Goal: Task Accomplishment & Management: Complete application form

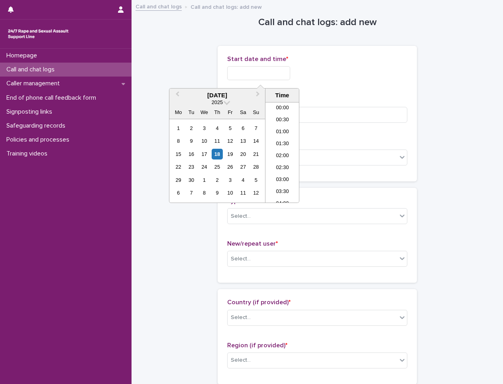
scroll to position [434, 0]
click at [279, 149] on li "20:00" at bounding box center [282, 152] width 34 height 12
click at [270, 75] on input "**********" at bounding box center [258, 73] width 63 height 14
type input "**********"
drag, startPoint x: 398, startPoint y: 83, endPoint x: 291, endPoint y: 176, distance: 141.5
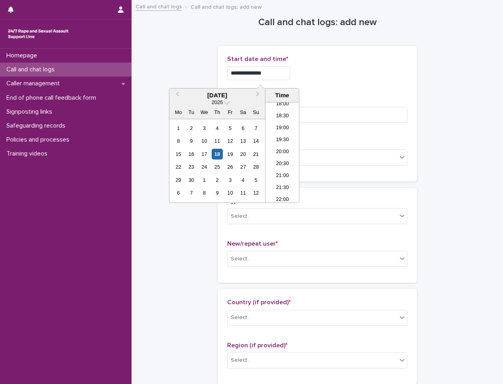
click at [398, 82] on div "**********" at bounding box center [317, 70] width 180 height 31
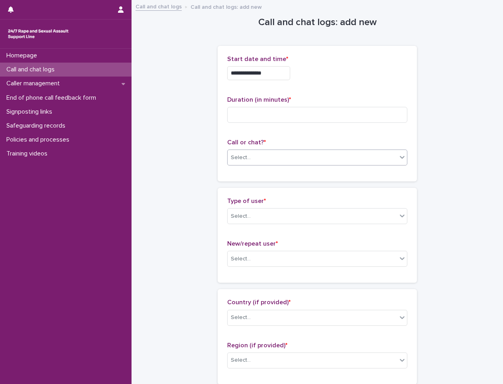
click at [258, 155] on div "Select..." at bounding box center [312, 157] width 169 height 13
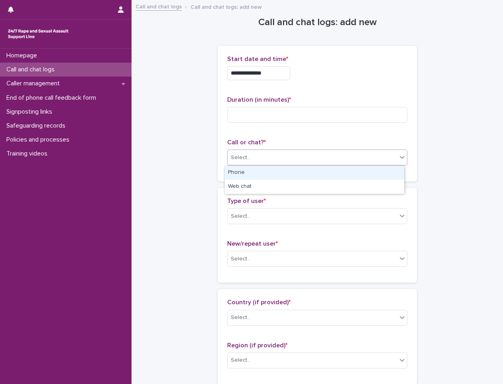
click at [256, 175] on div "Phone" at bounding box center [314, 173] width 179 height 14
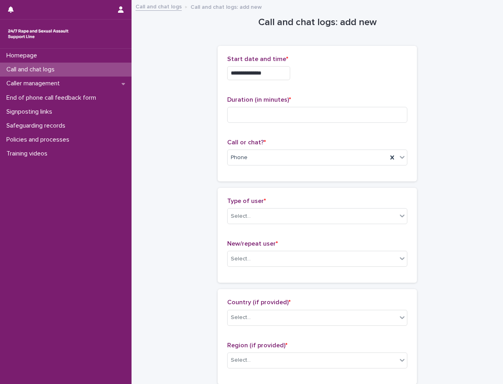
drag, startPoint x: 463, startPoint y: 267, endPoint x: 467, endPoint y: 267, distance: 4.8
click at [257, 216] on div "Select..." at bounding box center [312, 216] width 169 height 13
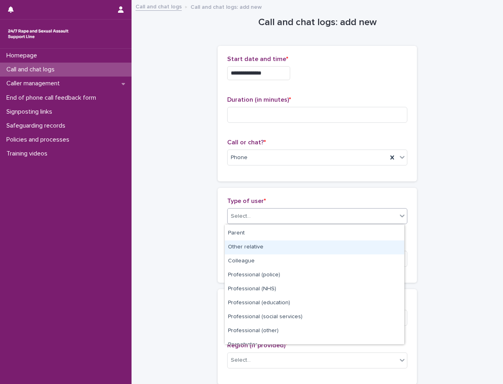
scroll to position [0, 0]
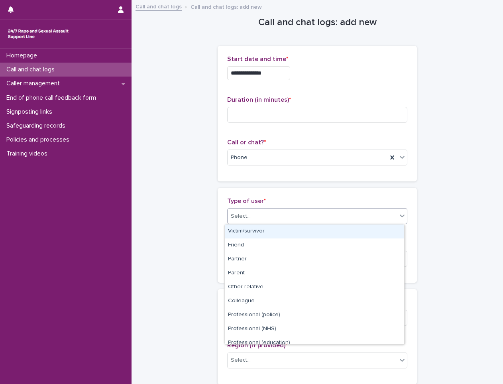
click at [285, 193] on div "Type of user * option Victim/survivor focused, 1 of 15. 15 results available. U…" at bounding box center [317, 235] width 199 height 95
click at [273, 218] on div "Select..." at bounding box center [312, 216] width 169 height 13
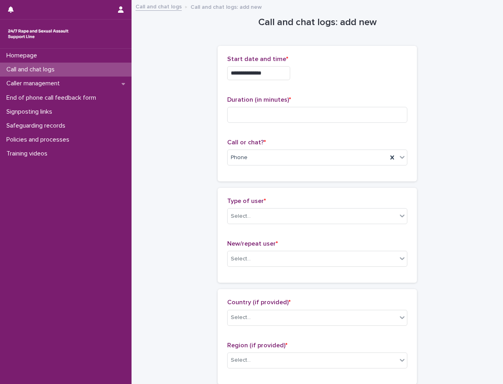
click at [227, 202] on span "Type of user *" at bounding box center [246, 201] width 39 height 6
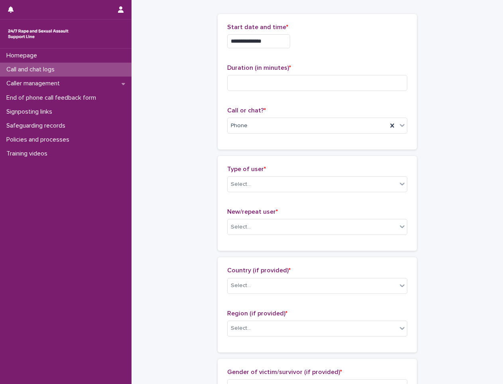
scroll to position [80, 0]
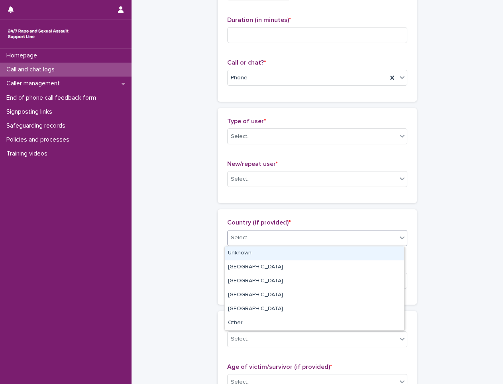
click at [237, 239] on div "Select..." at bounding box center [241, 238] width 20 height 8
click at [254, 251] on div "Unknown" at bounding box center [314, 253] width 179 height 14
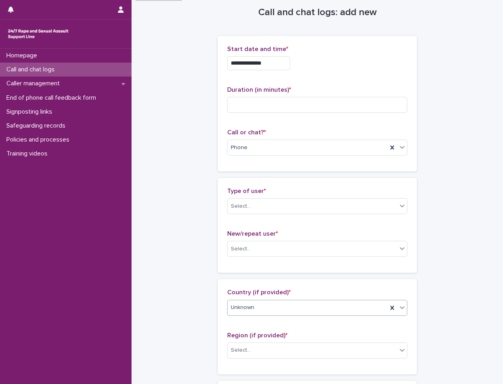
scroll to position [0, 0]
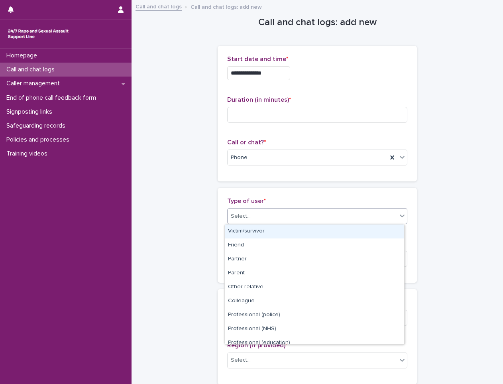
click at [246, 212] on div "Select..." at bounding box center [241, 216] width 20 height 8
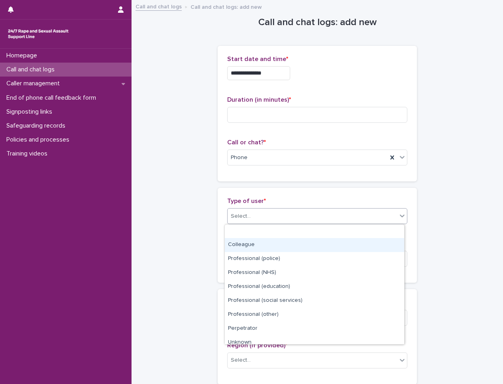
scroll to position [90, 0]
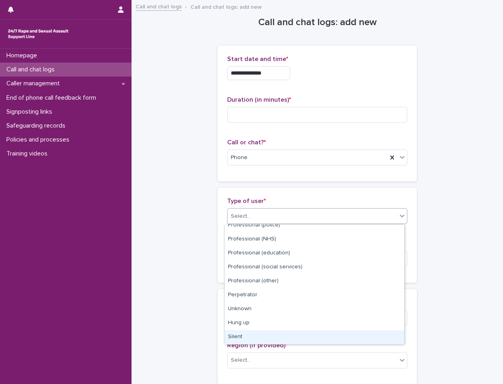
click at [251, 334] on div "Silent" at bounding box center [314, 337] width 179 height 14
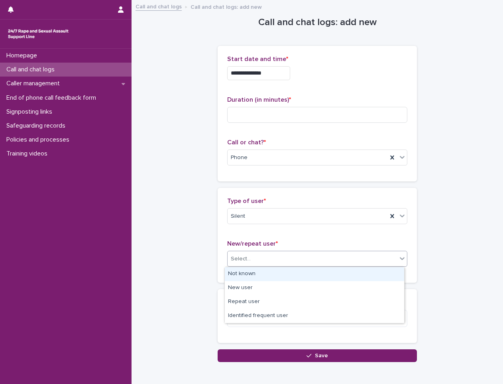
click at [256, 259] on div "Select..." at bounding box center [312, 258] width 169 height 13
click at [243, 280] on div "Not known" at bounding box center [314, 274] width 179 height 14
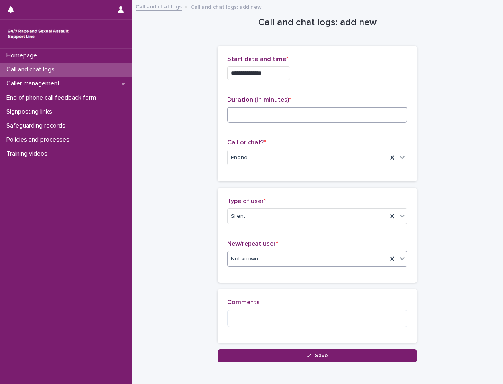
click at [327, 114] on input at bounding box center [317, 115] width 180 height 16
type input "*"
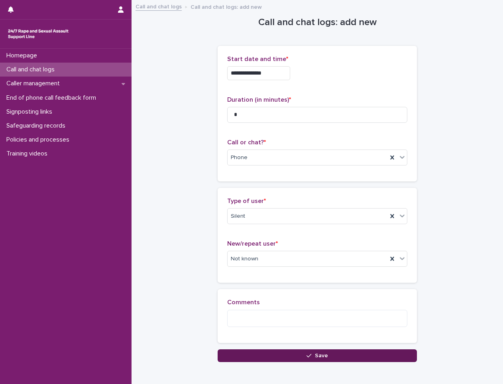
click at [299, 357] on button "Save" at bounding box center [317, 355] width 199 height 13
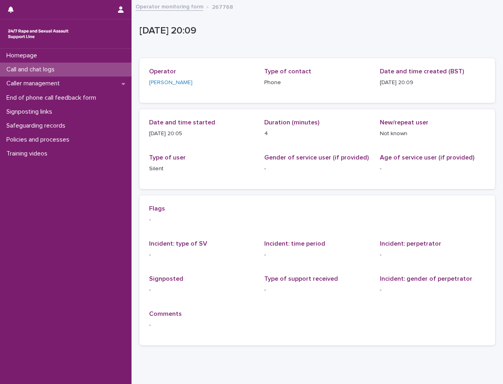
click at [68, 68] on div "Call and chat logs" at bounding box center [66, 70] width 132 height 14
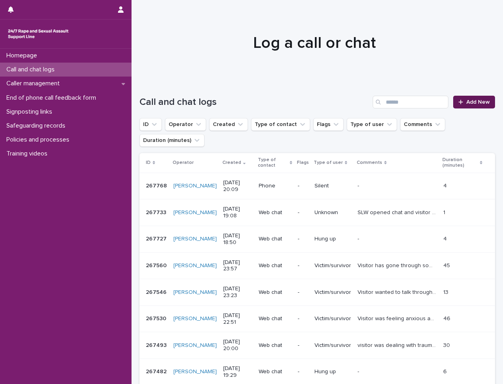
click at [466, 101] on span "Add New" at bounding box center [478, 102] width 24 height 6
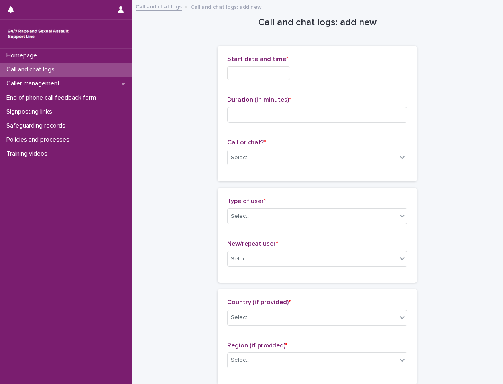
click at [247, 68] on input "text" at bounding box center [258, 73] width 63 height 14
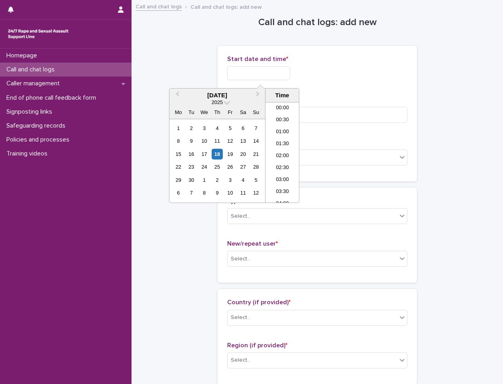
scroll to position [434, 0]
click at [277, 149] on li "20:00" at bounding box center [282, 152] width 34 height 12
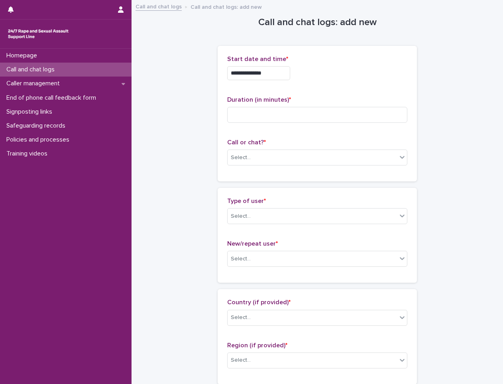
click at [281, 70] on input "**********" at bounding box center [258, 73] width 63 height 14
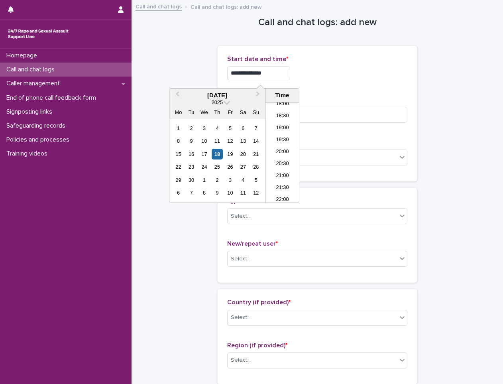
type input "**********"
click at [377, 53] on div "**********" at bounding box center [317, 113] width 199 height 135
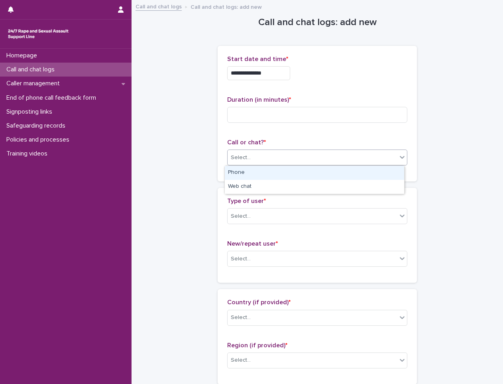
click at [310, 156] on div "Select..." at bounding box center [312, 157] width 169 height 13
click at [283, 177] on div "Phone" at bounding box center [314, 173] width 179 height 14
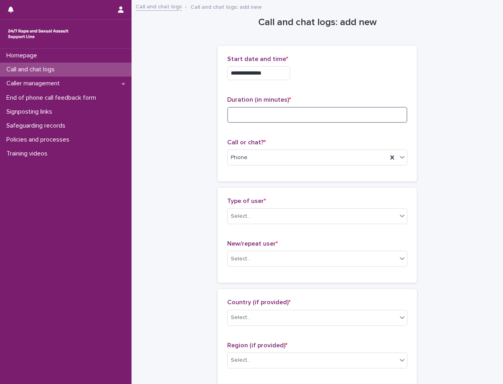
click at [251, 113] on input at bounding box center [317, 115] width 180 height 16
type input "*"
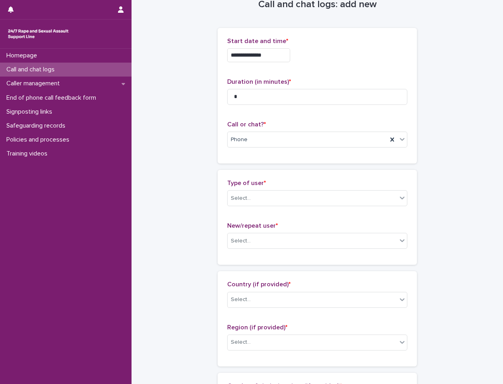
scroll to position [0, 0]
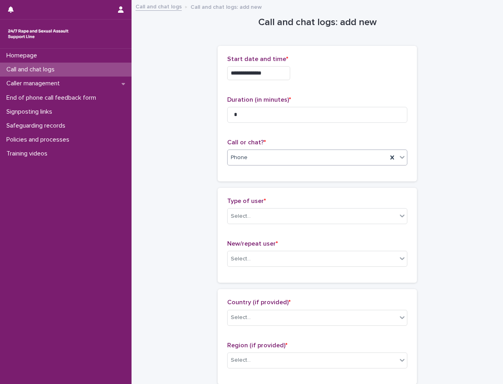
click at [291, 159] on div "Phone" at bounding box center [308, 157] width 160 height 13
click at [258, 206] on div "Type of user * Select..." at bounding box center [317, 213] width 180 height 33
click at [259, 217] on div "Select..." at bounding box center [312, 216] width 169 height 13
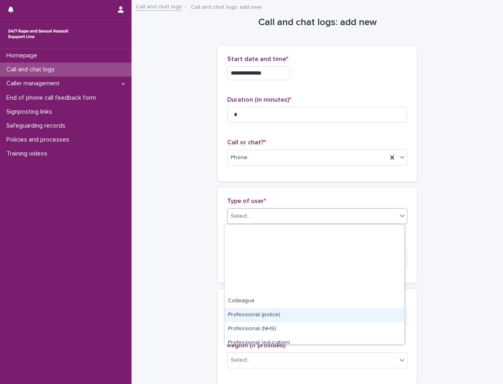
scroll to position [90, 0]
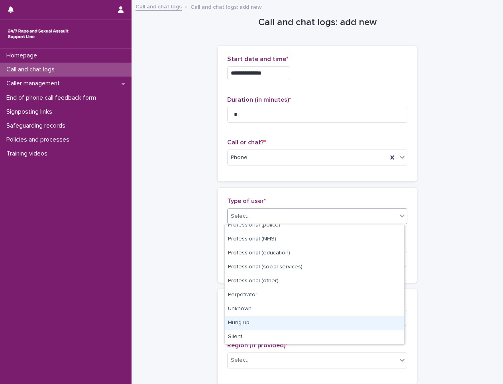
click at [257, 322] on div "Hung up" at bounding box center [314, 323] width 179 height 14
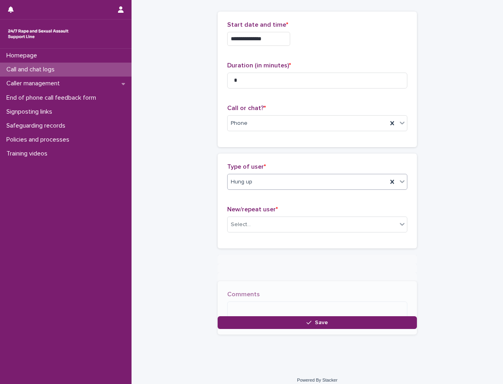
scroll to position [37, 0]
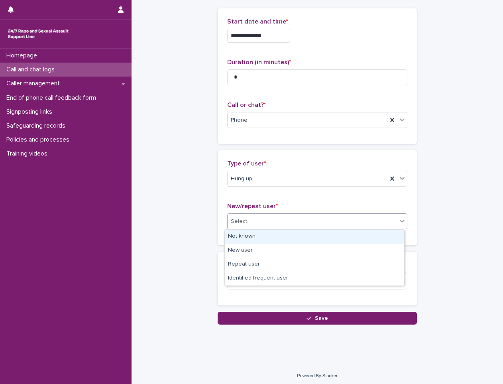
click at [261, 222] on div "Select..." at bounding box center [312, 221] width 169 height 13
drag, startPoint x: 248, startPoint y: 244, endPoint x: 265, endPoint y: 281, distance: 40.1
click at [249, 239] on div "Not known" at bounding box center [314, 237] width 179 height 14
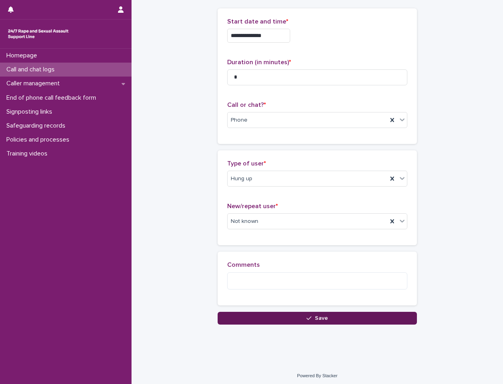
click at [269, 318] on button "Save" at bounding box center [317, 318] width 199 height 13
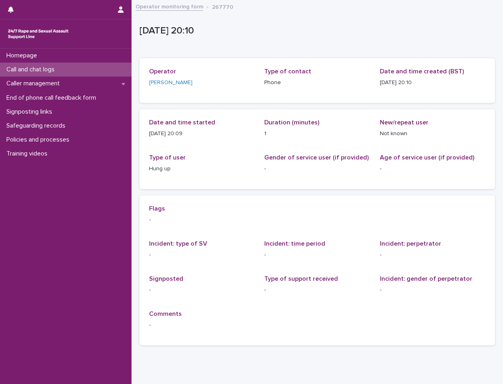
click at [77, 68] on div "Call and chat logs" at bounding box center [66, 70] width 132 height 14
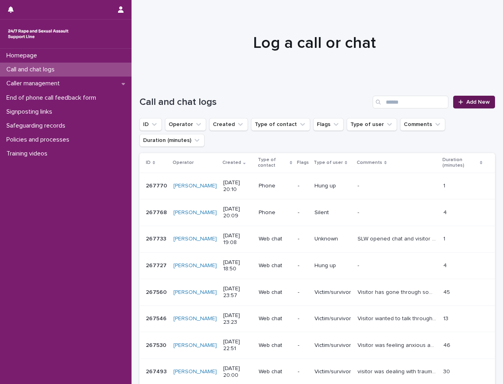
click at [466, 102] on span "Add New" at bounding box center [478, 102] width 24 height 6
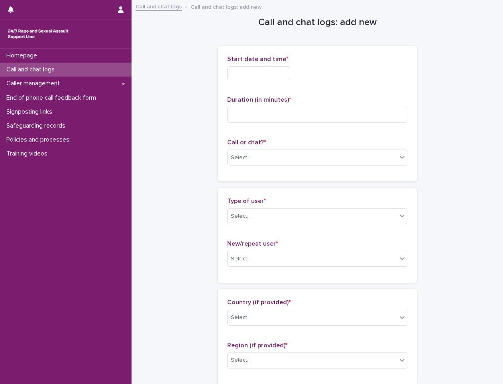
click at [254, 71] on input "text" at bounding box center [258, 73] width 63 height 14
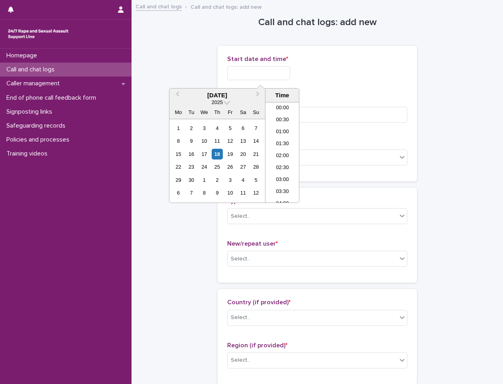
scroll to position [434, 0]
click at [275, 154] on li "20:00" at bounding box center [282, 152] width 34 height 12
click at [278, 71] on input "**********" at bounding box center [258, 73] width 63 height 14
type input "**********"
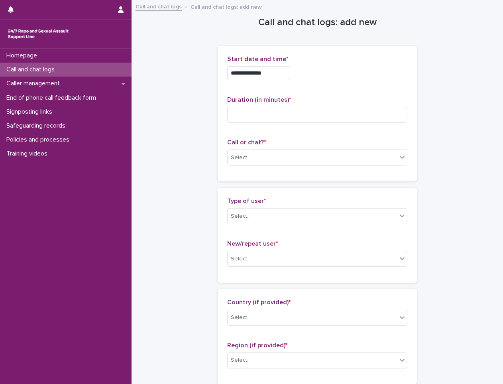
click at [355, 71] on div "**********" at bounding box center [317, 73] width 180 height 14
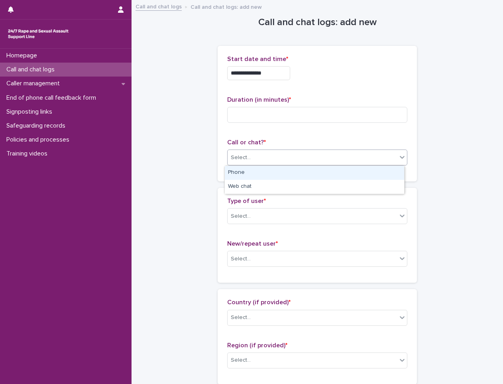
click at [269, 158] on div "Select..." at bounding box center [312, 157] width 169 height 13
click at [265, 174] on div "Phone" at bounding box center [314, 173] width 179 height 14
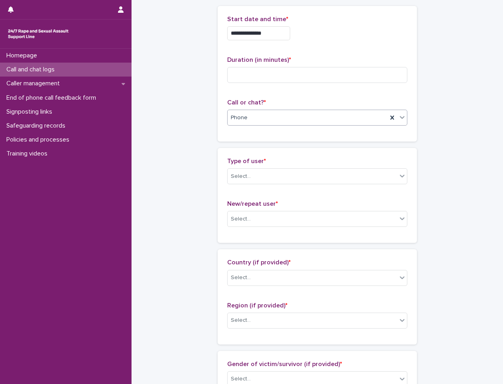
scroll to position [80, 0]
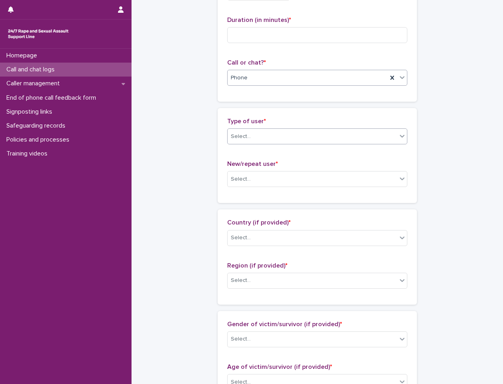
click at [260, 135] on div "Select..." at bounding box center [312, 136] width 169 height 13
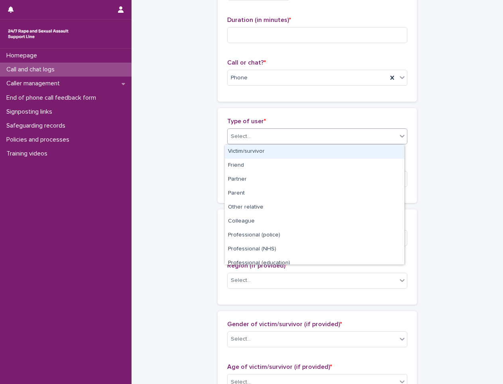
click at [255, 149] on div "Victim/survivor" at bounding box center [314, 152] width 179 height 14
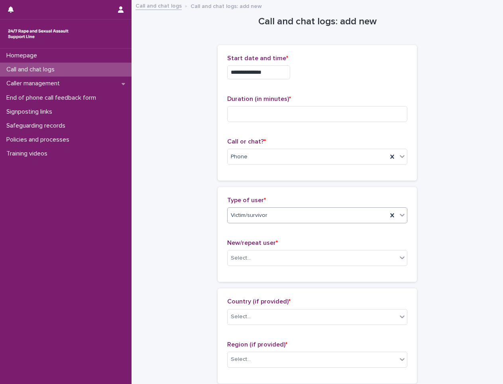
scroll to position [0, 0]
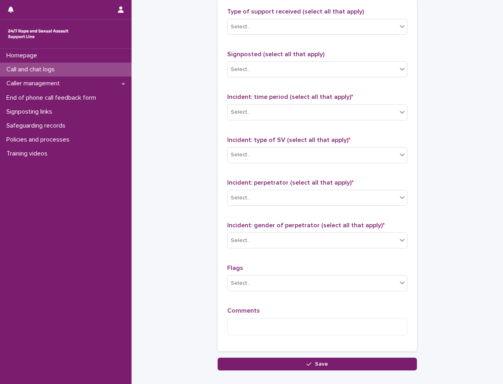
scroll to position [542, 0]
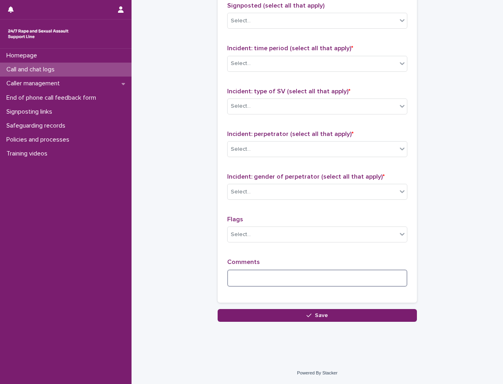
click at [279, 272] on textarea at bounding box center [317, 277] width 180 height 17
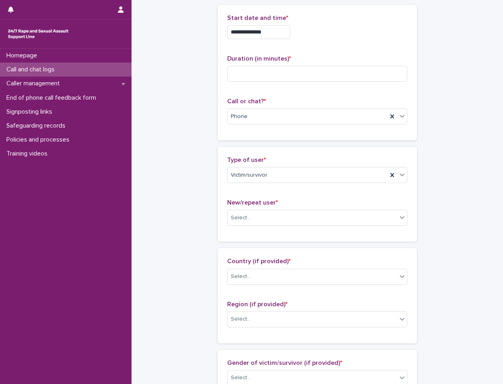
scroll to position [80, 0]
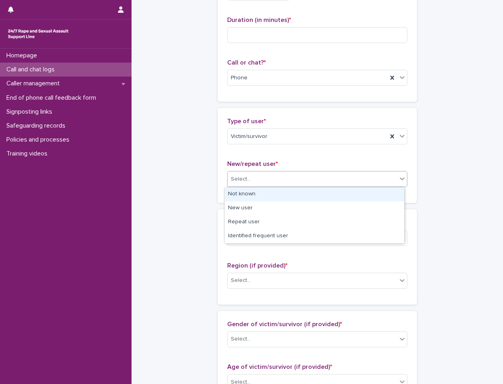
click at [311, 183] on div "Select..." at bounding box center [312, 179] width 169 height 13
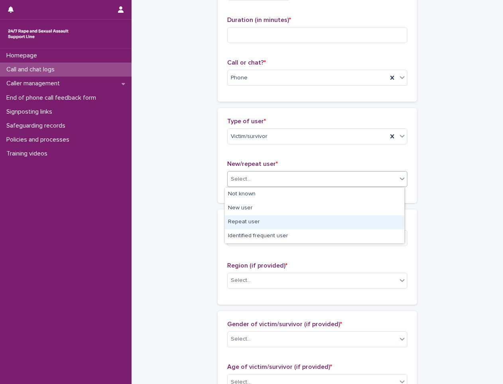
click at [295, 224] on div "Repeat user" at bounding box center [314, 222] width 179 height 14
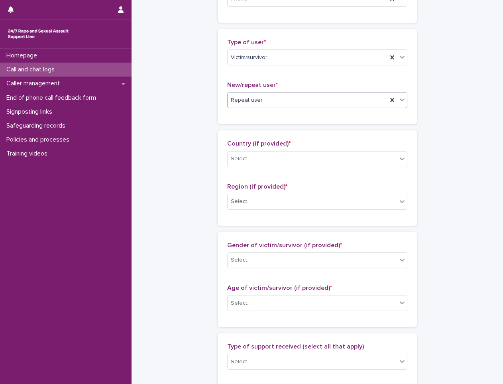
scroll to position [159, 0]
click at [288, 159] on div "Select..." at bounding box center [312, 157] width 169 height 13
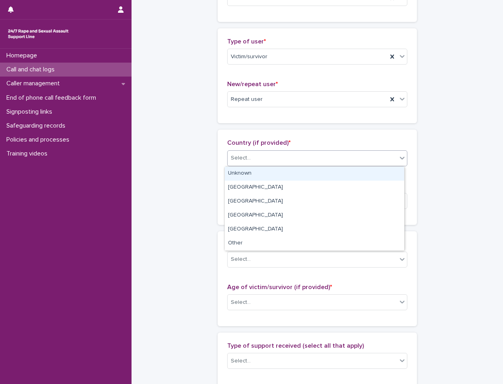
click at [267, 175] on div "Unknown" at bounding box center [314, 174] width 179 height 14
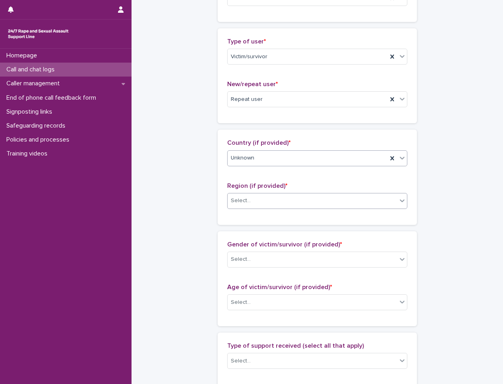
click at [262, 196] on div "Select..." at bounding box center [312, 200] width 169 height 13
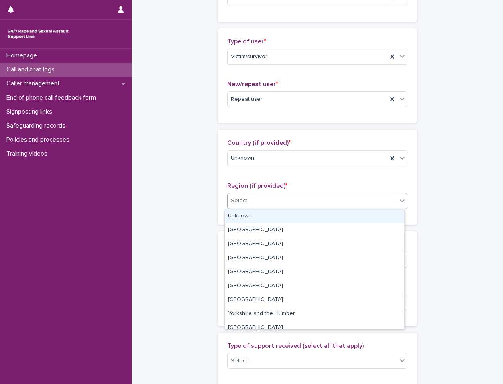
click at [260, 216] on div "Unknown" at bounding box center [314, 216] width 179 height 14
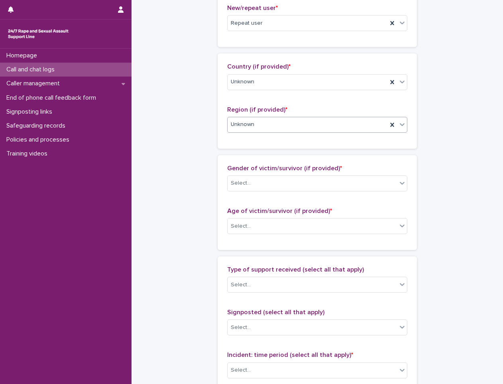
scroll to position [239, 0]
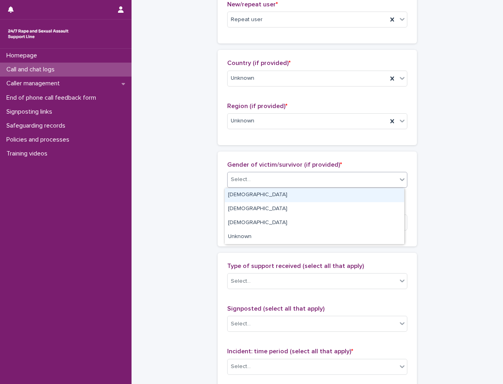
click at [275, 181] on div "Select..." at bounding box center [312, 179] width 169 height 13
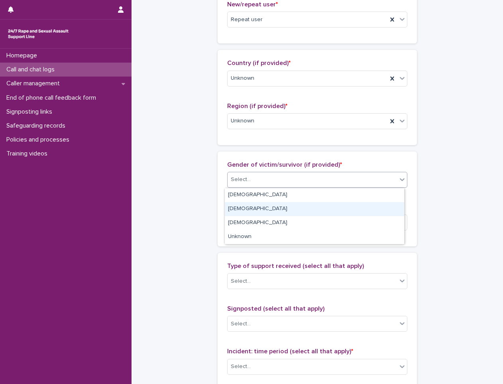
click at [264, 210] on div "Male" at bounding box center [314, 209] width 179 height 14
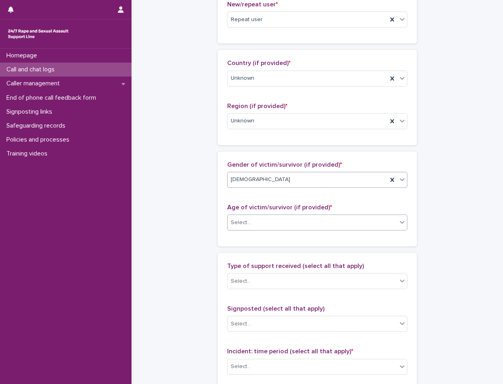
click at [265, 223] on div "Select..." at bounding box center [312, 222] width 169 height 13
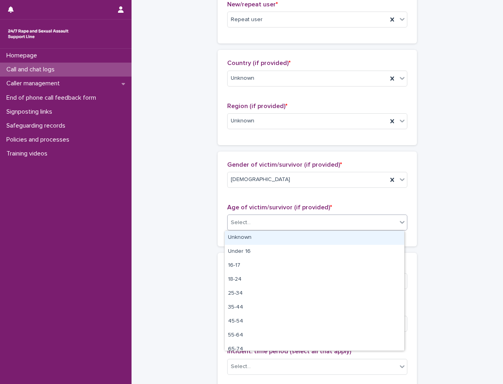
click at [257, 241] on div "Unknown" at bounding box center [314, 238] width 179 height 14
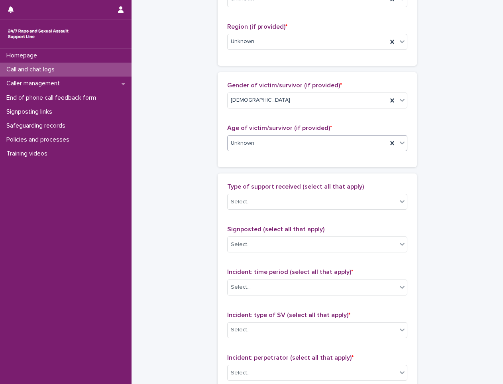
scroll to position [319, 0]
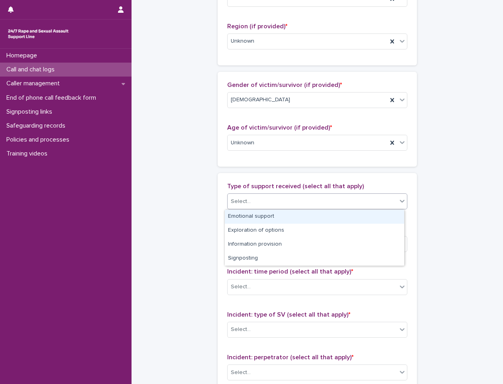
click at [261, 208] on div "Select..." at bounding box center [317, 201] width 180 height 16
click at [258, 215] on div "Emotional support" at bounding box center [314, 217] width 179 height 14
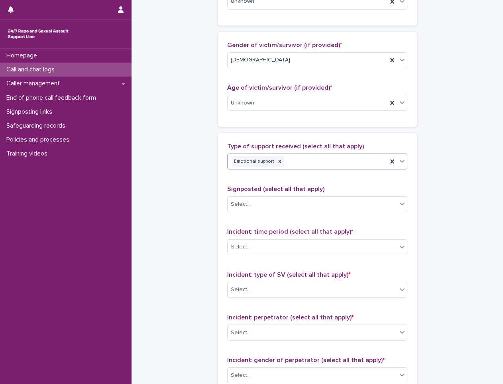
scroll to position [438, 0]
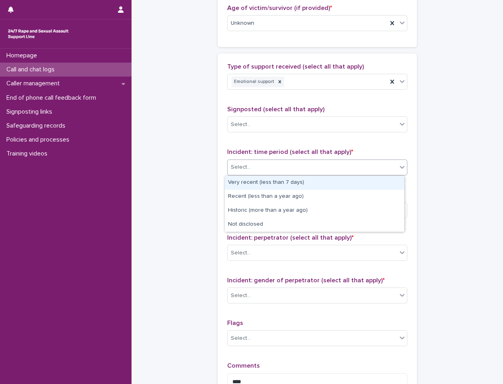
click at [300, 167] on div "Select..." at bounding box center [312, 167] width 169 height 13
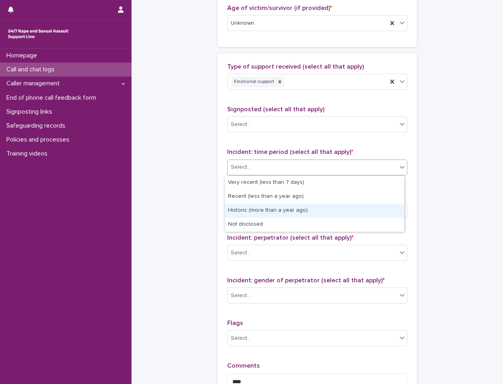
click at [268, 217] on div "Historic (more than a year ago)" at bounding box center [314, 211] width 179 height 14
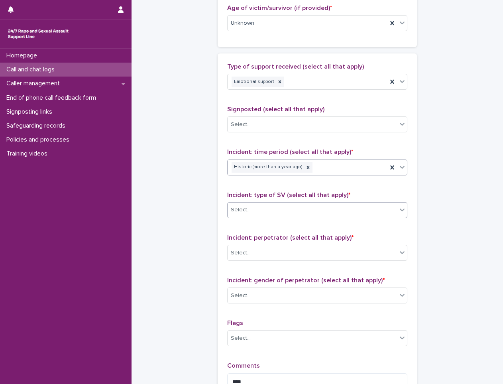
click at [268, 213] on div "Select..." at bounding box center [312, 209] width 169 height 13
click at [315, 196] on span "Incident: type of SV (select all that apply) *" at bounding box center [288, 195] width 123 height 6
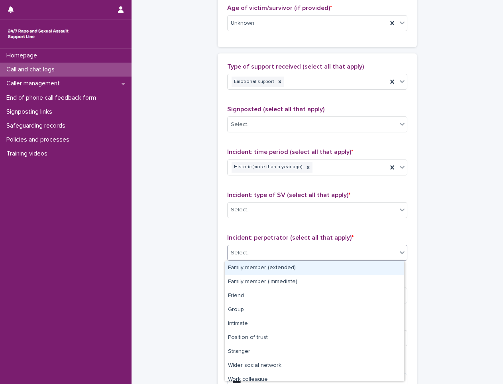
click at [308, 253] on div "Select..." at bounding box center [312, 252] width 169 height 13
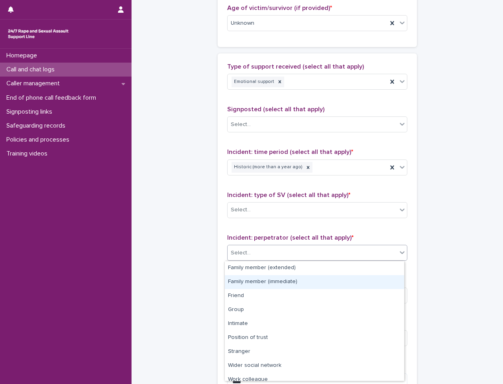
click at [276, 279] on div "Family member (immediate)" at bounding box center [314, 282] width 179 height 14
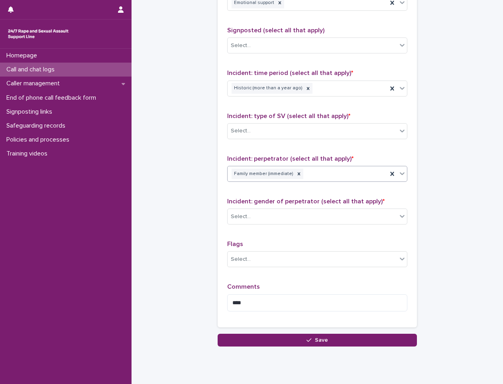
scroll to position [518, 0]
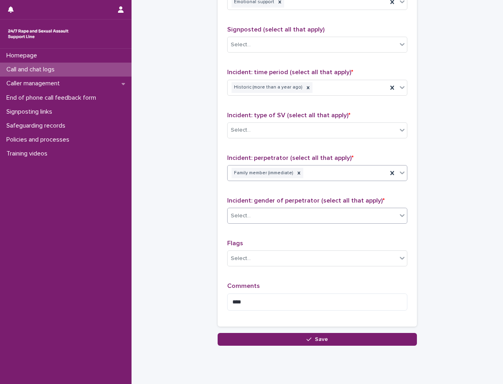
click at [278, 215] on div "Select..." at bounding box center [312, 215] width 169 height 13
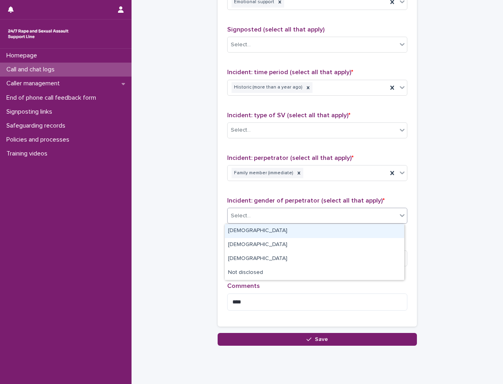
click at [255, 230] on div "Male" at bounding box center [314, 231] width 179 height 14
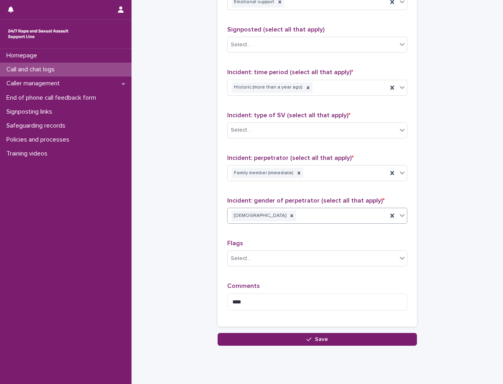
click at [342, 211] on div "Male" at bounding box center [308, 216] width 160 height 14
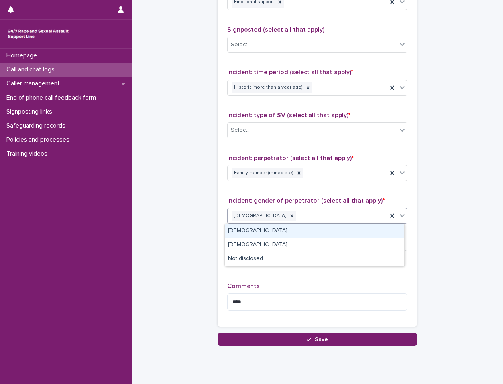
click at [276, 231] on div "Female" at bounding box center [314, 231] width 179 height 14
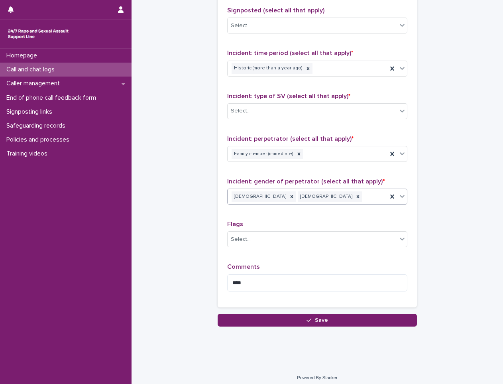
scroll to position [542, 0]
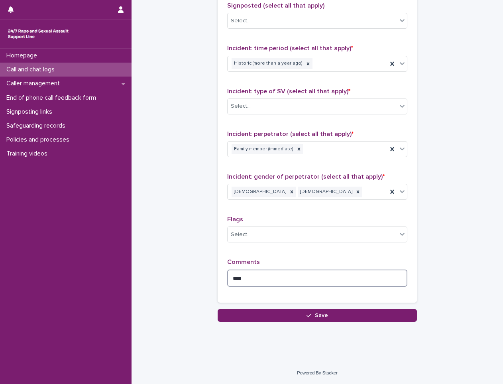
click at [302, 284] on textarea "****" at bounding box center [317, 277] width 180 height 17
type textarea "**********"
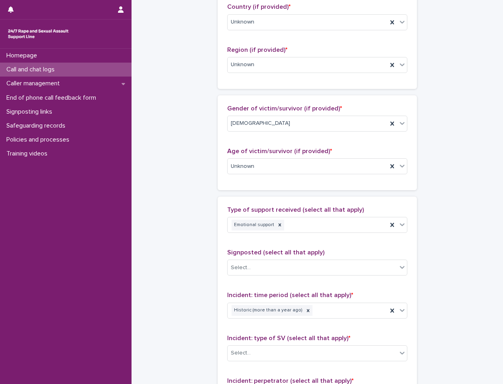
scroll to position [263, 0]
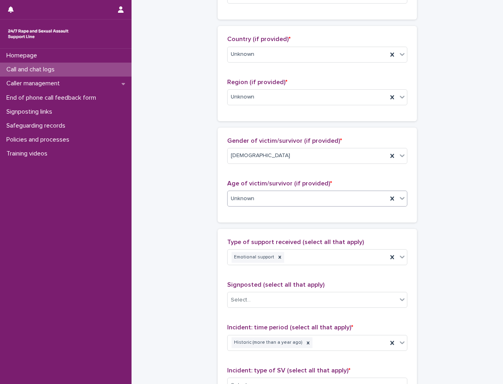
click at [258, 197] on div "Unknown" at bounding box center [308, 198] width 160 height 13
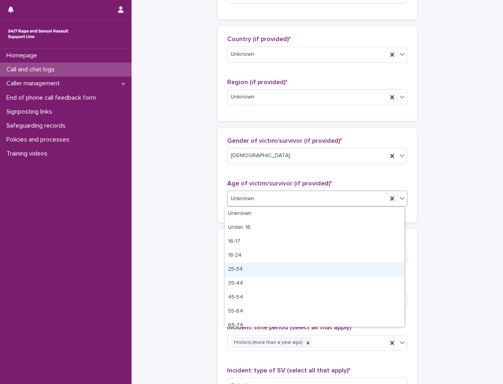
drag, startPoint x: 258, startPoint y: 261, endPoint x: 258, endPoint y: 270, distance: 8.8
click at [258, 270] on div "25-34" at bounding box center [314, 270] width 179 height 14
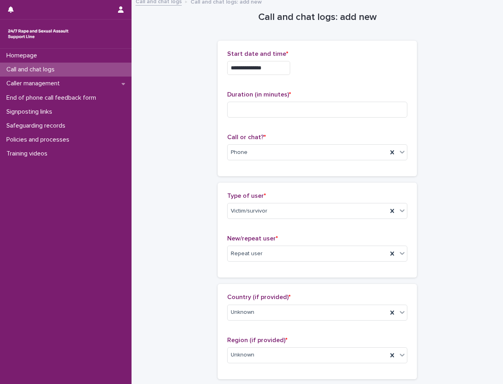
scroll to position [0, 0]
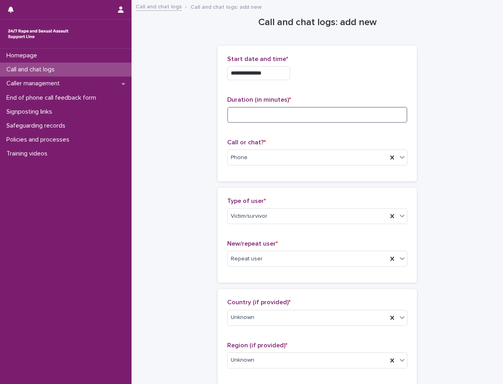
click at [289, 120] on input at bounding box center [317, 115] width 180 height 16
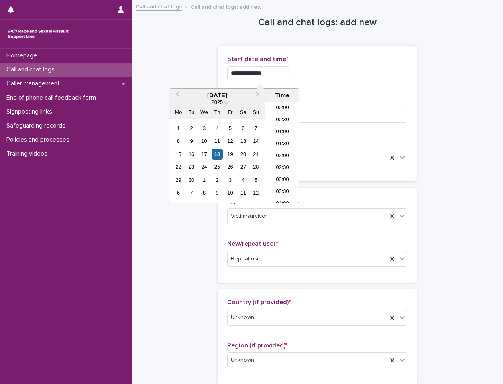
click at [272, 73] on input "**********" at bounding box center [258, 73] width 63 height 14
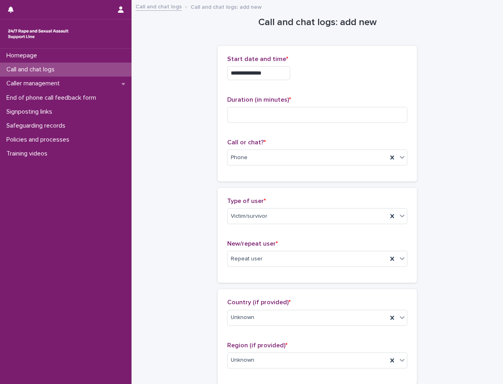
click at [358, 65] on div "**********" at bounding box center [317, 70] width 180 height 31
click at [280, 114] on input at bounding box center [317, 115] width 180 height 16
type input "**"
click at [402, 51] on div "**********" at bounding box center [317, 113] width 199 height 135
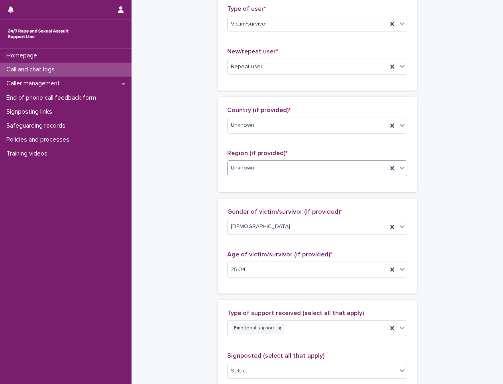
scroll to position [199, 0]
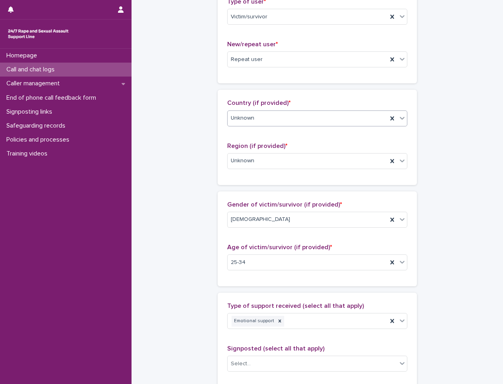
click at [272, 124] on div "Unknown" at bounding box center [308, 118] width 160 height 13
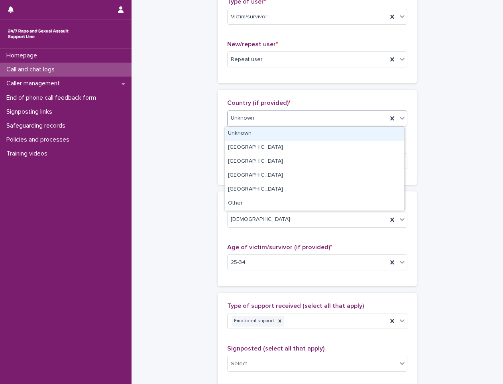
click at [249, 136] on div "Unknown" at bounding box center [314, 134] width 179 height 14
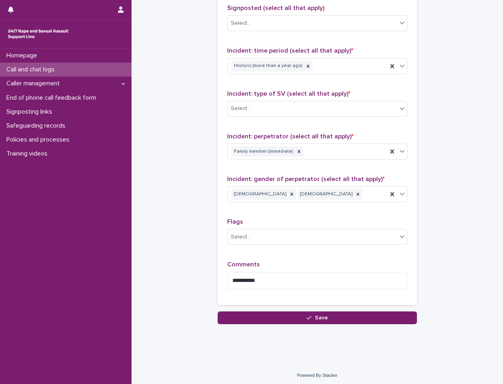
scroll to position [542, 0]
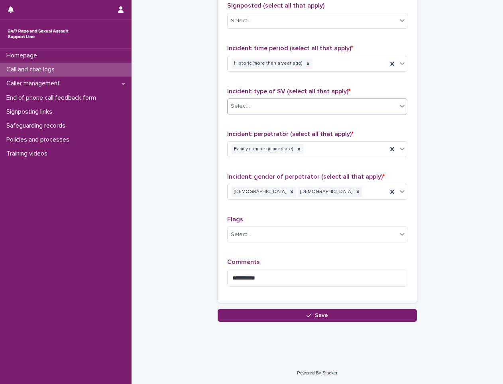
click at [282, 108] on div "Select..." at bounding box center [312, 106] width 169 height 13
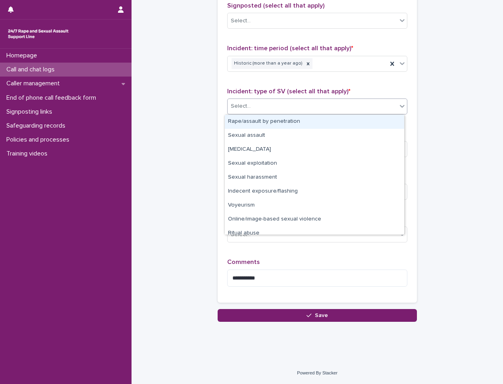
click at [256, 117] on div "Rape/assault by penetration" at bounding box center [314, 122] width 179 height 14
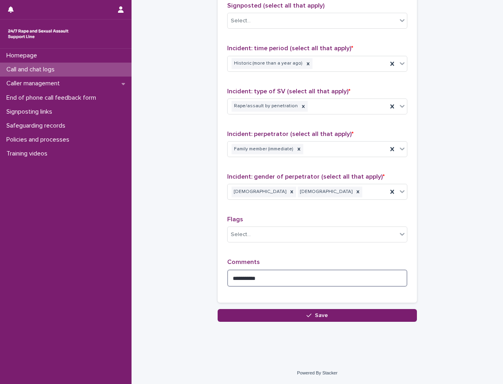
click at [275, 277] on textarea "**********" at bounding box center [317, 277] width 180 height 17
click at [256, 277] on textarea "**********" at bounding box center [317, 277] width 180 height 17
click at [285, 274] on textarea "**********" at bounding box center [317, 277] width 180 height 17
click at [302, 276] on textarea "**********" at bounding box center [317, 277] width 180 height 17
click at [322, 278] on textarea "**********" at bounding box center [317, 277] width 180 height 17
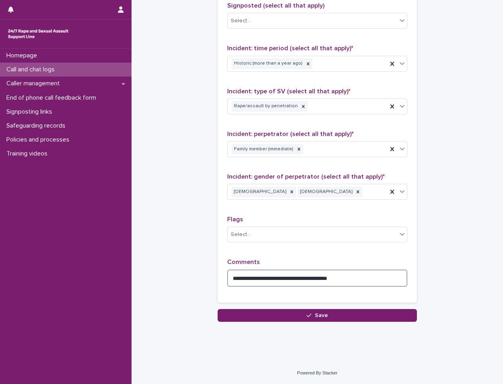
click at [327, 278] on textarea "**********" at bounding box center [317, 277] width 180 height 17
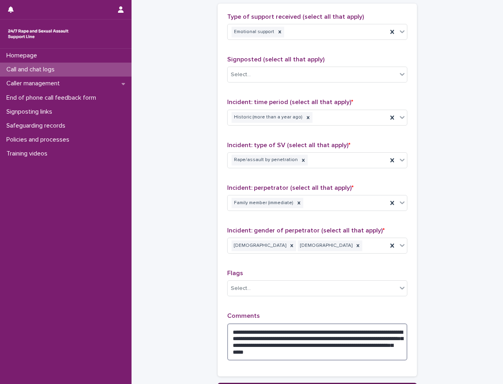
scroll to position [558, 0]
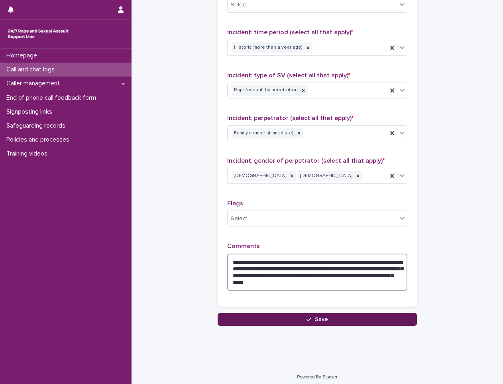
type textarea "**********"
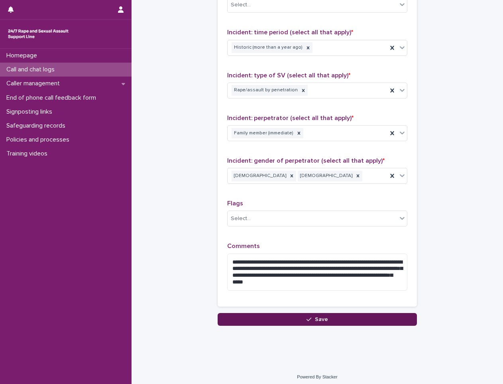
click at [306, 318] on icon "button" at bounding box center [308, 319] width 5 height 6
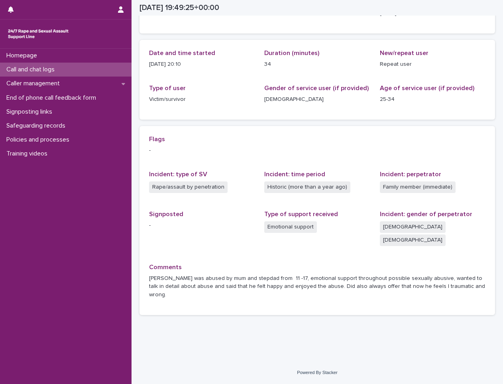
scroll to position [48, 0]
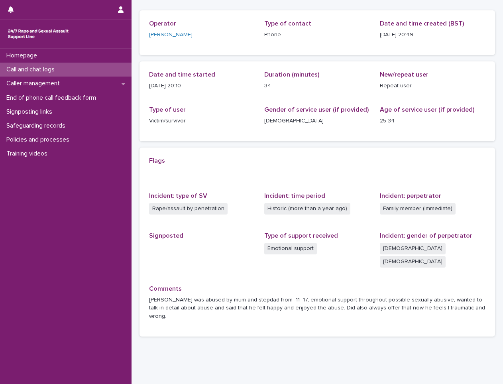
click at [105, 71] on div "Call and chat logs" at bounding box center [66, 70] width 132 height 14
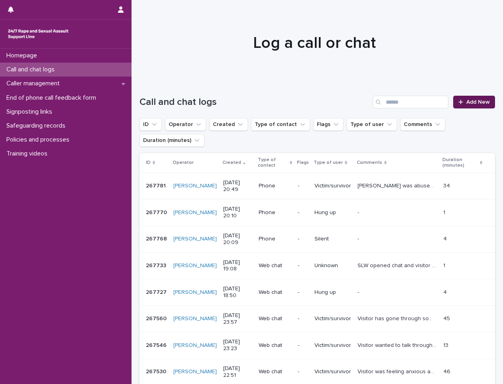
click at [467, 104] on span "Add New" at bounding box center [478, 102] width 24 height 6
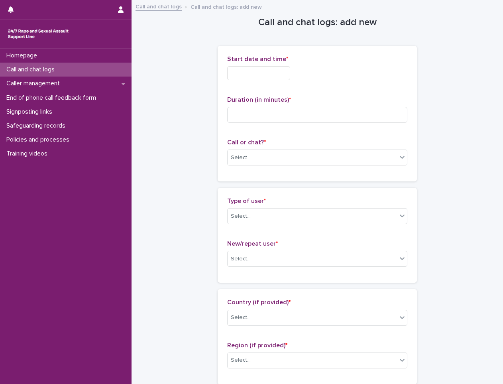
click at [257, 65] on div "Start date and time *" at bounding box center [317, 70] width 180 height 31
click at [258, 65] on div "Start date and time *" at bounding box center [317, 70] width 180 height 31
drag, startPoint x: 258, startPoint y: 65, endPoint x: 250, endPoint y: 81, distance: 17.5
click at [250, 81] on div "Start date and time *" at bounding box center [317, 70] width 180 height 31
click at [247, 67] on input "text" at bounding box center [258, 73] width 63 height 14
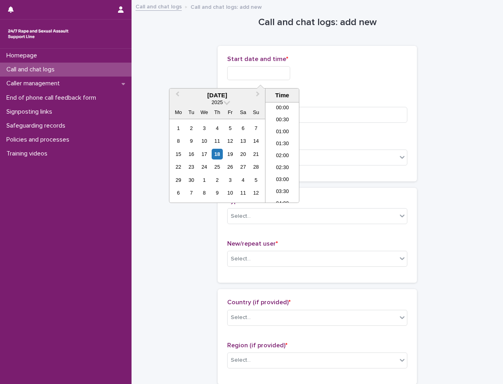
scroll to position [458, 0]
click at [399, 99] on p "Duration (in minutes) *" at bounding box center [317, 100] width 180 height 8
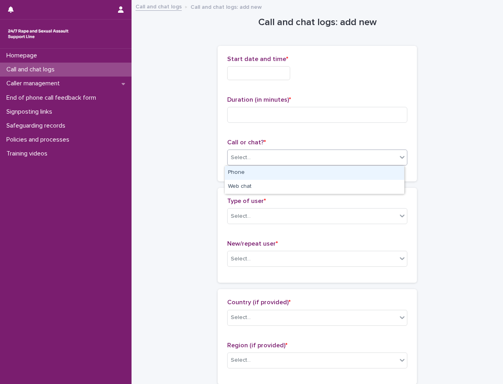
click at [301, 163] on div "Select..." at bounding box center [312, 157] width 169 height 13
click at [249, 167] on div "Phone" at bounding box center [314, 173] width 179 height 14
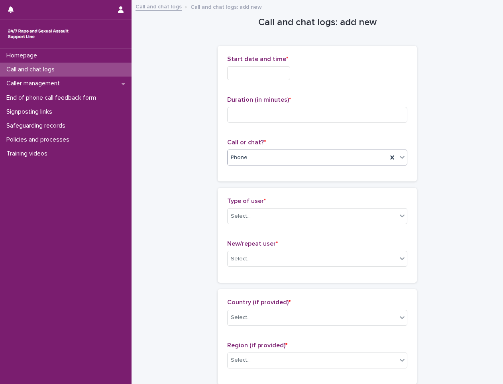
click at [257, 75] on input "text" at bounding box center [258, 73] width 63 height 14
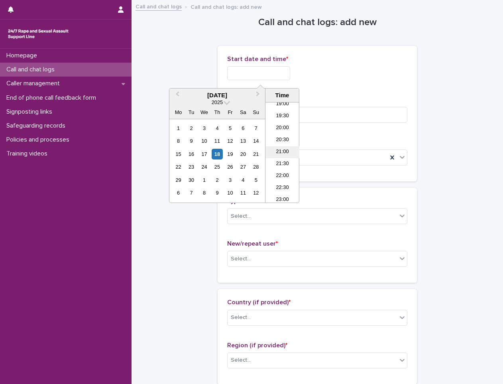
click at [283, 149] on li "21:00" at bounding box center [282, 152] width 34 height 12
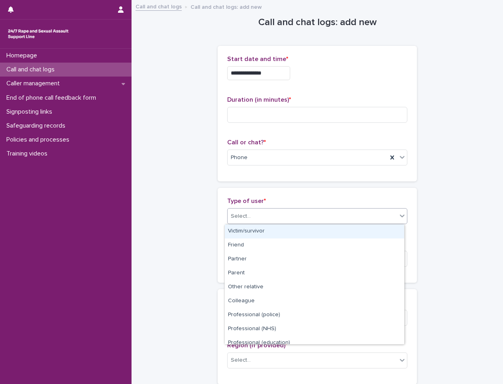
click at [251, 216] on div "Select..." at bounding box center [312, 216] width 169 height 13
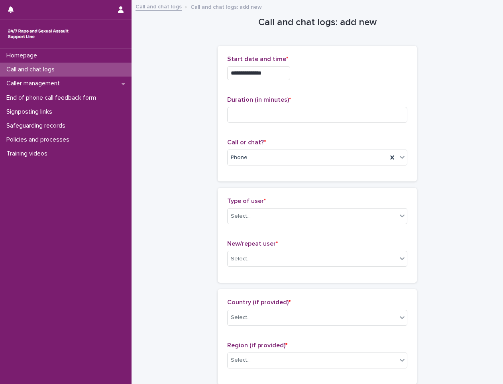
click at [288, 195] on div "Type of user * Select... New/repeat user * Select..." at bounding box center [317, 235] width 199 height 95
click at [299, 259] on div "Select..." at bounding box center [312, 258] width 169 height 13
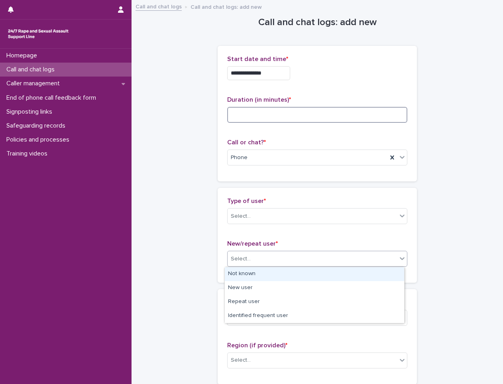
click at [272, 121] on input at bounding box center [317, 115] width 180 height 16
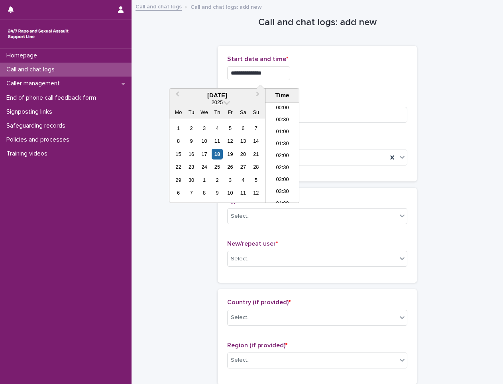
click at [271, 70] on input "**********" at bounding box center [258, 73] width 63 height 14
type input "**********"
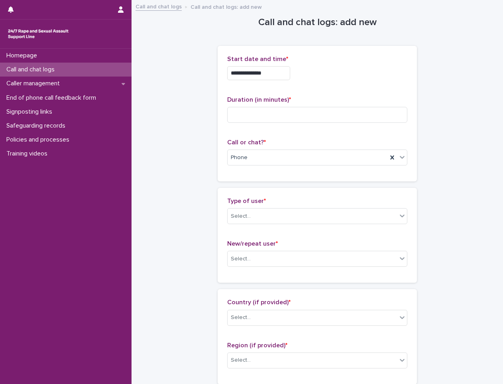
click at [326, 75] on div "**********" at bounding box center [317, 73] width 180 height 14
click at [282, 114] on input at bounding box center [317, 115] width 180 height 16
type input "*"
click at [274, 237] on div "Type of user * Select... New/repeat user * Select..." at bounding box center [317, 235] width 180 height 76
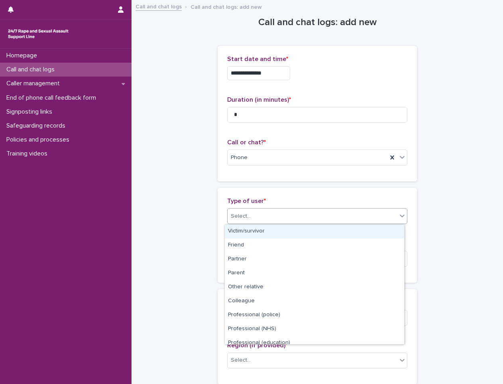
click at [277, 219] on div "Select..." at bounding box center [312, 216] width 169 height 13
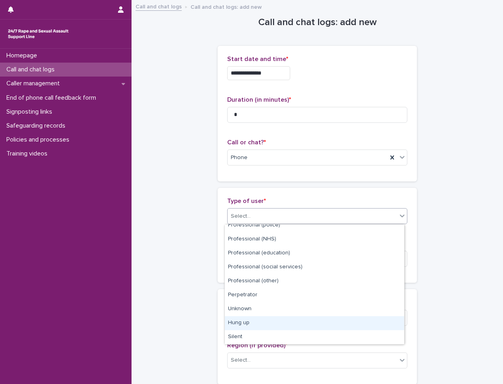
click at [269, 323] on div "Hung up" at bounding box center [314, 323] width 179 height 14
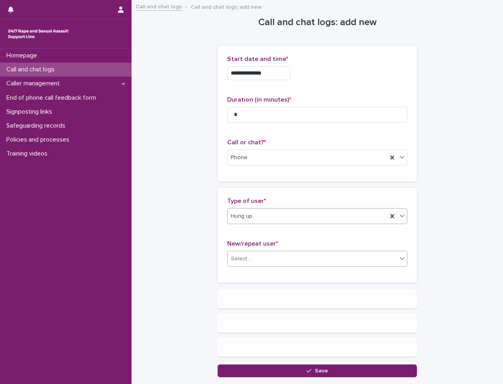
click at [282, 257] on div "Select..." at bounding box center [312, 258] width 169 height 13
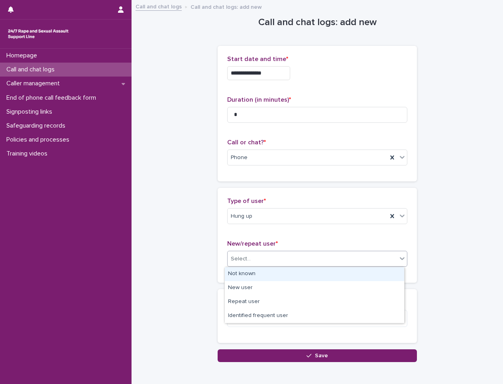
click at [265, 277] on div "Not known" at bounding box center [314, 274] width 179 height 14
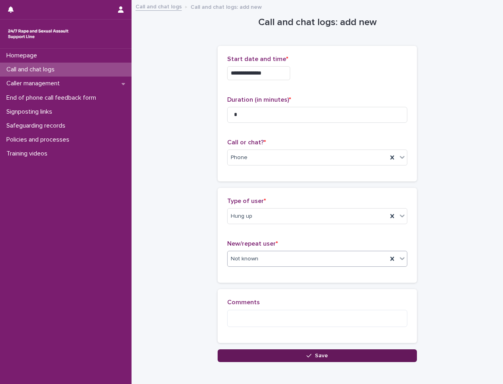
click at [265, 351] on button "Save" at bounding box center [317, 355] width 199 height 13
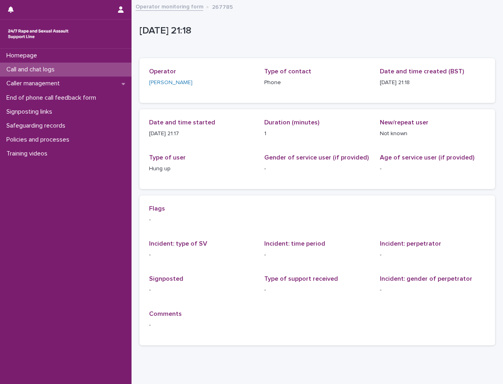
click at [109, 69] on div "Call and chat logs" at bounding box center [66, 70] width 132 height 14
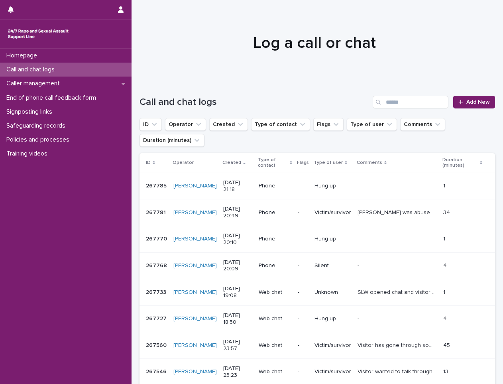
click at [475, 94] on div "Call and chat logs Add New" at bounding box center [316, 99] width 355 height 38
click at [474, 95] on div "Call and chat logs Add New" at bounding box center [316, 99] width 355 height 38
click at [471, 103] on span "Add New" at bounding box center [478, 102] width 24 height 6
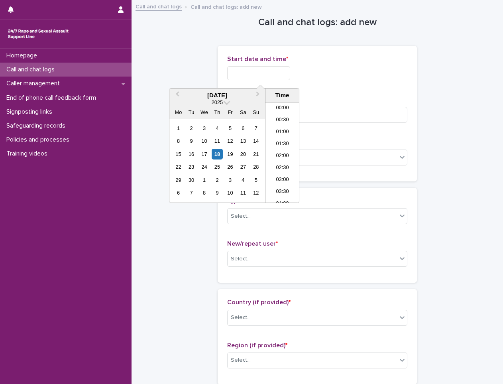
click at [271, 76] on input "text" at bounding box center [258, 73] width 63 height 14
click at [277, 149] on li "21:00" at bounding box center [282, 152] width 34 height 12
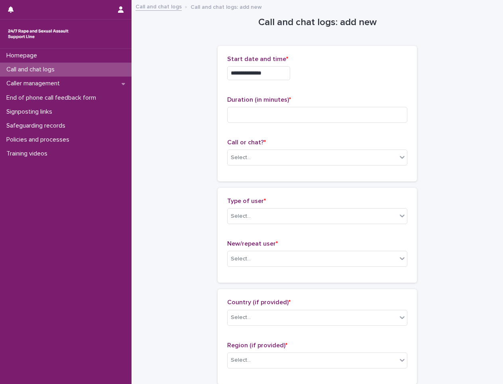
click at [270, 76] on input "**********" at bounding box center [258, 73] width 63 height 14
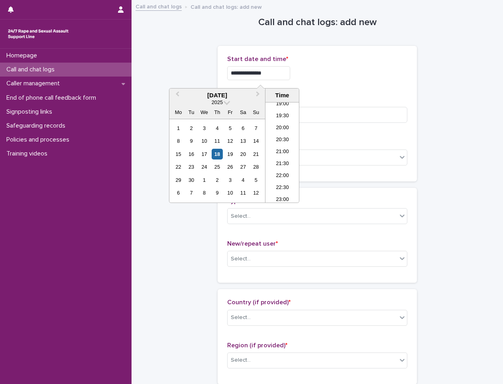
type input "**********"
drag, startPoint x: 450, startPoint y: 157, endPoint x: 466, endPoint y: 160, distance: 16.1
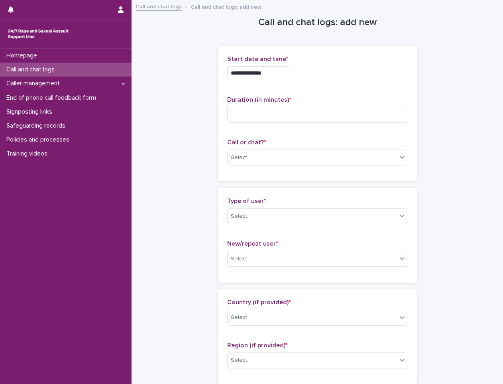
click at [265, 123] on div "Duration (in minutes) *" at bounding box center [317, 112] width 180 height 33
click at [269, 115] on input at bounding box center [317, 115] width 180 height 16
type input "*"
click at [296, 164] on div "Select..." at bounding box center [312, 157] width 169 height 13
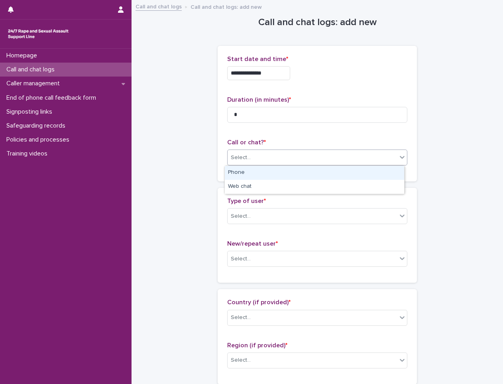
click at [254, 169] on div "Phone" at bounding box center [314, 173] width 179 height 14
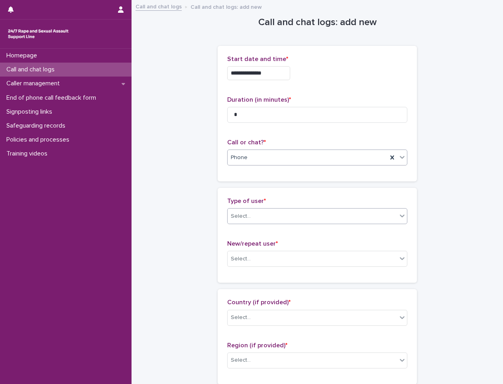
click at [252, 213] on div "Select..." at bounding box center [312, 216] width 169 height 13
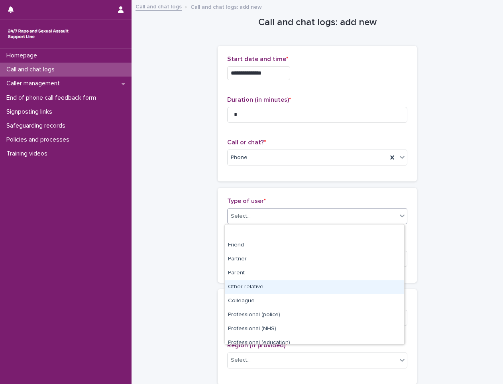
scroll to position [90, 0]
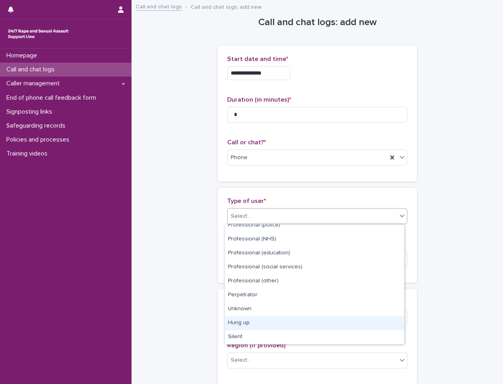
click at [257, 321] on div "Hung up" at bounding box center [314, 323] width 179 height 14
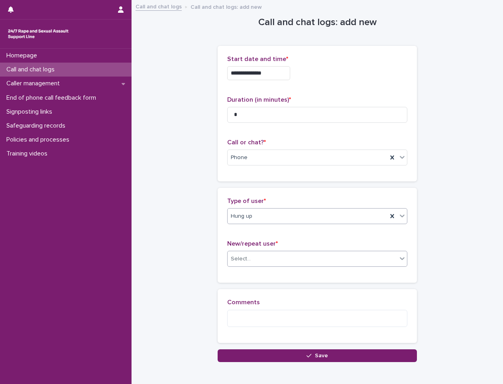
click at [249, 254] on div "Select..." at bounding box center [312, 258] width 169 height 13
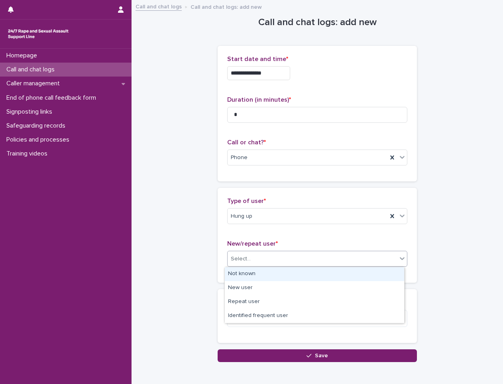
click at [234, 274] on div "Not known" at bounding box center [314, 274] width 179 height 14
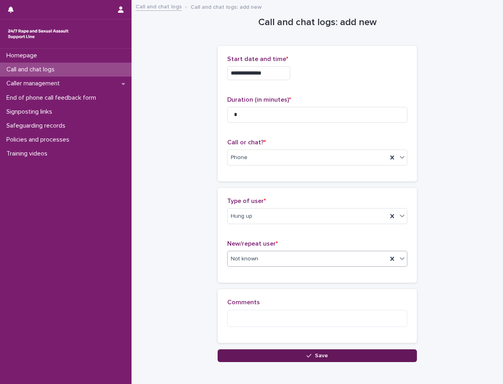
click at [266, 357] on button "Save" at bounding box center [317, 355] width 199 height 13
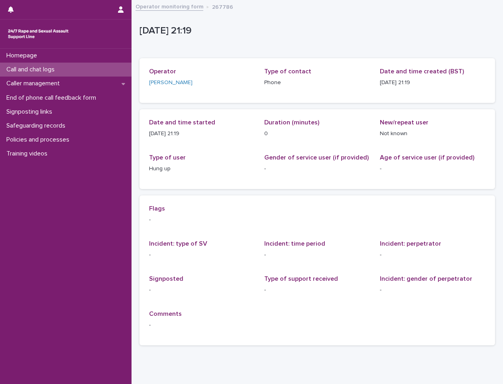
click at [61, 67] on p "Call and chat logs" at bounding box center [32, 70] width 58 height 8
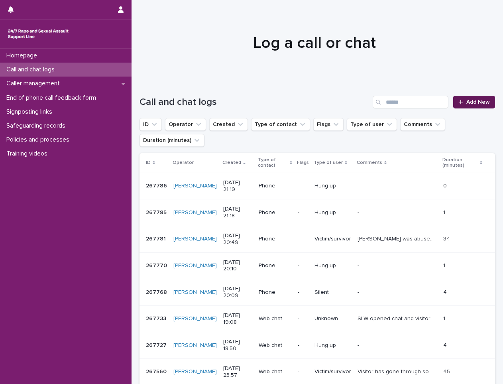
click at [465, 98] on link "Add New" at bounding box center [474, 102] width 42 height 13
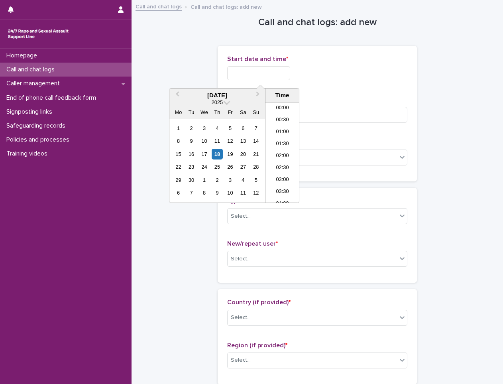
click at [265, 76] on input "text" at bounding box center [258, 73] width 63 height 14
click at [281, 155] on li "21:00" at bounding box center [282, 152] width 34 height 12
click at [275, 67] on input "**********" at bounding box center [258, 73] width 63 height 14
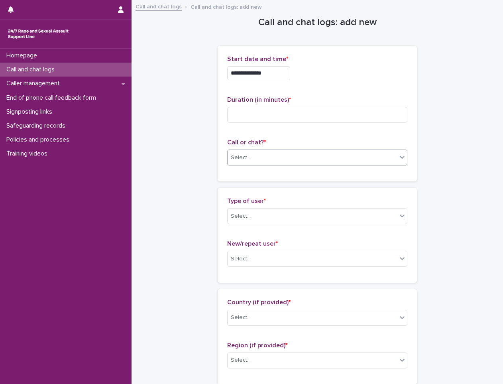
click at [240, 165] on body "**********" at bounding box center [251, 192] width 503 height 384
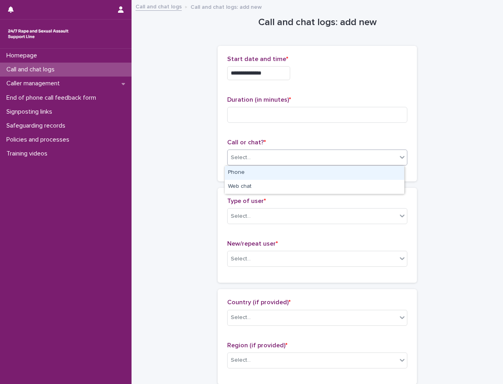
click at [241, 171] on div "Phone" at bounding box center [314, 173] width 179 height 14
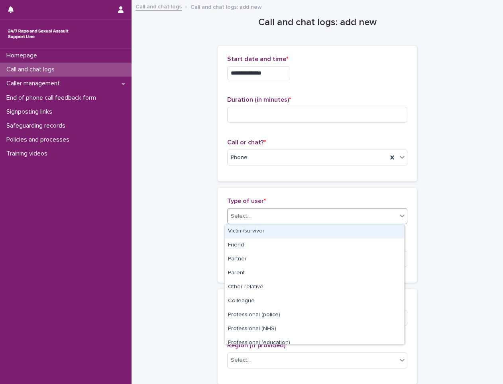
click at [298, 208] on div "Select..." at bounding box center [317, 216] width 180 height 16
click at [268, 230] on div "Victim/survivor" at bounding box center [314, 231] width 179 height 14
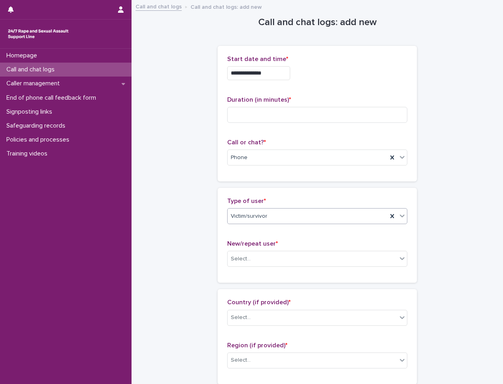
click at [269, 225] on div "Type of user * option Victim/survivor, selected. 0 results available. Select is…" at bounding box center [317, 213] width 180 height 33
click at [272, 217] on div "Victim/survivor" at bounding box center [308, 216] width 160 height 13
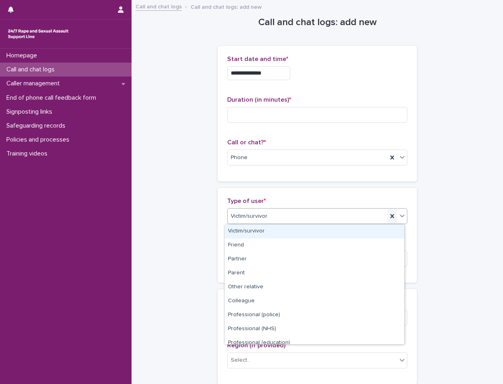
click at [390, 215] on icon at bounding box center [392, 216] width 4 height 4
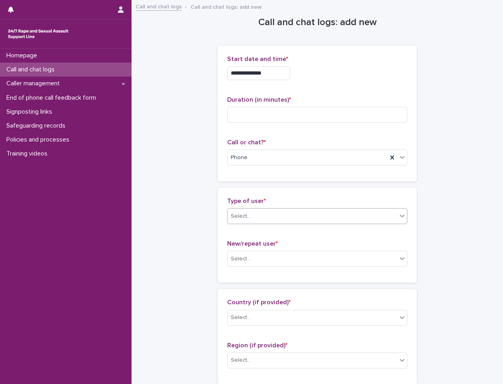
click at [285, 210] on div "Select..." at bounding box center [312, 216] width 169 height 13
click at [282, 110] on input at bounding box center [317, 115] width 180 height 16
click at [279, 76] on input "**********" at bounding box center [258, 73] width 63 height 14
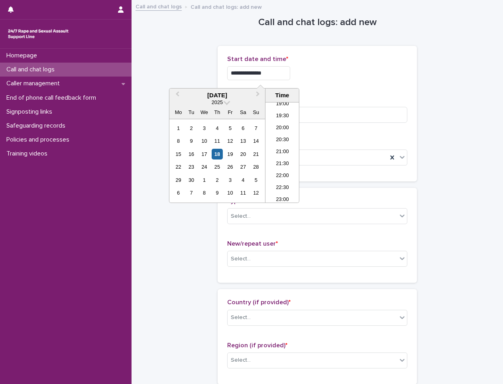
type input "**********"
click at [320, 61] on p "Start date and time *" at bounding box center [317, 59] width 180 height 8
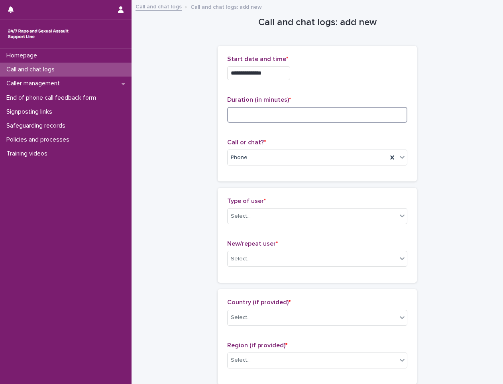
click at [239, 118] on input at bounding box center [317, 115] width 180 height 16
type input "*"
click at [262, 215] on div "Select..." at bounding box center [312, 216] width 169 height 13
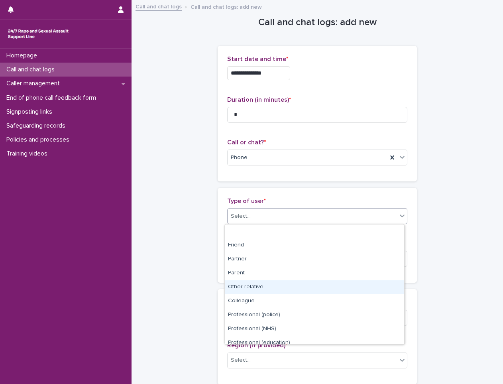
scroll to position [90, 0]
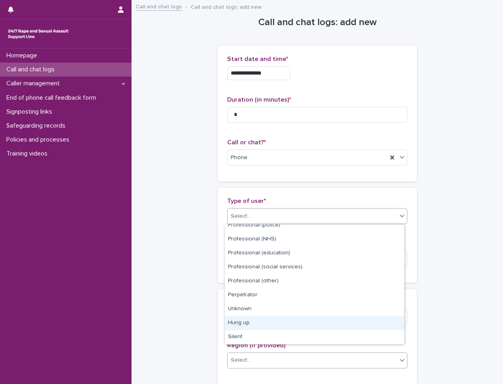
click at [233, 320] on div "Hung up" at bounding box center [314, 323] width 179 height 14
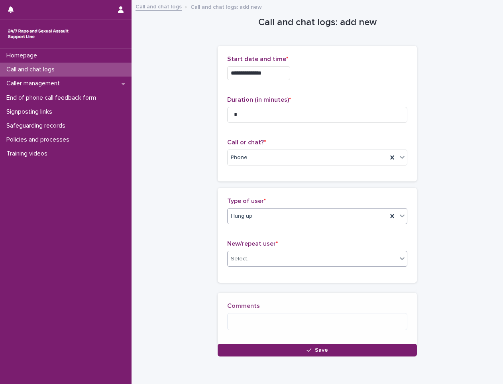
click at [259, 257] on div "Select..." at bounding box center [312, 258] width 169 height 13
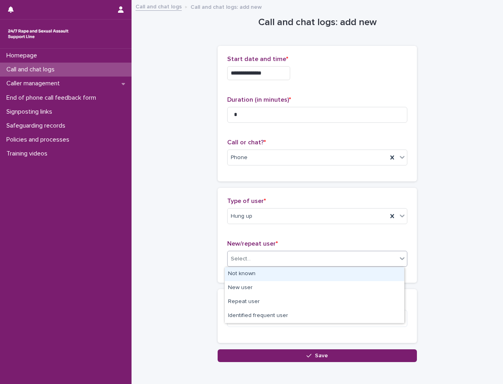
click at [261, 279] on div "Not known" at bounding box center [314, 274] width 179 height 14
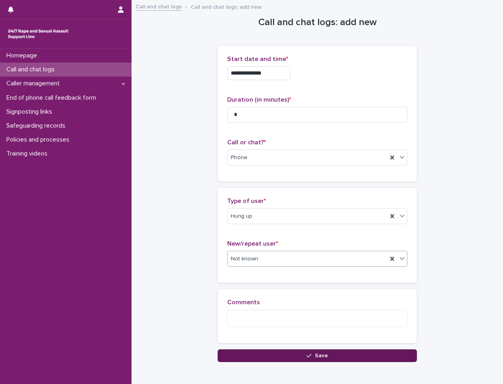
click at [266, 354] on button "Save" at bounding box center [317, 355] width 199 height 13
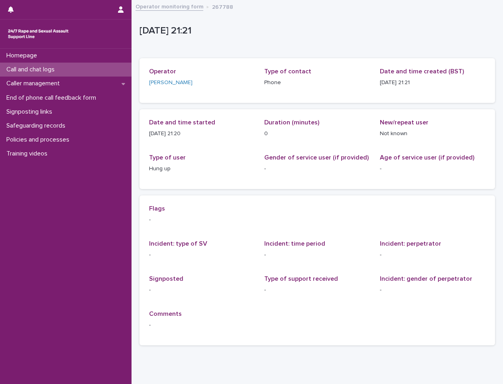
click at [29, 68] on p "Call and chat logs" at bounding box center [32, 70] width 58 height 8
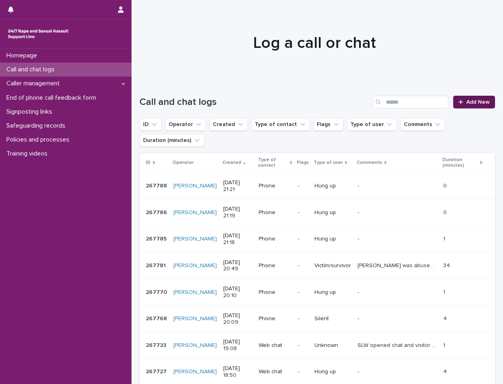
click at [458, 101] on div at bounding box center [462, 102] width 8 height 6
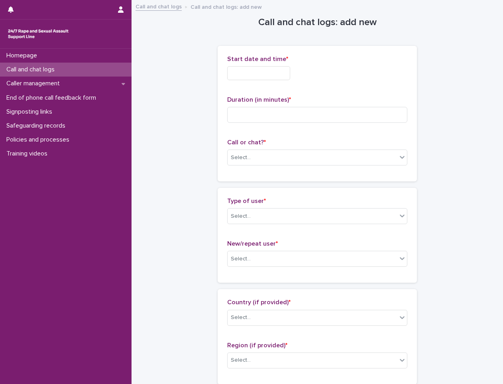
click at [259, 72] on input "text" at bounding box center [258, 73] width 63 height 14
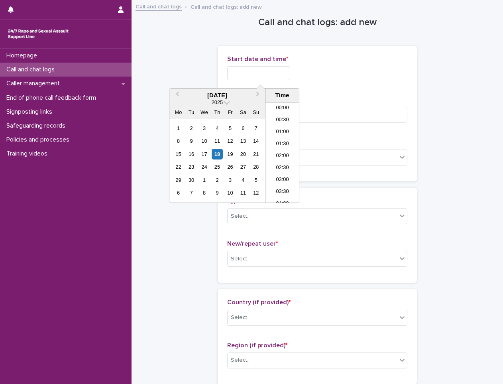
scroll to position [458, 0]
click at [284, 151] on li "21:00" at bounding box center [282, 152] width 34 height 12
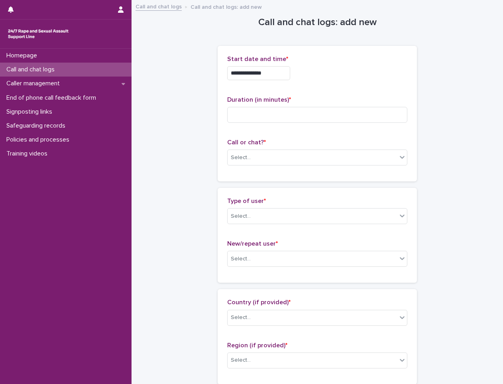
click at [280, 76] on input "**********" at bounding box center [258, 73] width 63 height 14
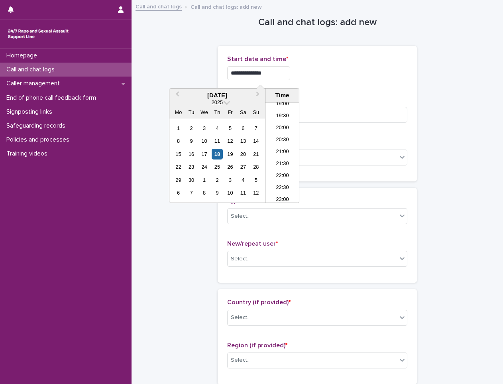
type input "**********"
click at [346, 57] on p "Start date and time *" at bounding box center [317, 59] width 180 height 8
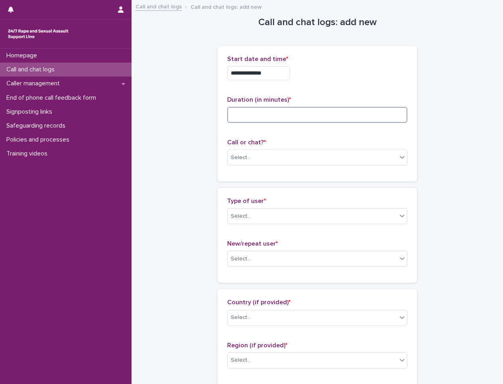
click at [277, 109] on input at bounding box center [317, 115] width 180 height 16
type input "*"
click at [281, 153] on div "Select..." at bounding box center [312, 157] width 169 height 13
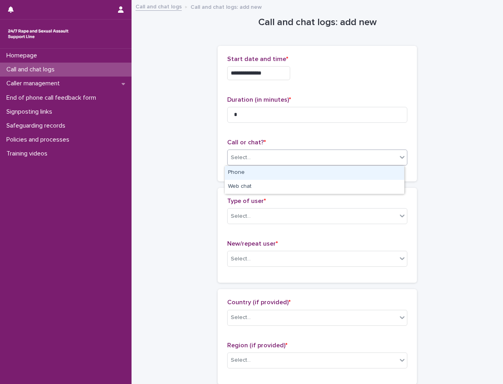
click at [252, 175] on div "Phone" at bounding box center [314, 173] width 179 height 14
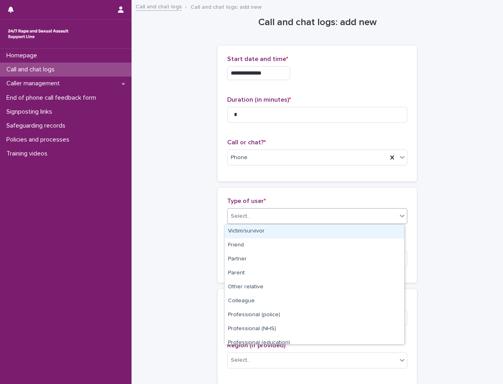
click at [253, 218] on div "Select..." at bounding box center [312, 216] width 169 height 13
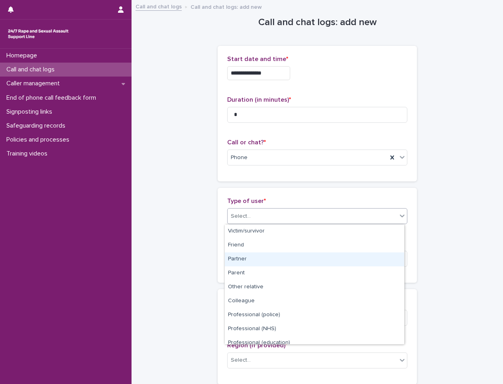
scroll to position [90, 0]
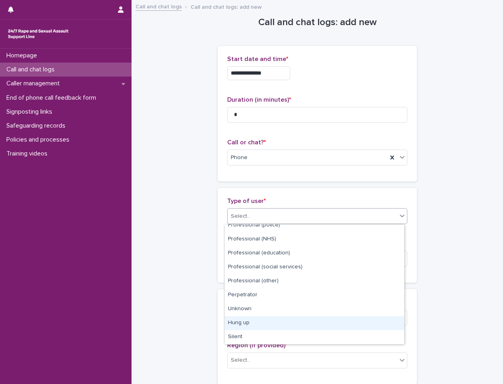
click at [265, 325] on div "Hung up" at bounding box center [314, 323] width 179 height 14
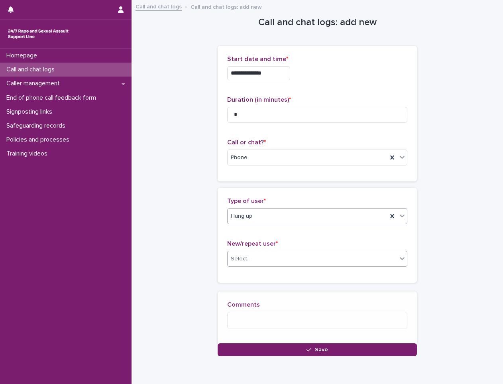
click at [278, 260] on div "Select..." at bounding box center [312, 258] width 169 height 13
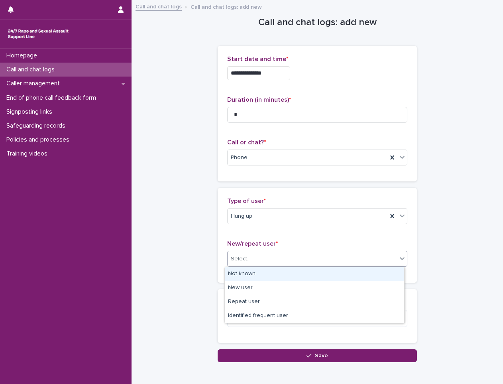
click at [253, 270] on div "Not known" at bounding box center [314, 274] width 179 height 14
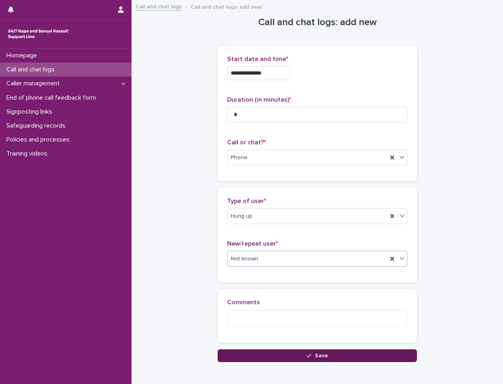
click at [263, 351] on button "Save" at bounding box center [317, 355] width 199 height 13
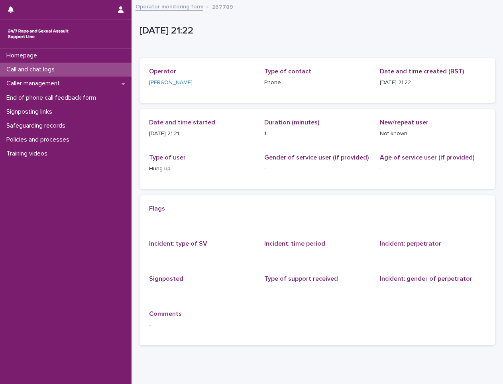
click at [67, 75] on div "Call and chat logs" at bounding box center [66, 70] width 132 height 14
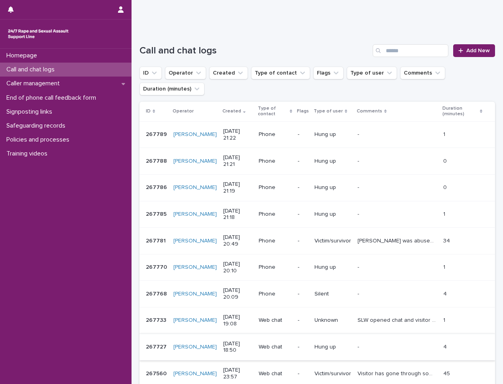
scroll to position [65, 0]
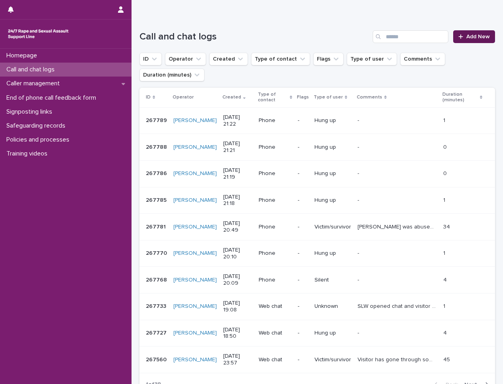
click at [472, 35] on span "Add New" at bounding box center [478, 37] width 24 height 6
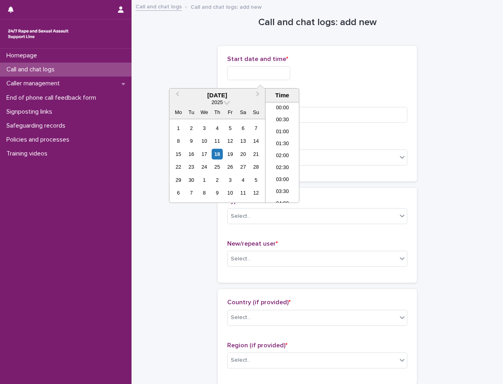
click at [265, 79] on input "text" at bounding box center [258, 73] width 63 height 14
click at [280, 153] on li "21:30" at bounding box center [282, 152] width 34 height 12
click at [277, 79] on input "**********" at bounding box center [258, 73] width 63 height 14
type input "**********"
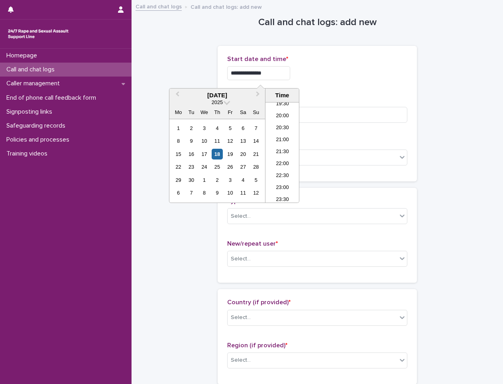
drag, startPoint x: 339, startPoint y: 74, endPoint x: 330, endPoint y: 74, distance: 8.4
click at [331, 74] on div "**********" at bounding box center [317, 73] width 180 height 14
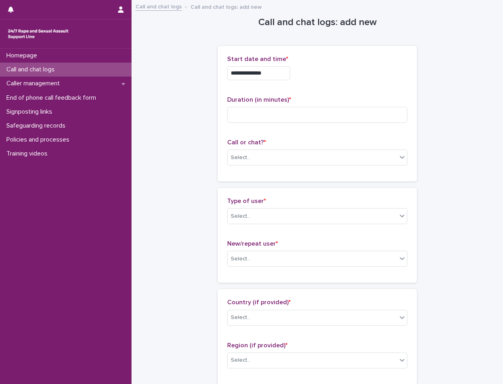
click at [314, 104] on div "Duration (in minutes) *" at bounding box center [317, 112] width 180 height 33
click at [314, 116] on input at bounding box center [317, 115] width 180 height 16
type input "*"
click at [257, 160] on div "Select..." at bounding box center [312, 157] width 169 height 13
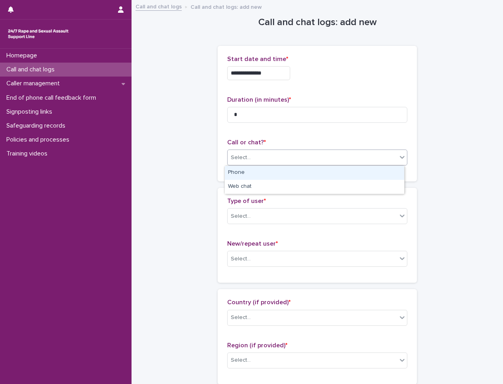
click at [253, 175] on div "Phone" at bounding box center [314, 173] width 179 height 14
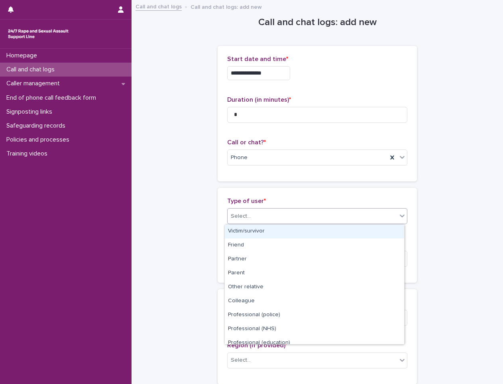
click at [259, 215] on div "Select..." at bounding box center [312, 216] width 169 height 13
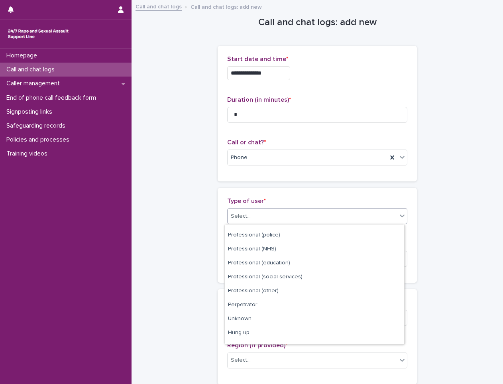
scroll to position [90, 0]
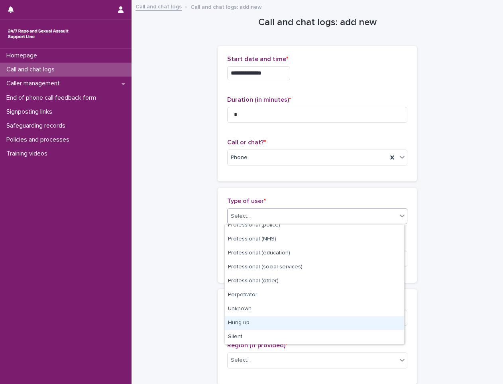
click at [253, 319] on div "Hung up" at bounding box center [314, 323] width 179 height 14
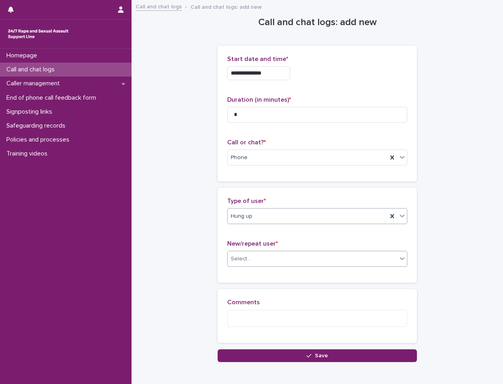
click at [272, 251] on div "New/repeat user * Select..." at bounding box center [317, 256] width 180 height 33
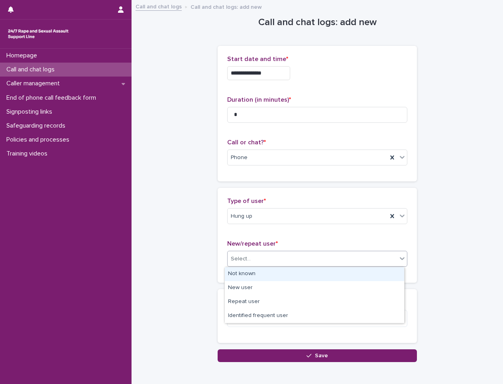
click at [268, 257] on div "Select..." at bounding box center [312, 258] width 169 height 13
click at [259, 275] on div "Not known" at bounding box center [314, 274] width 179 height 14
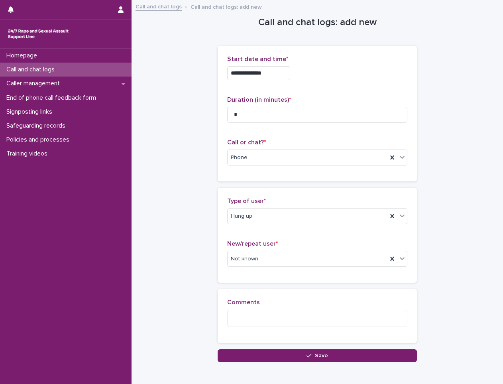
click at [306, 363] on div "**********" at bounding box center [316, 191] width 363 height 381
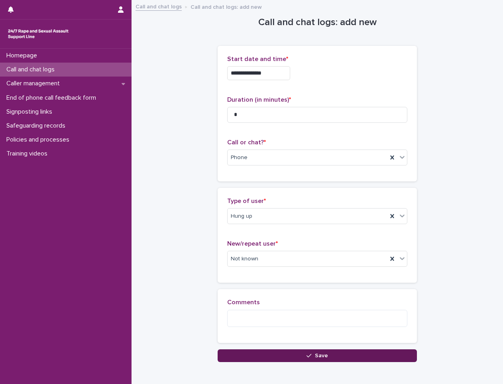
click at [304, 351] on button "Save" at bounding box center [317, 355] width 199 height 13
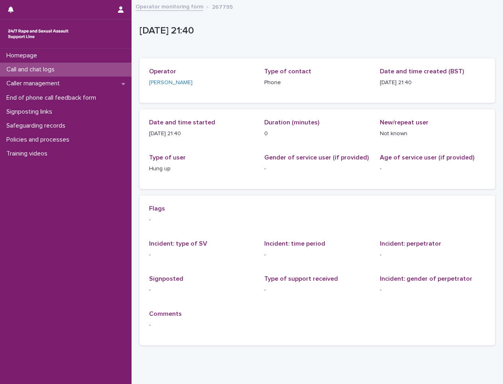
click at [70, 73] on div "Call and chat logs" at bounding box center [66, 70] width 132 height 14
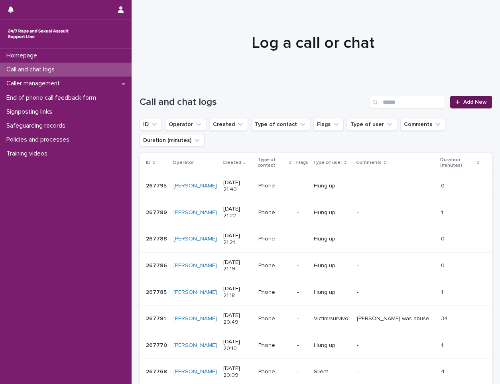
click at [477, 107] on link "Add New" at bounding box center [471, 102] width 42 height 13
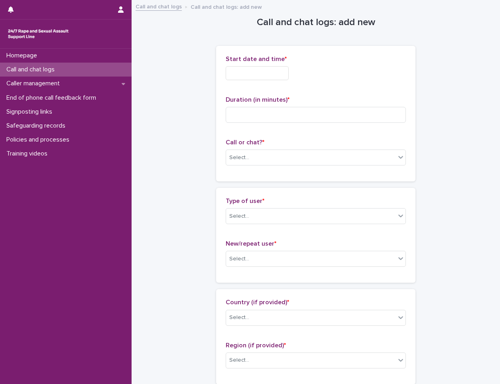
click at [253, 74] on input "text" at bounding box center [257, 73] width 63 height 14
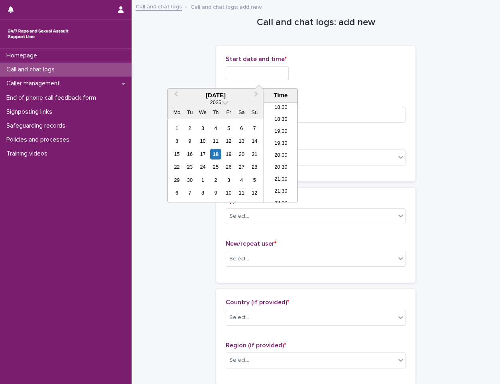
scroll to position [474, 0]
click at [277, 151] on li "21:30" at bounding box center [281, 149] width 34 height 12
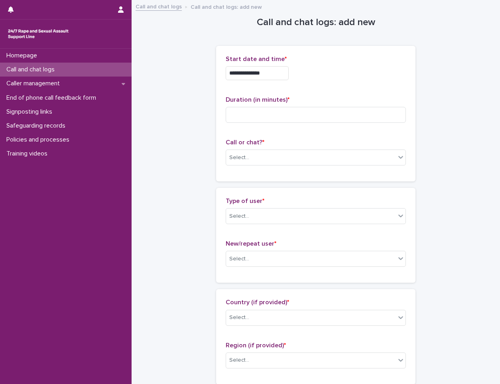
click at [281, 76] on input "**********" at bounding box center [257, 73] width 63 height 14
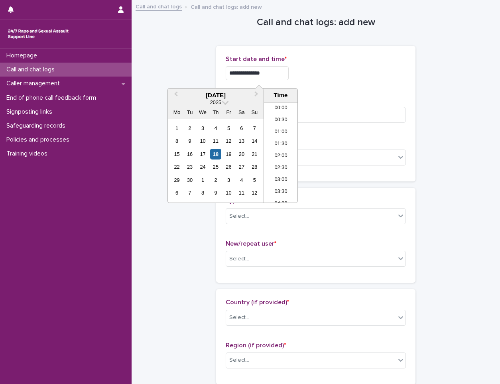
scroll to position [470, 0]
type input "**********"
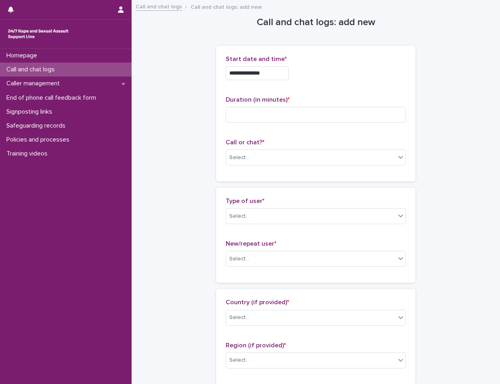
click at [347, 76] on div "**********" at bounding box center [316, 73] width 180 height 14
drag, startPoint x: 338, startPoint y: 21, endPoint x: 361, endPoint y: 22, distance: 22.7
click at [361, 22] on h1 "Call and chat logs: add new" at bounding box center [315, 23] width 199 height 12
drag, startPoint x: 361, startPoint y: 22, endPoint x: 341, endPoint y: 37, distance: 25.5
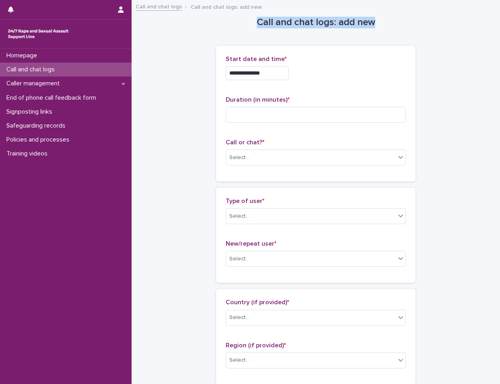
drag, startPoint x: 378, startPoint y: 23, endPoint x: 246, endPoint y: 20, distance: 131.5
click at [246, 20] on h1 "Call and chat logs: add new" at bounding box center [315, 23] width 199 height 12
drag, startPoint x: 246, startPoint y: 20, endPoint x: 332, endPoint y: 42, distance: 88.2
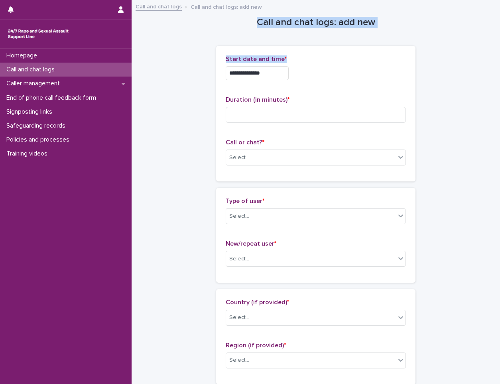
drag, startPoint x: 254, startPoint y: 22, endPoint x: 367, endPoint y: 29, distance: 112.6
drag, startPoint x: 367, startPoint y: 29, endPoint x: 348, endPoint y: 62, distance: 37.8
click at [348, 62] on p "Start date and time *" at bounding box center [316, 59] width 180 height 8
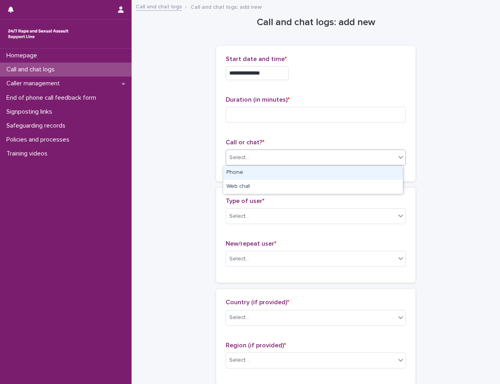
click at [260, 162] on div "Select..." at bounding box center [310, 157] width 169 height 13
click at [256, 172] on div "Phone" at bounding box center [312, 173] width 179 height 14
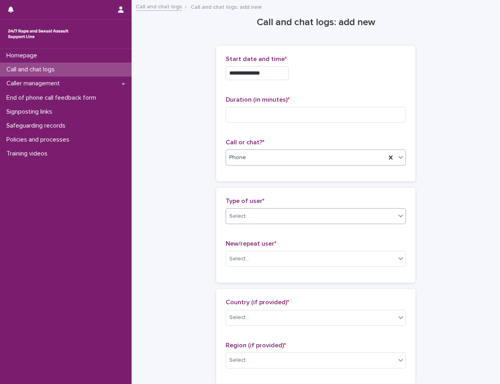
click at [322, 214] on div "Select..." at bounding box center [310, 216] width 169 height 13
click at [333, 193] on div "Type of user * Select... New/repeat user * Select..." at bounding box center [315, 235] width 199 height 95
click at [280, 194] on div "Type of user * Select... New/repeat user * Select..." at bounding box center [315, 235] width 199 height 95
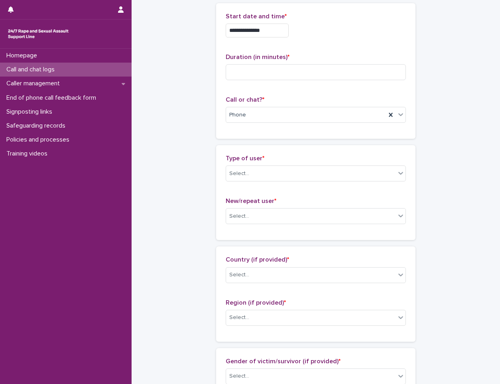
scroll to position [80, 0]
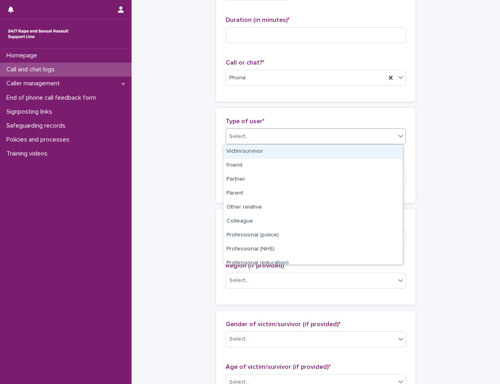
click at [239, 132] on div "Select..." at bounding box center [239, 136] width 20 height 8
click at [267, 114] on div "Type of user * option Victim/survivor focused, 1 of 15. 15 results available. U…" at bounding box center [315, 155] width 199 height 95
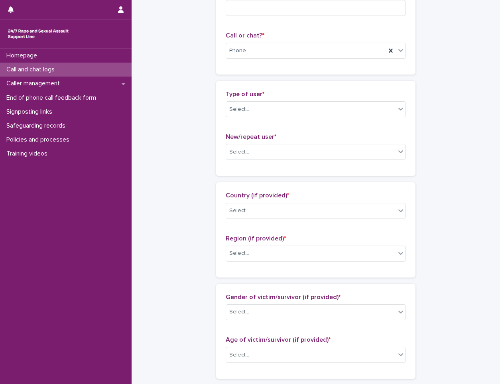
scroll to position [120, 0]
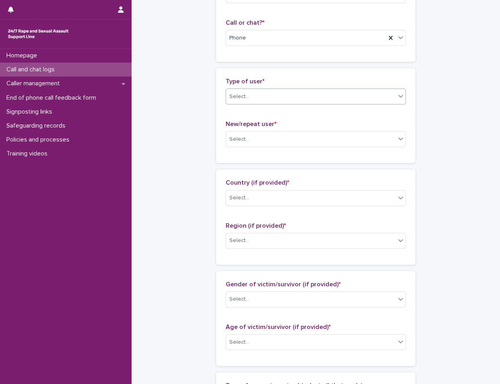
click at [338, 99] on div "Select..." at bounding box center [310, 96] width 169 height 13
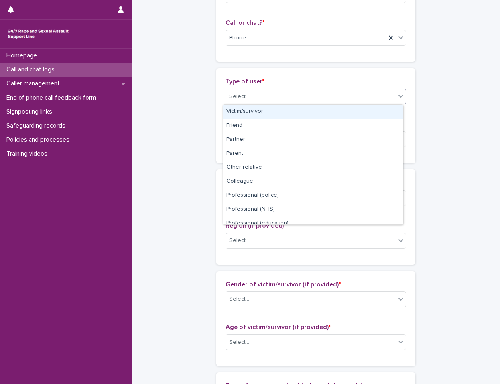
click at [195, 83] on div "**********" at bounding box center [315, 312] width 352 height 863
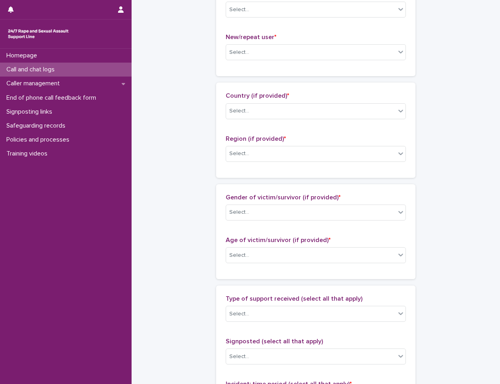
click at [456, 183] on div "**********" at bounding box center [315, 225] width 352 height 863
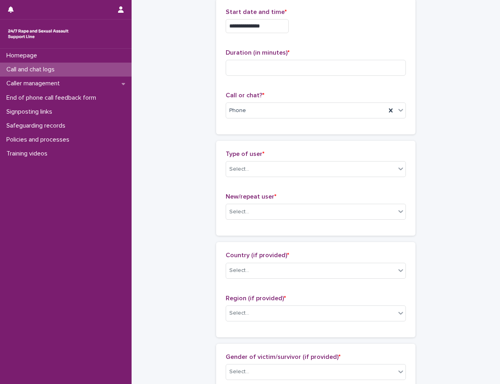
scroll to position [0, 0]
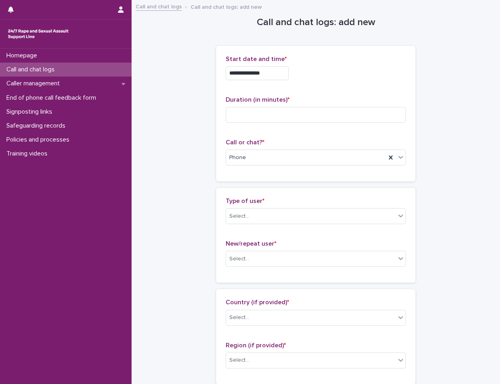
click at [309, 73] on div "**********" at bounding box center [316, 73] width 180 height 14
click at [258, 117] on input at bounding box center [316, 115] width 180 height 16
type input "*"
click at [259, 215] on div "Select..." at bounding box center [310, 216] width 169 height 13
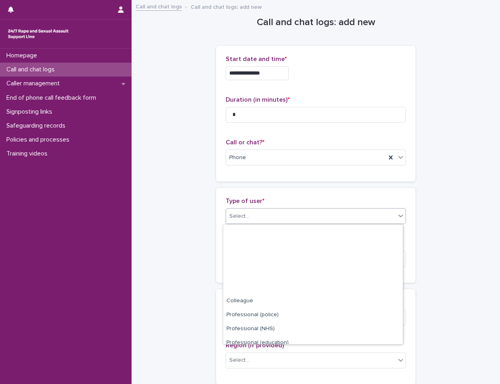
scroll to position [90, 0]
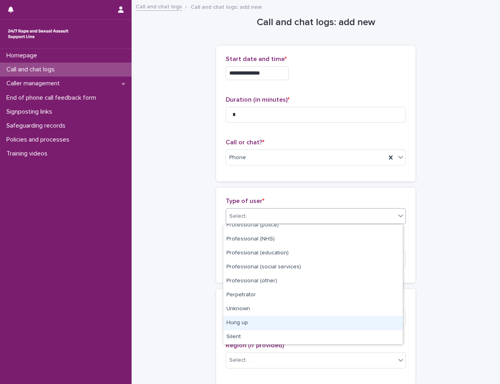
click at [254, 322] on div "Hung up" at bounding box center [312, 323] width 179 height 14
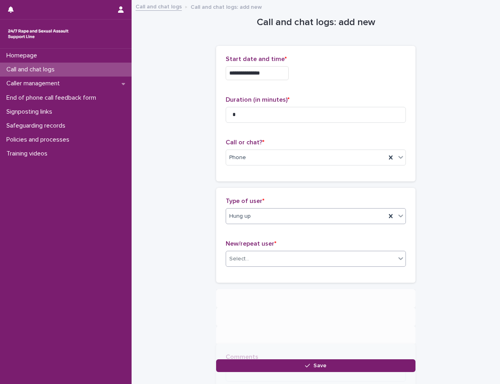
click at [257, 260] on div "Select..." at bounding box center [310, 258] width 169 height 13
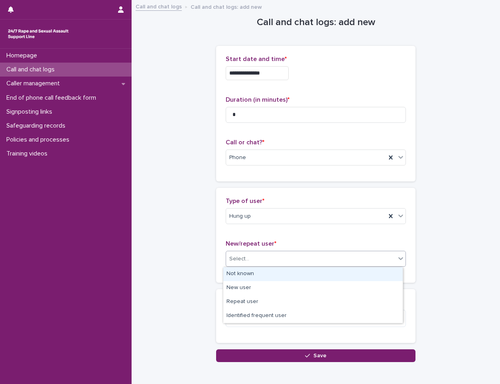
click at [248, 275] on div "Not known" at bounding box center [312, 274] width 179 height 14
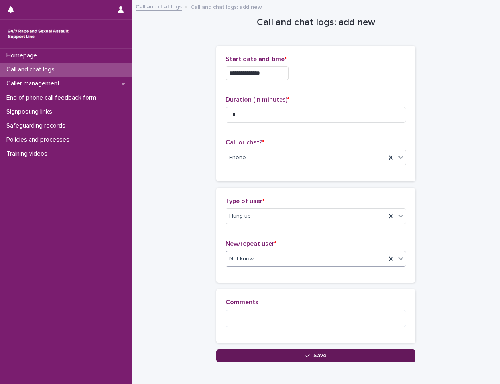
click at [272, 356] on button "Save" at bounding box center [315, 355] width 199 height 13
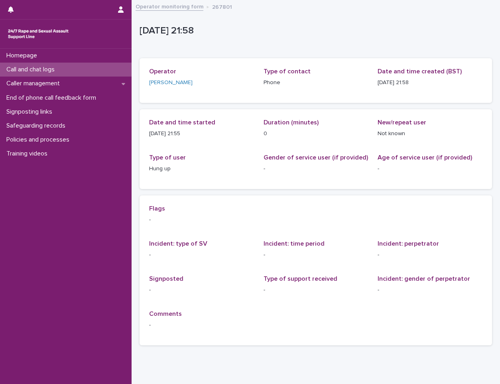
click at [103, 69] on div "Call and chat logs" at bounding box center [66, 70] width 132 height 14
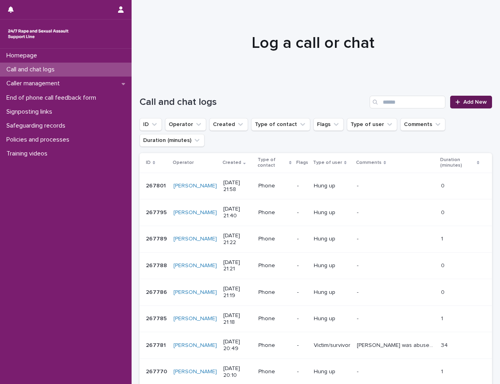
click at [471, 102] on span "Add New" at bounding box center [475, 102] width 24 height 6
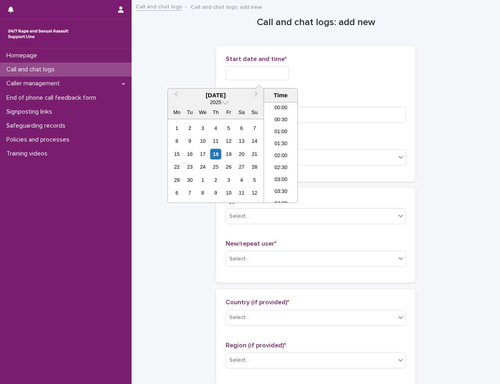
click at [259, 75] on input "text" at bounding box center [257, 73] width 63 height 14
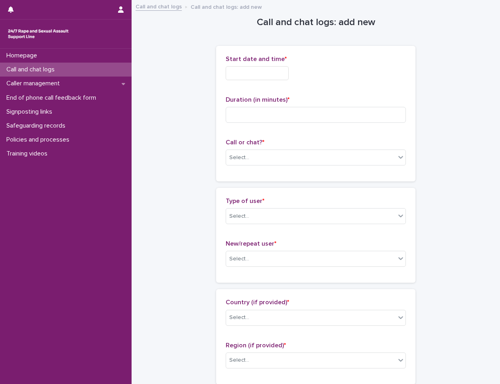
click at [311, 73] on div at bounding box center [316, 73] width 180 height 14
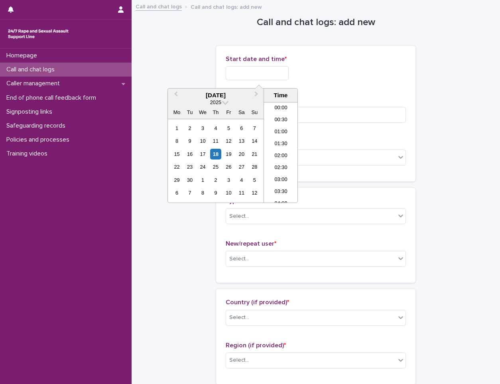
click at [259, 68] on input "text" at bounding box center [257, 73] width 63 height 14
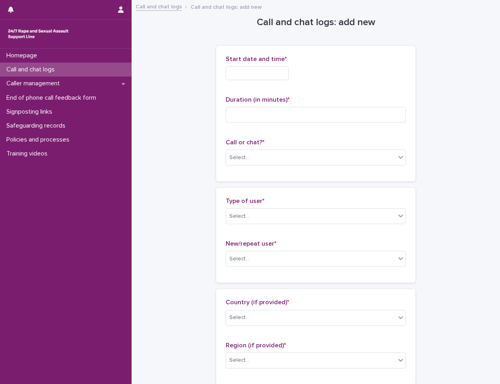
click at [259, 81] on div "Start date and time *" at bounding box center [316, 70] width 180 height 31
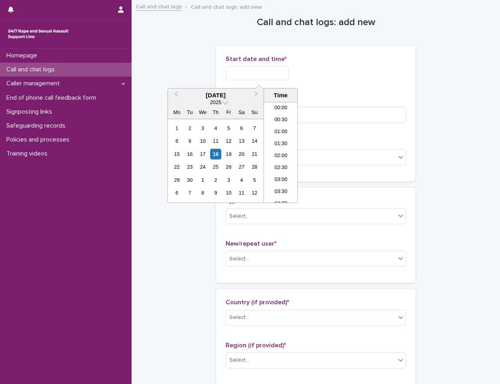
click at [259, 73] on input "text" at bounding box center [257, 73] width 63 height 14
click at [283, 153] on li "21:30" at bounding box center [281, 152] width 34 height 12
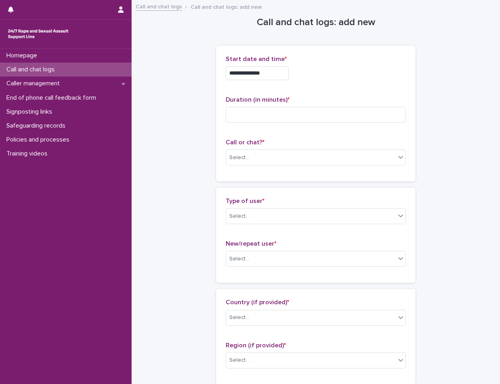
click at [270, 72] on input "**********" at bounding box center [257, 73] width 63 height 14
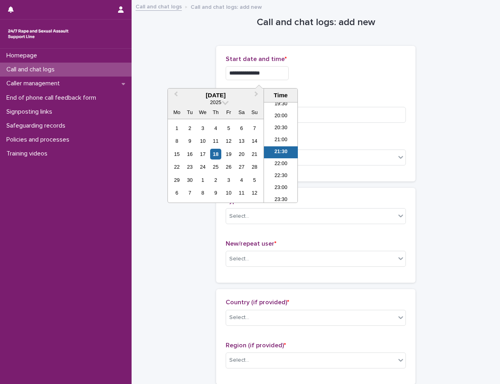
click at [270, 72] on input "**********" at bounding box center [257, 73] width 63 height 14
type input "**********"
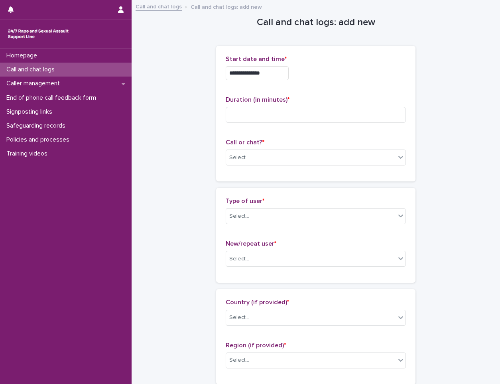
drag, startPoint x: 397, startPoint y: 72, endPoint x: 334, endPoint y: 83, distance: 64.0
click at [398, 72] on div "**********" at bounding box center [316, 73] width 180 height 14
click at [295, 108] on input at bounding box center [316, 115] width 180 height 16
type input "*"
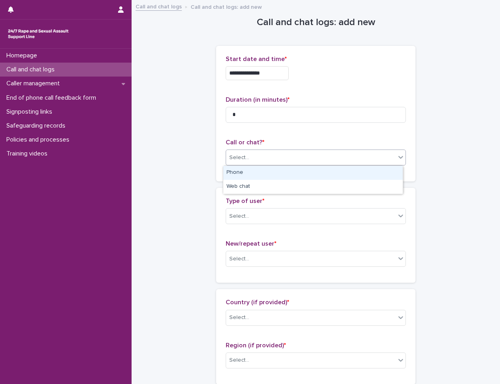
click at [244, 155] on div "Select..." at bounding box center [239, 157] width 20 height 8
click at [254, 175] on div "Phone" at bounding box center [312, 173] width 179 height 14
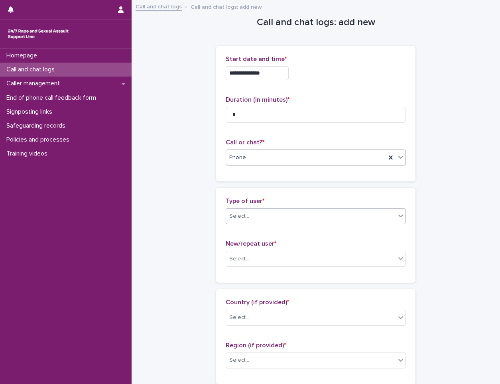
click at [263, 212] on div "Select..." at bounding box center [310, 216] width 169 height 13
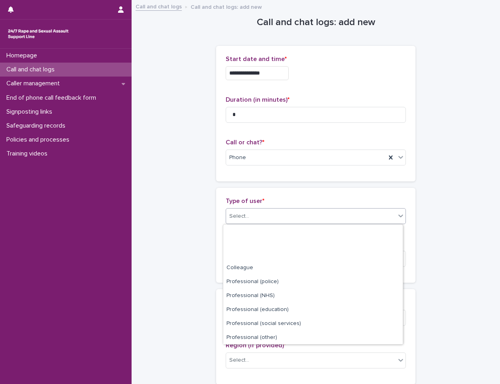
scroll to position [90, 0]
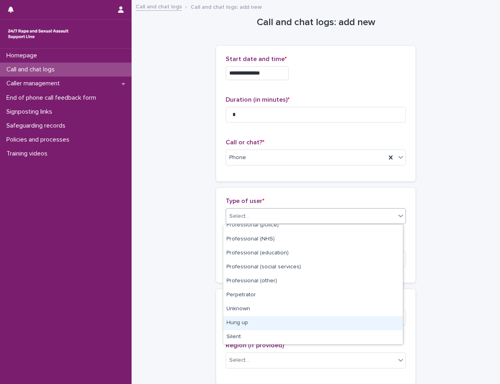
click at [257, 325] on div "Hung up" at bounding box center [312, 323] width 179 height 14
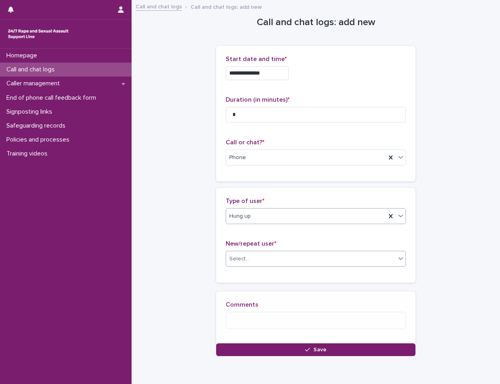
click at [268, 264] on div "Select..." at bounding box center [310, 258] width 169 height 13
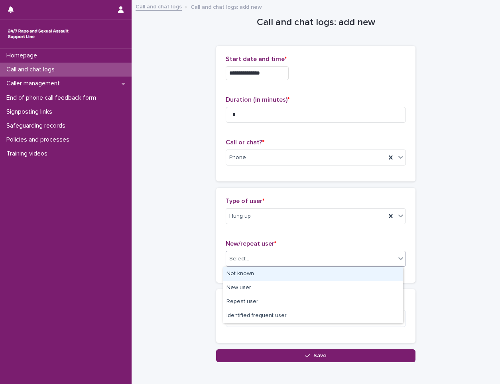
click at [255, 275] on div "Not known" at bounding box center [312, 274] width 179 height 14
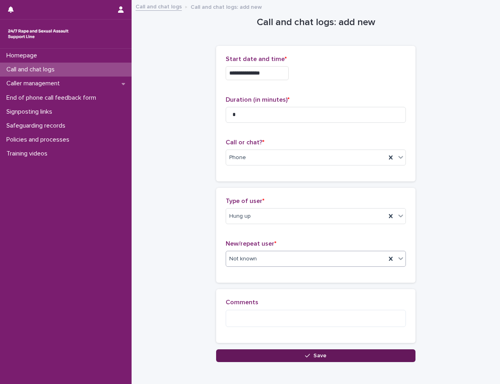
click at [264, 357] on button "Save" at bounding box center [315, 355] width 199 height 13
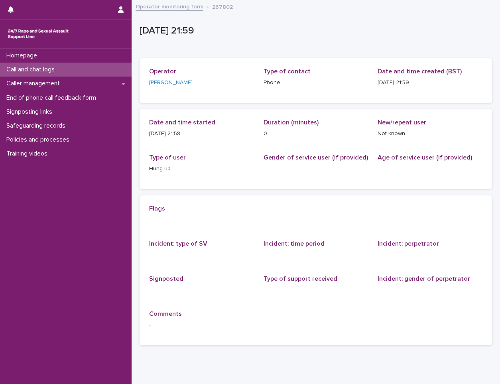
click at [93, 68] on div "Call and chat logs" at bounding box center [66, 70] width 132 height 14
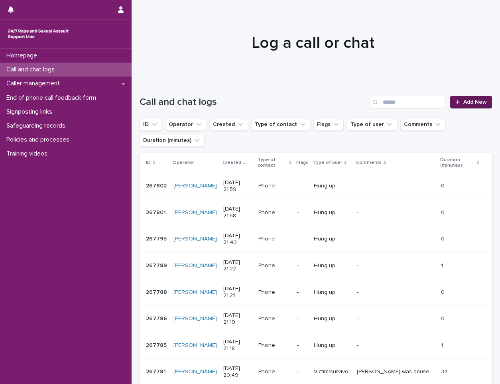
click at [464, 98] on link "Add New" at bounding box center [471, 102] width 42 height 13
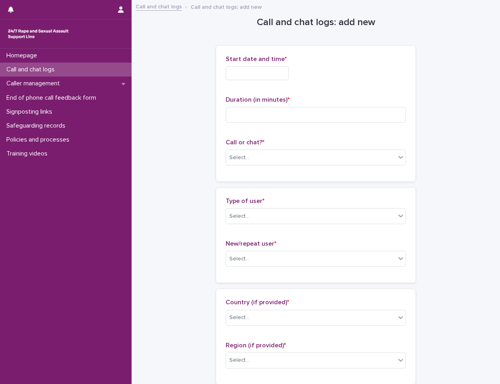
click at [239, 70] on input "text" at bounding box center [257, 73] width 63 height 14
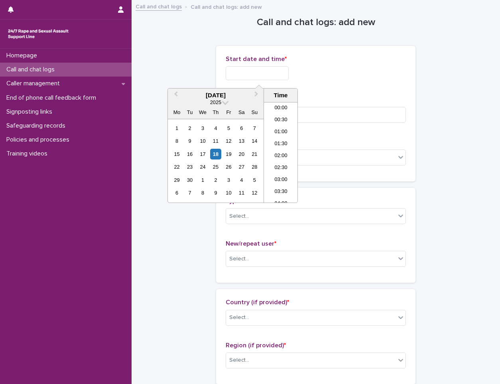
scroll to position [470, 0]
click at [280, 141] on li "21:00" at bounding box center [281, 140] width 34 height 12
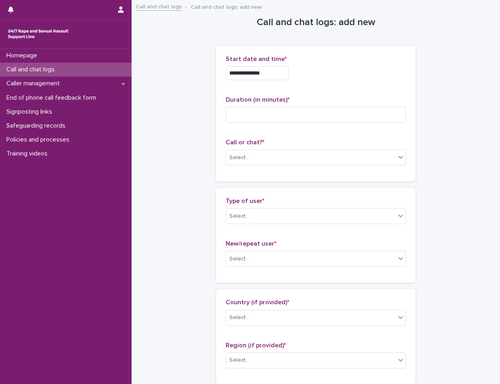
click at [276, 74] on input "**********" at bounding box center [257, 73] width 63 height 14
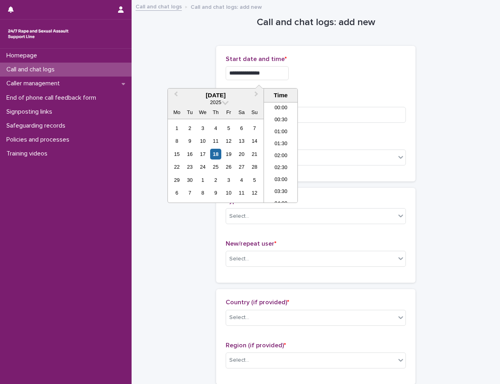
scroll to position [458, 0]
type input "**********"
click at [367, 63] on div "**********" at bounding box center [316, 70] width 180 height 31
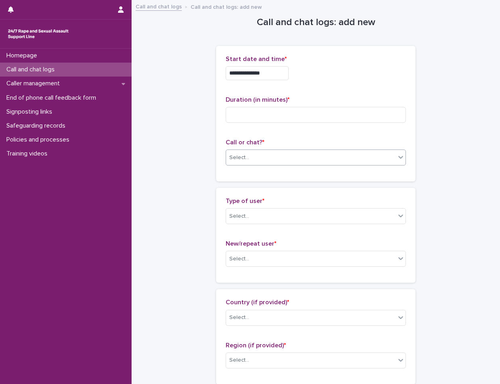
drag, startPoint x: 260, startPoint y: 164, endPoint x: 257, endPoint y: 160, distance: 5.4
click at [260, 165] on div "Select..." at bounding box center [316, 157] width 180 height 16
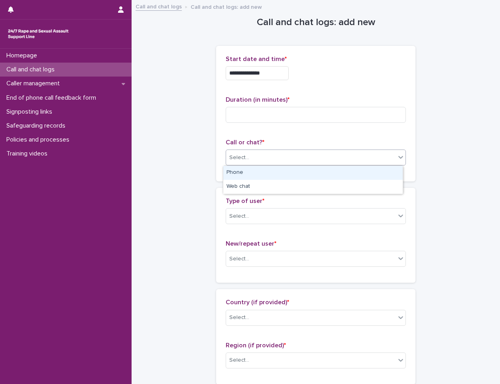
click at [255, 169] on div "Phone" at bounding box center [312, 173] width 179 height 14
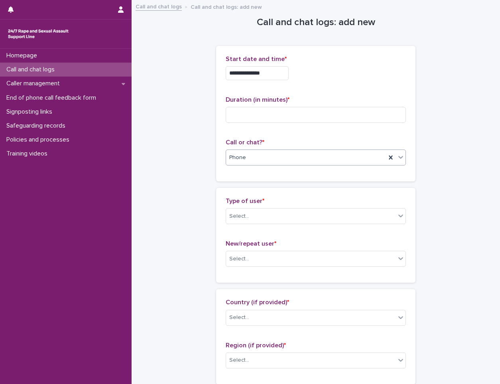
click at [269, 99] on span "Duration (in minutes) *" at bounding box center [258, 99] width 64 height 6
click at [269, 112] on input at bounding box center [316, 115] width 180 height 16
type input "*"
click at [268, 202] on p "Type of user *" at bounding box center [316, 201] width 180 height 8
click at [273, 221] on div "Select..." at bounding box center [310, 216] width 169 height 13
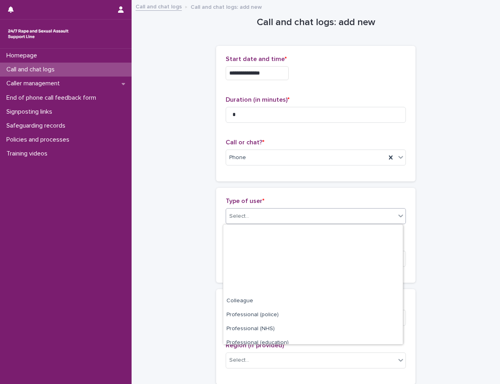
scroll to position [90, 0]
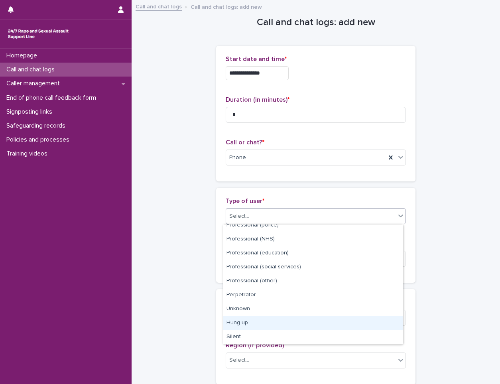
click at [274, 322] on div "Hung up" at bounding box center [312, 323] width 179 height 14
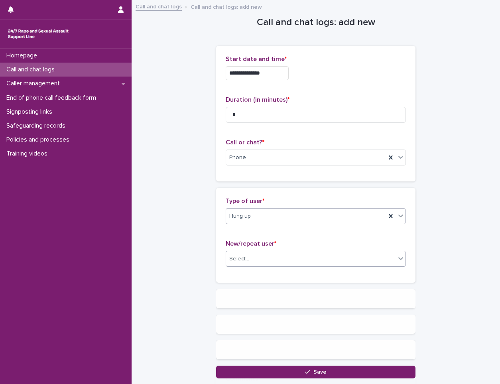
click at [282, 256] on div "Select..." at bounding box center [310, 258] width 169 height 13
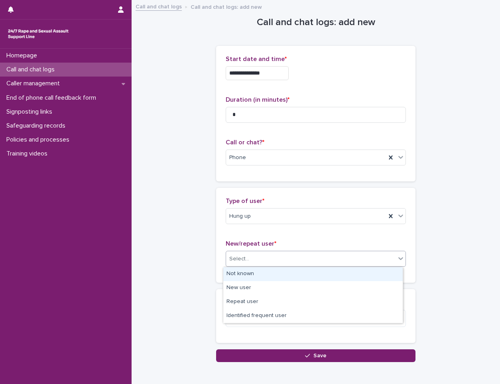
click at [265, 271] on div "Not known" at bounding box center [312, 274] width 179 height 14
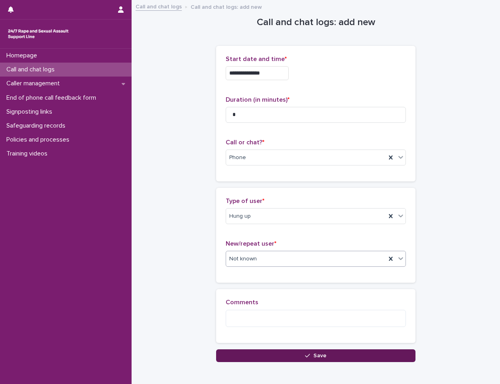
click at [269, 357] on button "Save" at bounding box center [315, 355] width 199 height 13
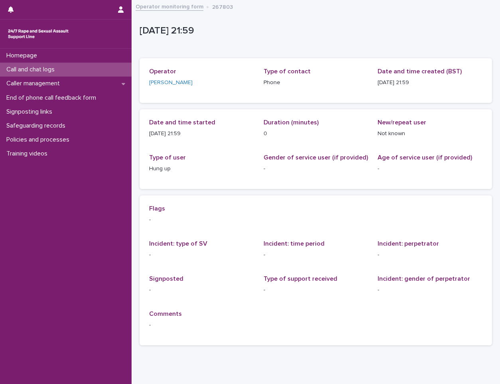
click at [76, 69] on div "Call and chat logs" at bounding box center [66, 70] width 132 height 14
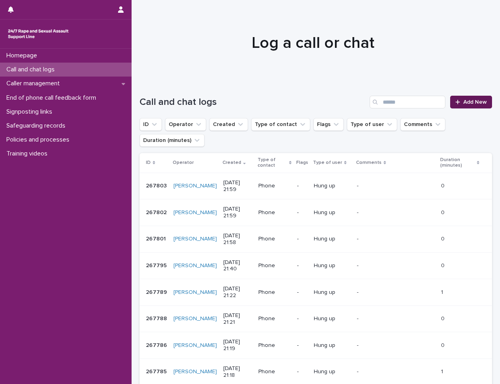
click at [457, 103] on div at bounding box center [459, 102] width 8 height 6
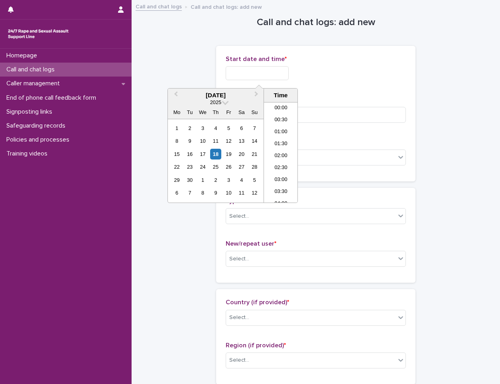
click at [268, 77] on input "text" at bounding box center [257, 73] width 63 height 14
click at [282, 137] on li "21:00" at bounding box center [281, 140] width 34 height 12
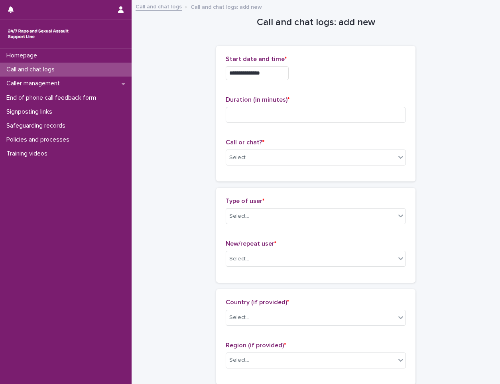
click at [275, 79] on input "**********" at bounding box center [257, 73] width 63 height 14
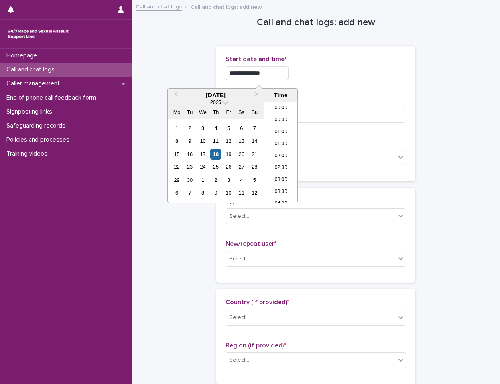
scroll to position [458, 0]
type input "**********"
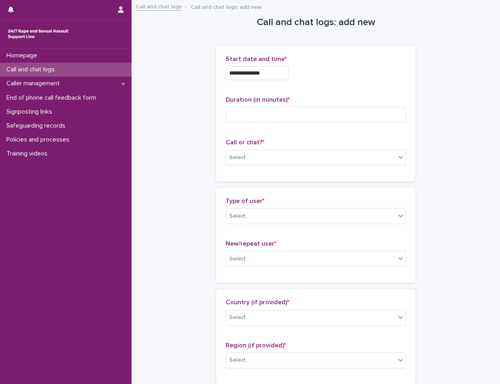
click at [330, 68] on div "**********" at bounding box center [316, 73] width 180 height 14
click at [259, 160] on div "Select..." at bounding box center [310, 157] width 169 height 13
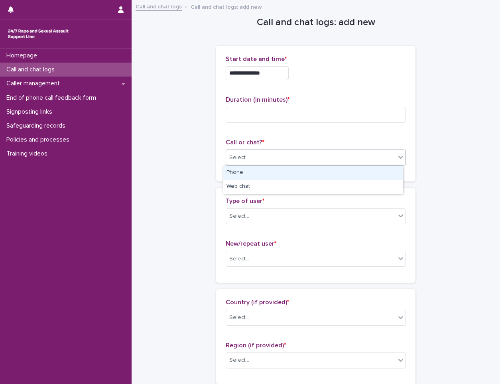
click at [256, 172] on div "Phone" at bounding box center [312, 173] width 179 height 14
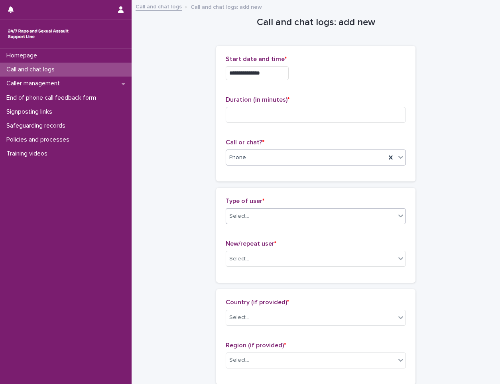
click at [262, 217] on div "Select..." at bounding box center [310, 216] width 169 height 13
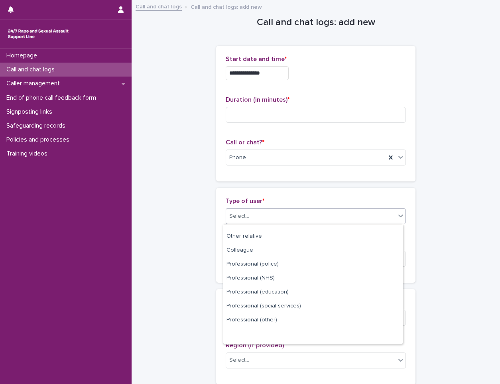
scroll to position [0, 0]
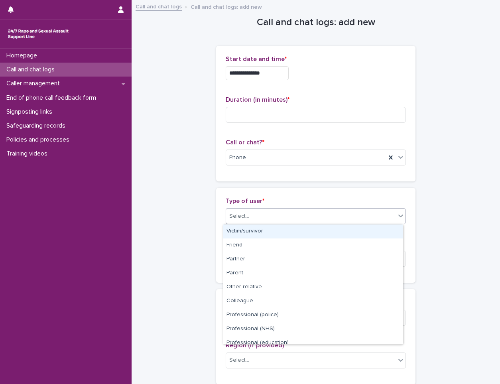
click at [303, 190] on div "Type of user * option Victim/survivor focused, 1 of 15. 15 results available. U…" at bounding box center [315, 235] width 199 height 95
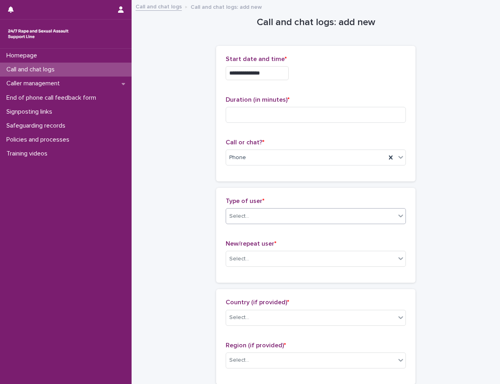
click at [306, 220] on div "Select..." at bounding box center [310, 216] width 169 height 13
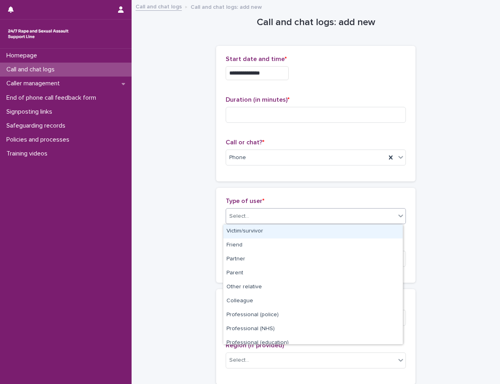
click at [285, 199] on p "Type of user *" at bounding box center [316, 201] width 180 height 8
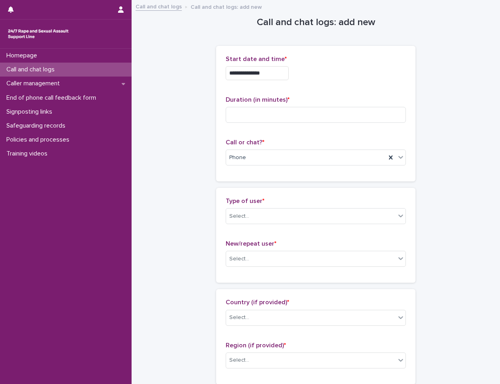
scroll to position [40, 0]
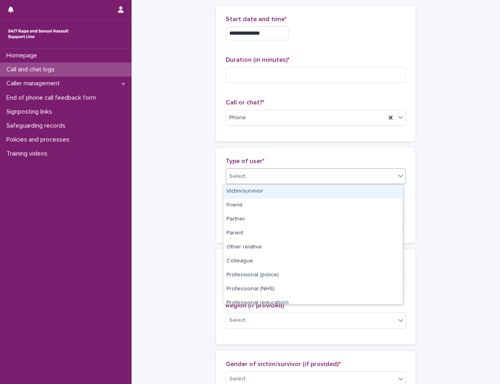
click at [257, 179] on div "Select..." at bounding box center [310, 176] width 169 height 13
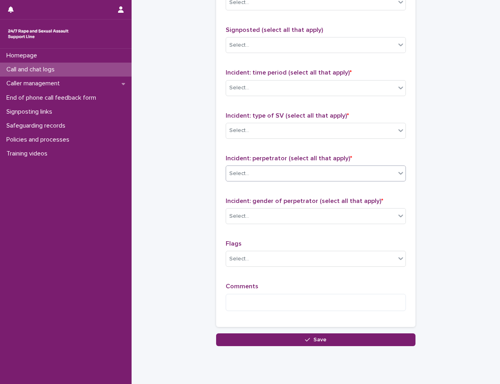
scroll to position [518, 0]
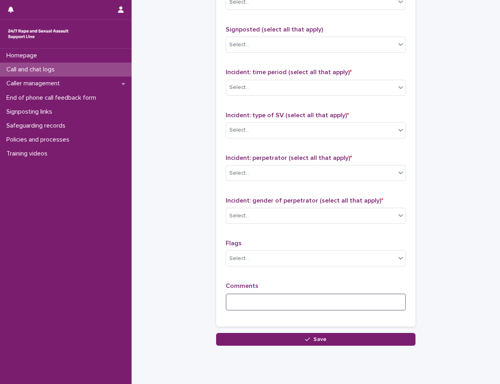
click at [245, 298] on textarea at bounding box center [316, 301] width 180 height 17
click at [323, 299] on textarea at bounding box center [316, 301] width 180 height 17
click at [330, 305] on textarea at bounding box center [316, 301] width 180 height 17
type textarea "*"
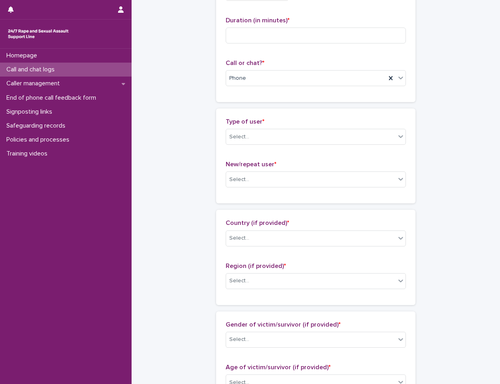
scroll to position [0, 0]
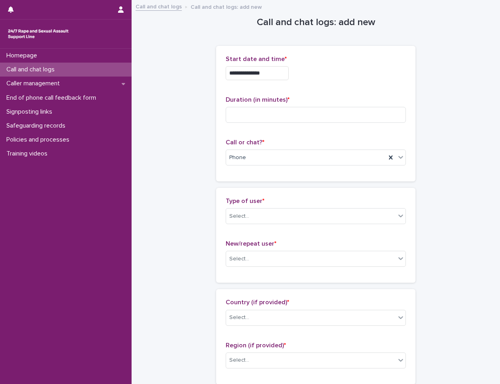
click at [269, 105] on div "Duration (in minutes) *" at bounding box center [316, 112] width 180 height 33
click at [269, 111] on input at bounding box center [316, 115] width 180 height 16
type input "*"
click at [277, 220] on div "Select..." at bounding box center [310, 216] width 169 height 13
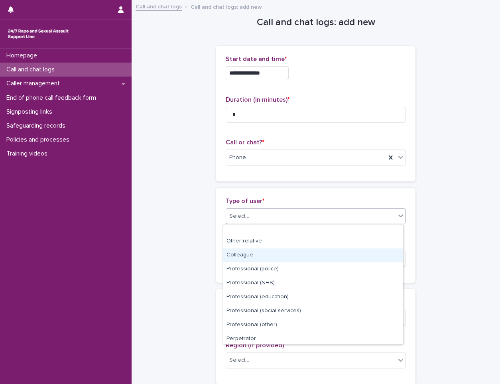
scroll to position [80, 0]
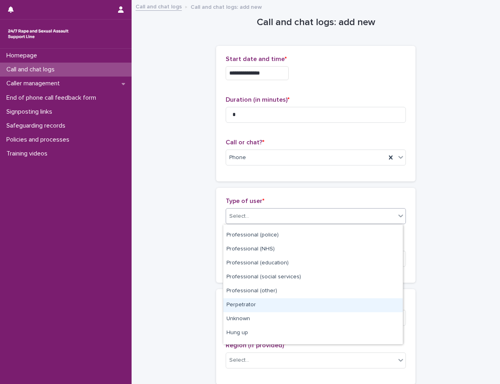
click at [271, 307] on div "Perpetrator" at bounding box center [312, 305] width 179 height 14
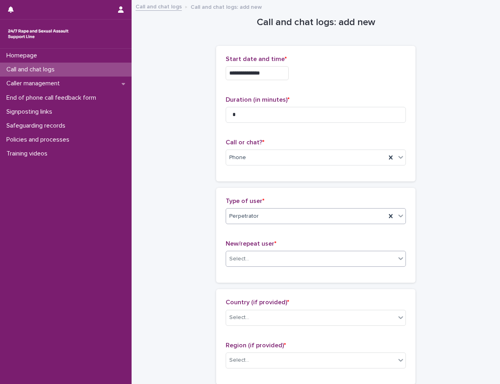
click at [266, 260] on div "Select..." at bounding box center [310, 258] width 169 height 13
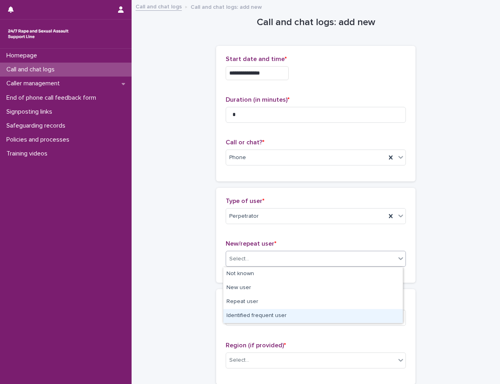
click at [281, 318] on div "Identified frequent user" at bounding box center [312, 316] width 179 height 14
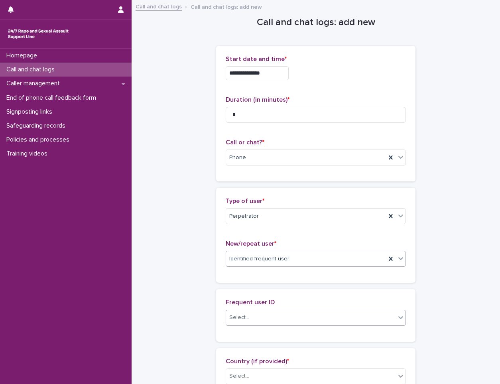
click at [264, 319] on div "Select..." at bounding box center [310, 317] width 169 height 13
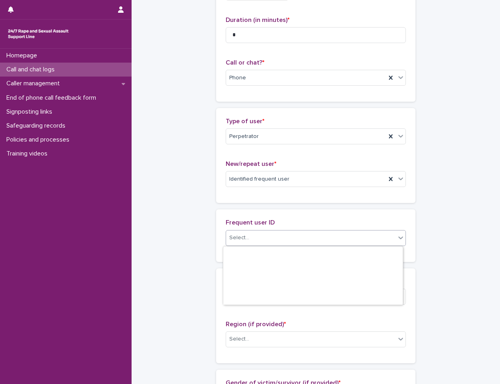
scroll to position [956, 0]
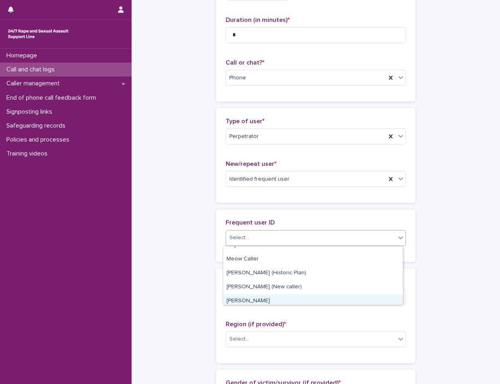
click at [275, 294] on div "[PERSON_NAME]" at bounding box center [312, 301] width 179 height 14
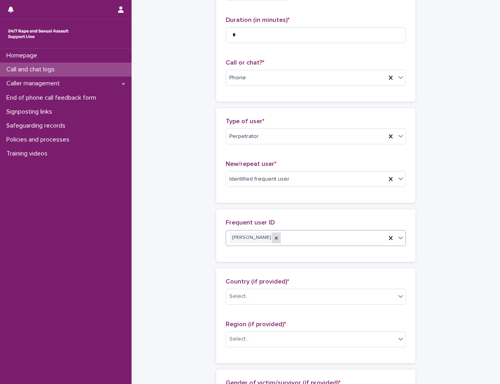
click at [273, 239] on icon at bounding box center [276, 238] width 6 height 6
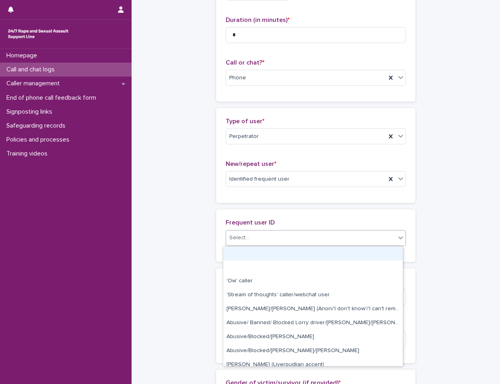
click at [285, 238] on div "Select..." at bounding box center [310, 237] width 169 height 13
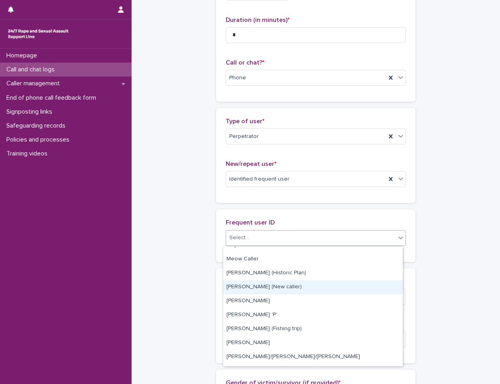
click at [262, 287] on div "[PERSON_NAME] (New caller)" at bounding box center [312, 287] width 179 height 14
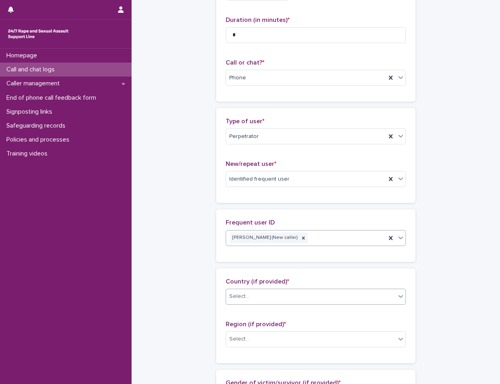
click at [257, 300] on div "Select..." at bounding box center [310, 296] width 169 height 13
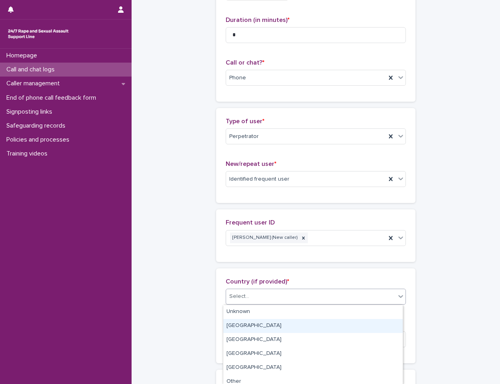
click at [251, 319] on div "England" at bounding box center [312, 326] width 179 height 14
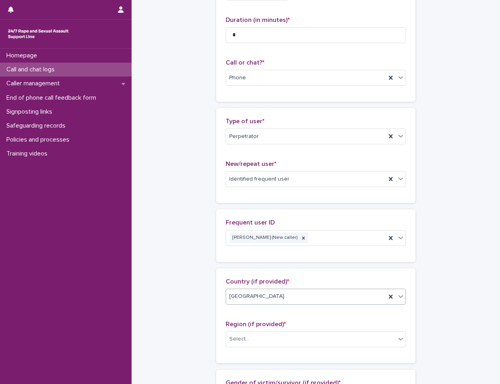
click at [258, 294] on div "England" at bounding box center [306, 296] width 160 height 13
click at [389, 296] on icon at bounding box center [391, 296] width 8 height 8
click at [255, 297] on div "Select..." at bounding box center [310, 296] width 169 height 13
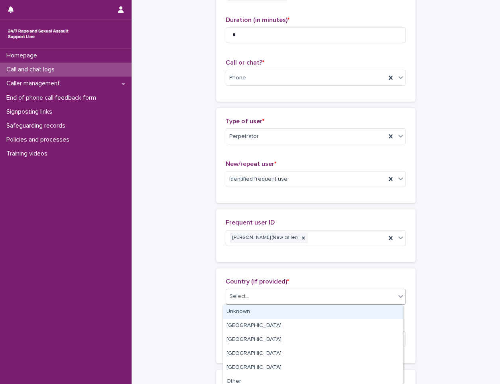
click at [251, 310] on div "Unknown" at bounding box center [312, 312] width 179 height 14
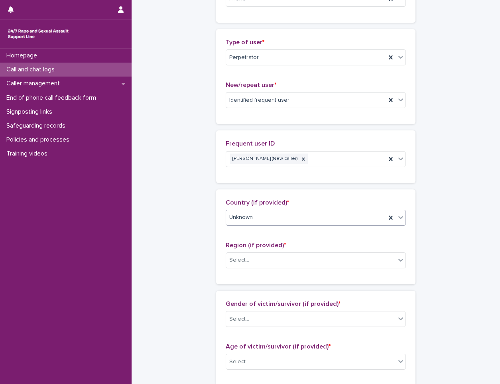
scroll to position [159, 0]
click at [253, 268] on div "Region (if provided) * Select..." at bounding box center [316, 257] width 180 height 33
click at [253, 263] on div "Select..." at bounding box center [310, 259] width 169 height 13
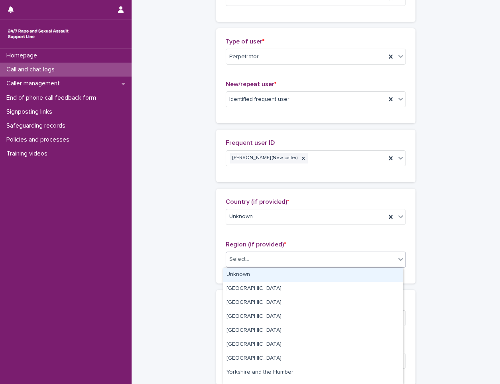
click at [243, 274] on div "Unknown" at bounding box center [312, 275] width 179 height 14
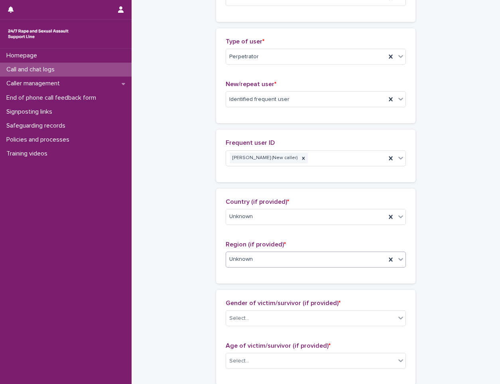
scroll to position [279, 0]
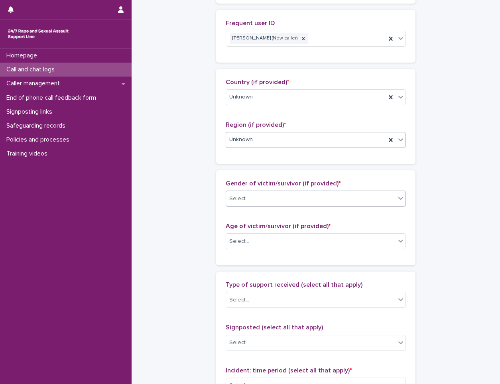
click at [260, 202] on div "Select..." at bounding box center [310, 198] width 169 height 13
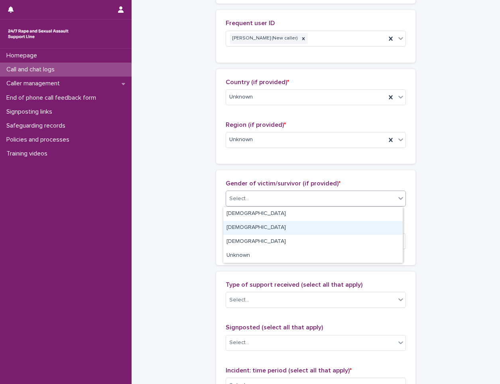
click at [249, 223] on div "Male" at bounding box center [312, 228] width 179 height 14
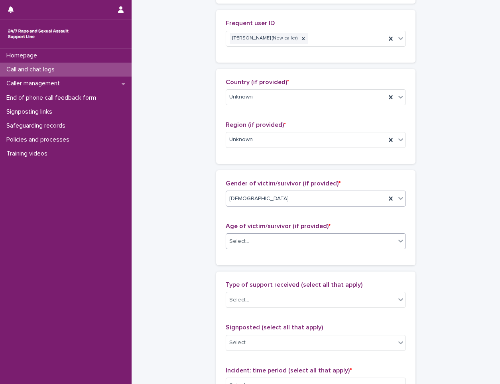
click at [253, 243] on div "Select..." at bounding box center [310, 241] width 169 height 13
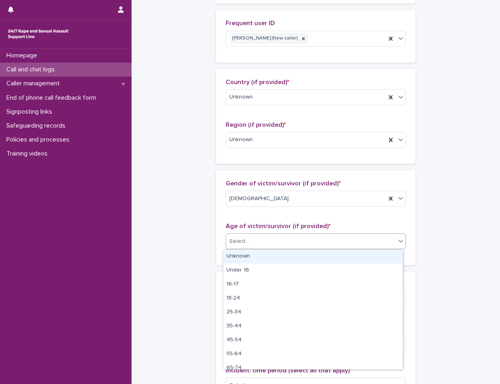
click at [249, 261] on div "Unknown" at bounding box center [312, 256] width 179 height 14
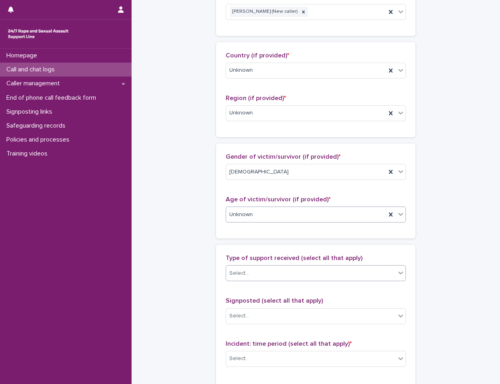
scroll to position [319, 0]
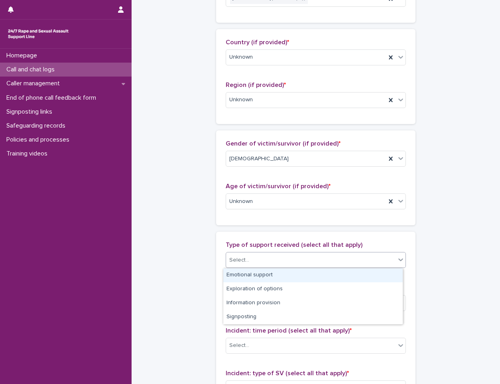
click at [251, 259] on div "Select..." at bounding box center [310, 259] width 169 height 13
click at [258, 275] on div "Emotional support" at bounding box center [312, 275] width 179 height 14
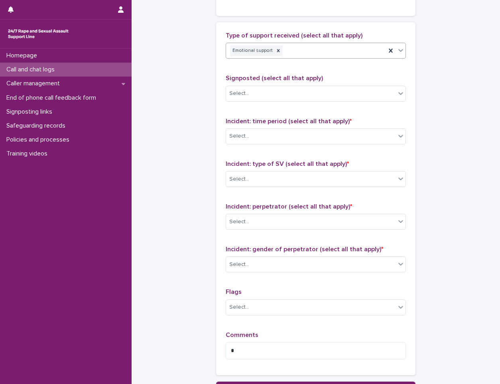
scroll to position [518, 0]
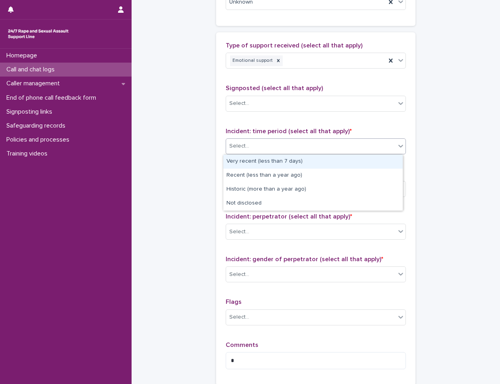
click at [269, 152] on div "Select..." at bounding box center [310, 145] width 169 height 13
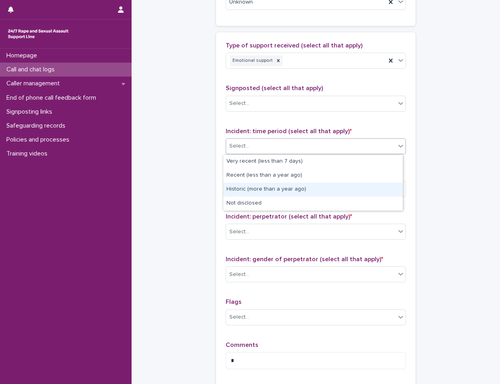
click at [260, 187] on div "Historic (more than a year ago)" at bounding box center [312, 190] width 179 height 14
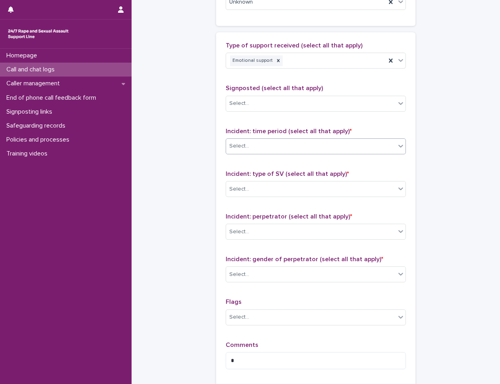
click at [260, 187] on div "Select..." at bounding box center [310, 189] width 169 height 13
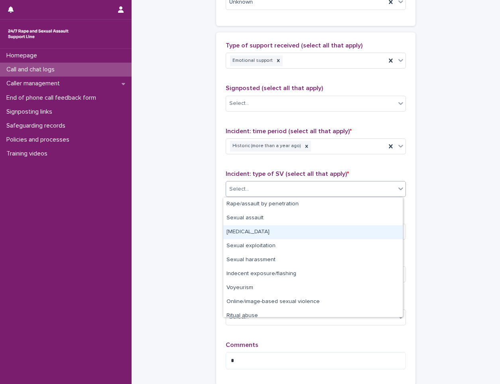
click at [259, 227] on div "Child sexual abuse" at bounding box center [312, 232] width 179 height 14
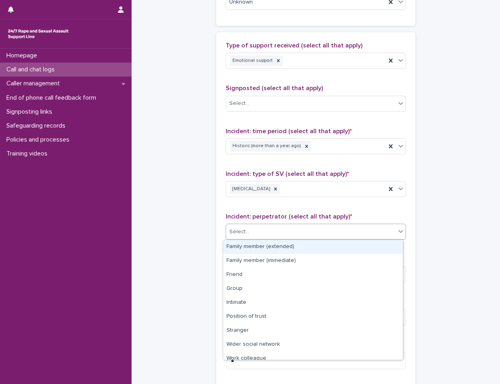
click at [259, 234] on div "Select..." at bounding box center [310, 231] width 169 height 13
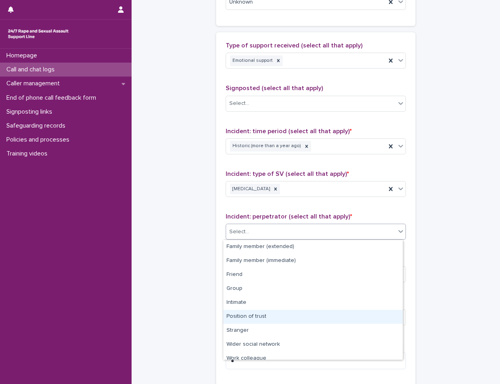
click at [251, 321] on div "Position of trust" at bounding box center [312, 317] width 179 height 14
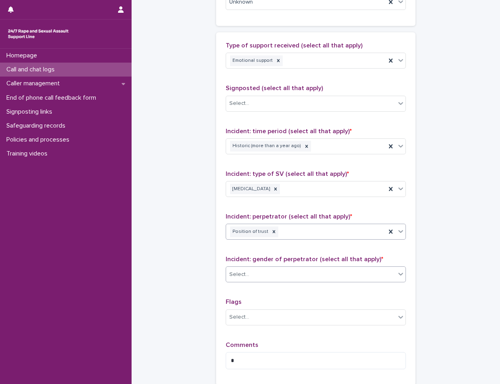
click at [261, 275] on div "Select..." at bounding box center [310, 274] width 169 height 13
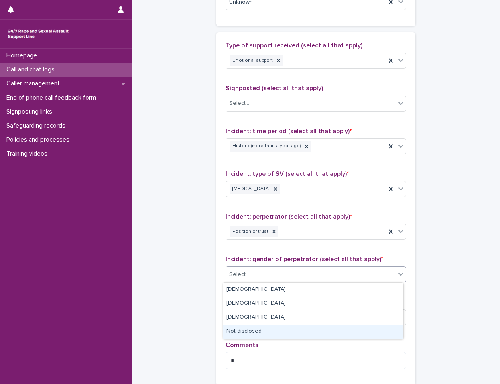
click at [246, 332] on div "Not disclosed" at bounding box center [312, 331] width 179 height 14
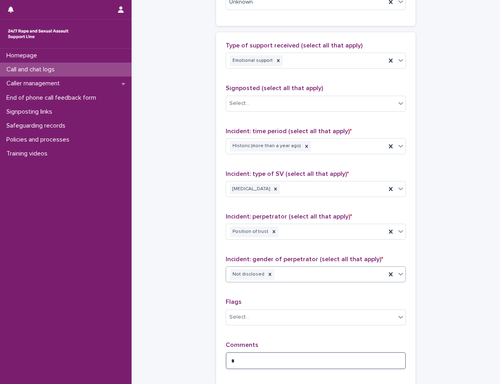
click at [246, 366] on textarea "*" at bounding box center [316, 360] width 180 height 17
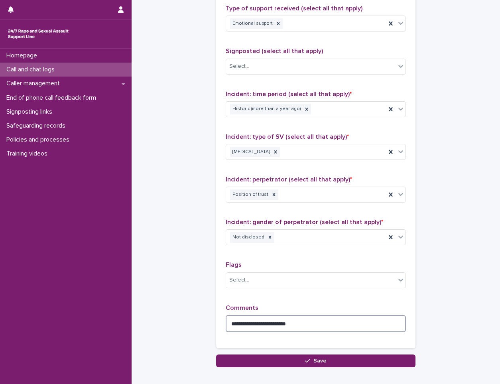
scroll to position [601, 0]
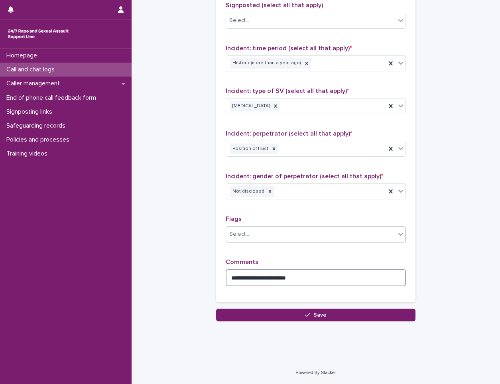
type textarea "**********"
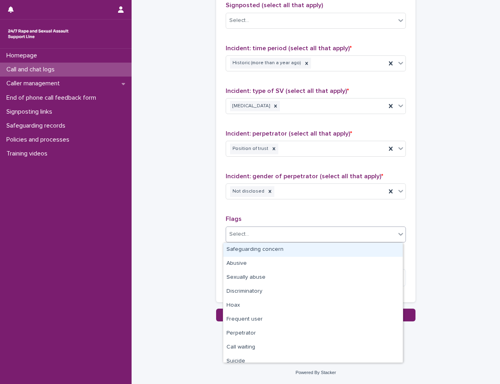
click at [287, 232] on div "Select..." at bounding box center [310, 234] width 169 height 13
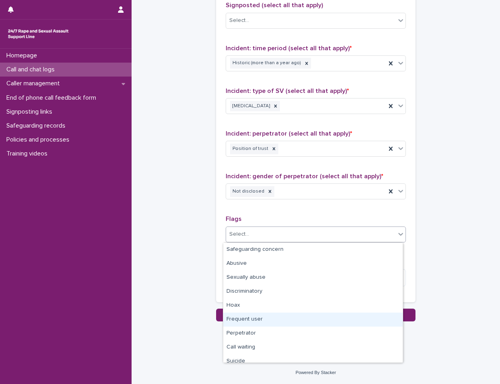
click at [281, 322] on div "Frequent user" at bounding box center [312, 319] width 179 height 14
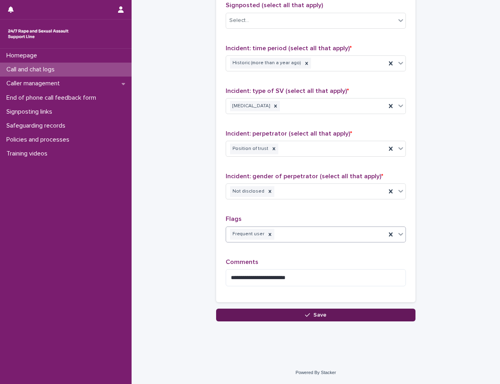
click at [276, 316] on button "Save" at bounding box center [315, 314] width 199 height 13
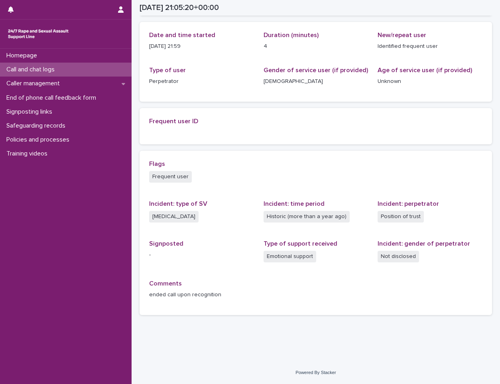
scroll to position [100, 0]
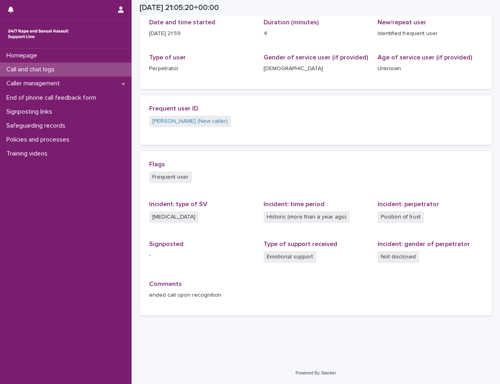
click at [96, 67] on div "Call and chat logs" at bounding box center [66, 70] width 132 height 14
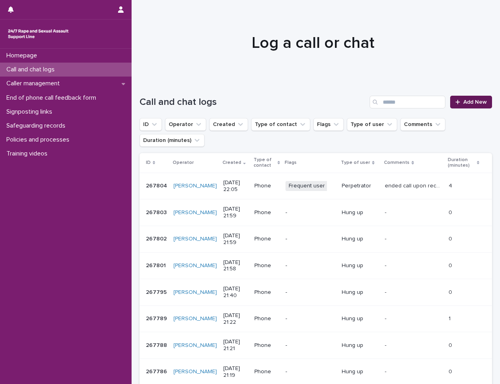
click at [469, 103] on span "Add New" at bounding box center [475, 102] width 24 height 6
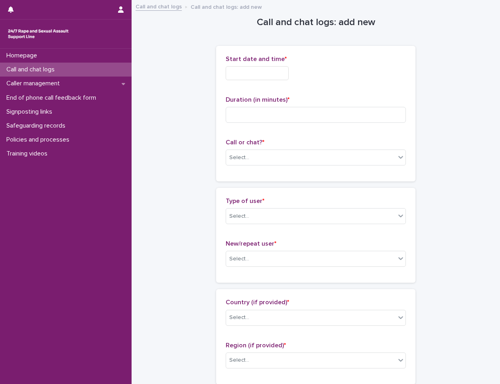
click at [243, 73] on input "text" at bounding box center [257, 73] width 63 height 14
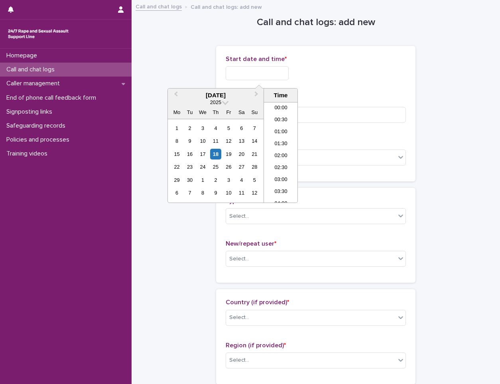
scroll to position [474, 0]
click at [281, 158] on li "22:00" at bounding box center [281, 161] width 34 height 12
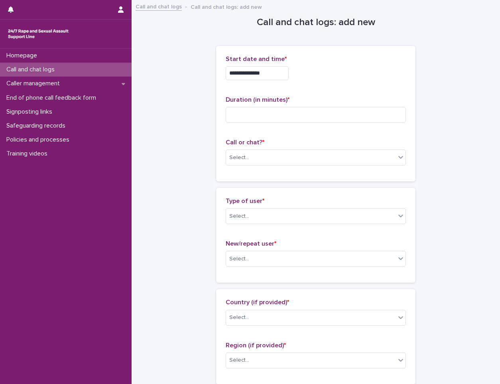
click at [280, 72] on input "**********" at bounding box center [257, 73] width 63 height 14
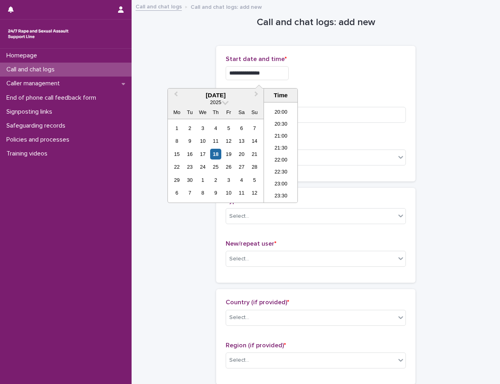
type input "**********"
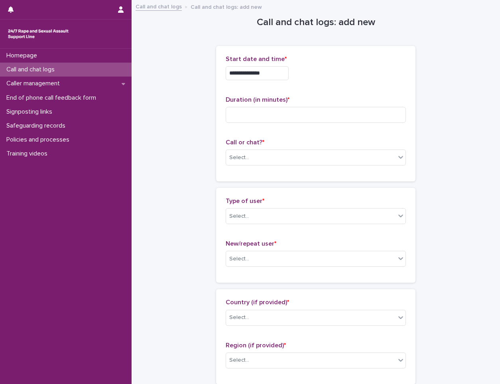
click at [217, 113] on div "**********" at bounding box center [315, 113] width 199 height 135
click at [246, 113] on input at bounding box center [316, 115] width 180 height 16
type input "*"
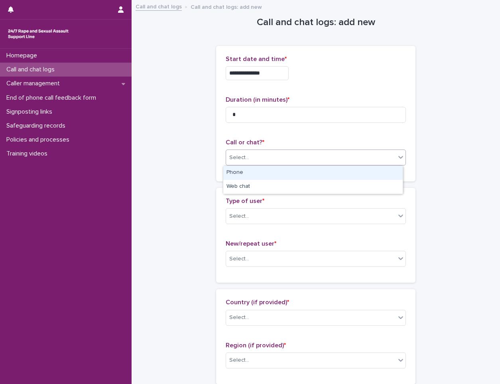
click at [297, 157] on div "Select..." at bounding box center [310, 157] width 169 height 13
click at [251, 173] on div "Phone" at bounding box center [312, 173] width 179 height 14
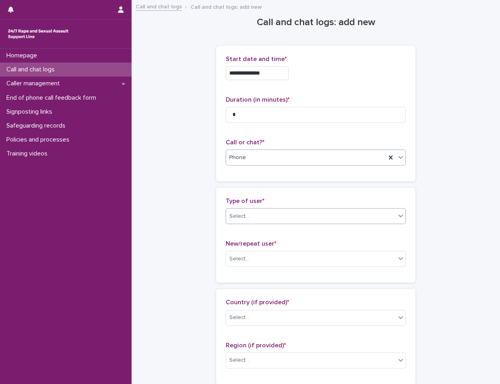
click at [263, 220] on div "Select..." at bounding box center [310, 216] width 169 height 13
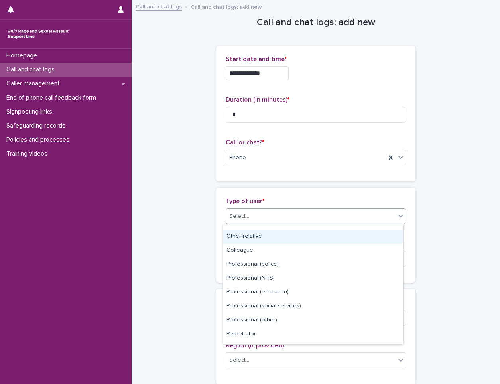
scroll to position [90, 0]
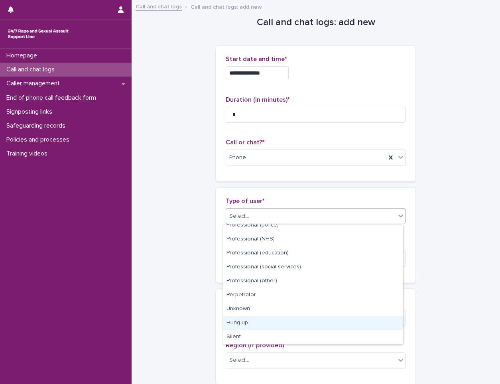
click at [263, 320] on div "Hung up" at bounding box center [312, 323] width 179 height 14
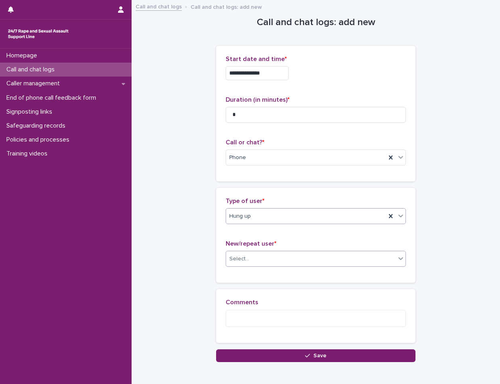
click at [269, 255] on div "Select..." at bounding box center [310, 258] width 169 height 13
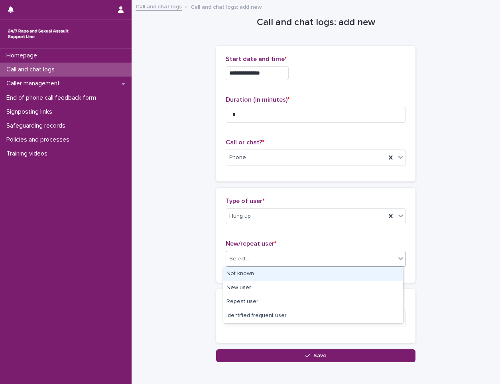
click at [253, 274] on div "Not known" at bounding box center [312, 274] width 179 height 14
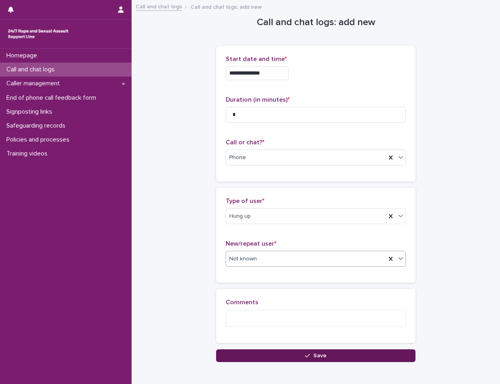
click at [266, 354] on button "Save" at bounding box center [315, 355] width 199 height 13
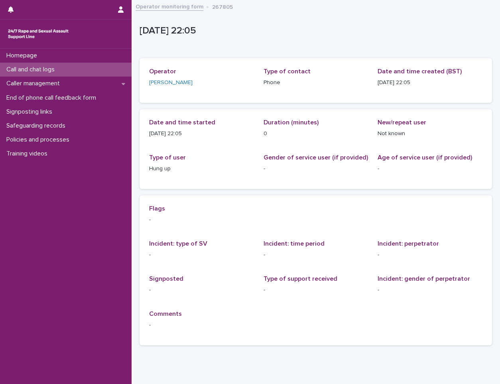
click at [57, 73] on p "Call and chat logs" at bounding box center [32, 70] width 58 height 8
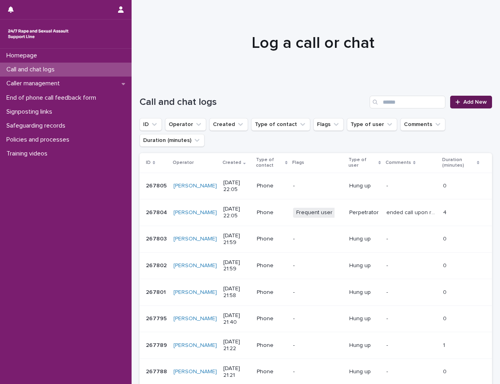
click at [467, 100] on span "Add New" at bounding box center [475, 102] width 24 height 6
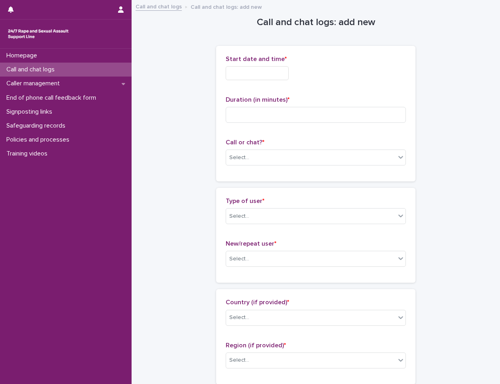
click at [260, 77] on input "text" at bounding box center [257, 73] width 63 height 14
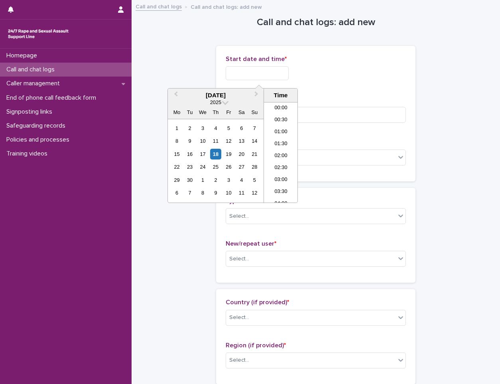
scroll to position [474, 0]
click at [277, 163] on li "22:00" at bounding box center [281, 161] width 34 height 12
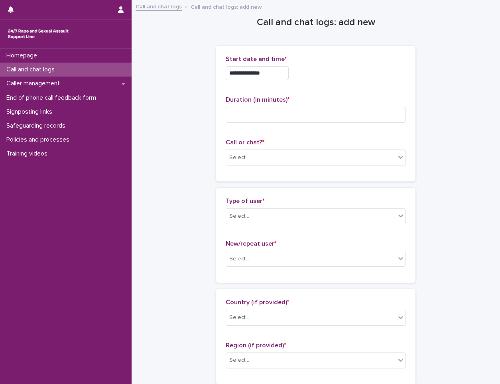
click at [287, 72] on input "**********" at bounding box center [257, 73] width 63 height 14
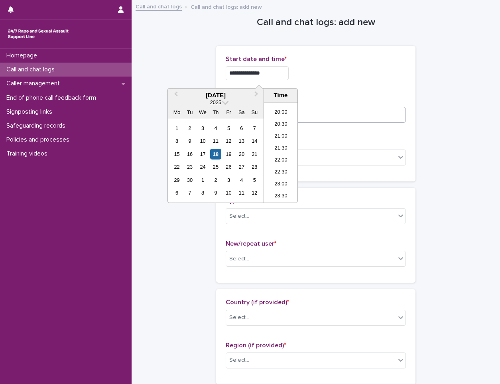
type input "**********"
click at [357, 109] on input at bounding box center [316, 115] width 180 height 16
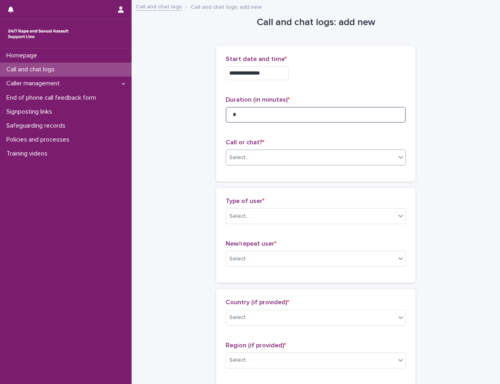
type input "*"
click at [281, 150] on div "Select..." at bounding box center [316, 157] width 180 height 16
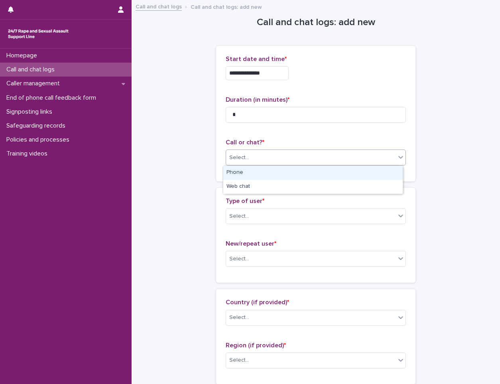
click at [248, 171] on div "Phone" at bounding box center [312, 173] width 179 height 14
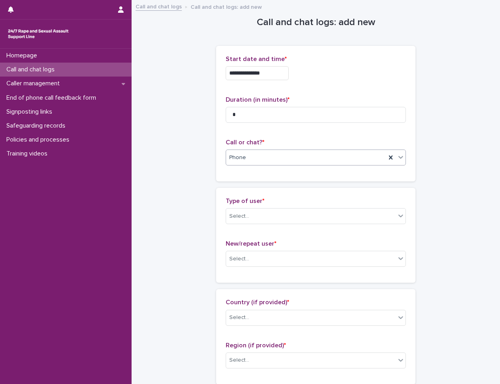
drag, startPoint x: 250, startPoint y: 204, endPoint x: 249, endPoint y: 214, distance: 9.6
click at [250, 205] on p "Type of user *" at bounding box center [316, 201] width 180 height 8
click at [249, 218] on div "Select..." at bounding box center [310, 216] width 169 height 13
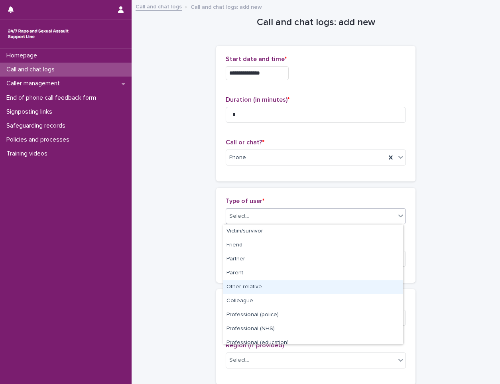
scroll to position [90, 0]
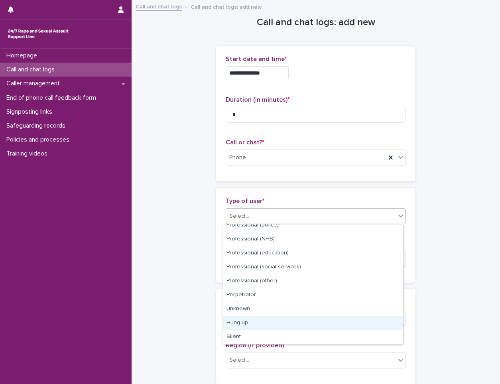
click at [255, 327] on div "Hung up" at bounding box center [312, 323] width 179 height 14
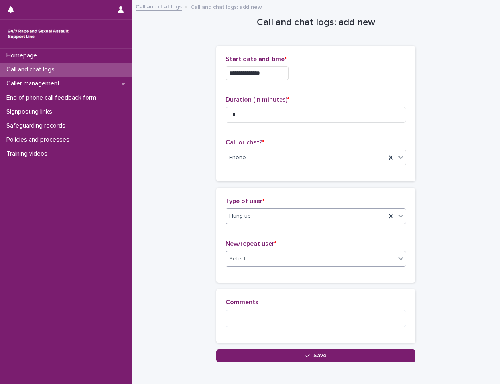
click at [261, 256] on div "Select..." at bounding box center [310, 258] width 169 height 13
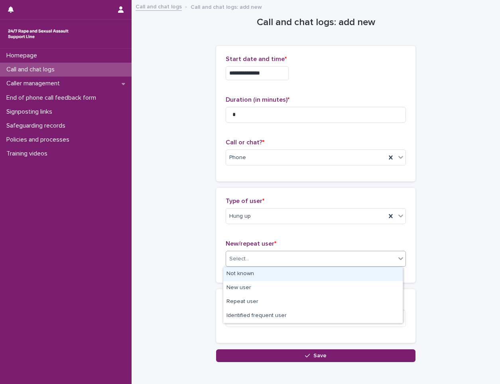
click at [252, 274] on div "Not known" at bounding box center [312, 274] width 179 height 14
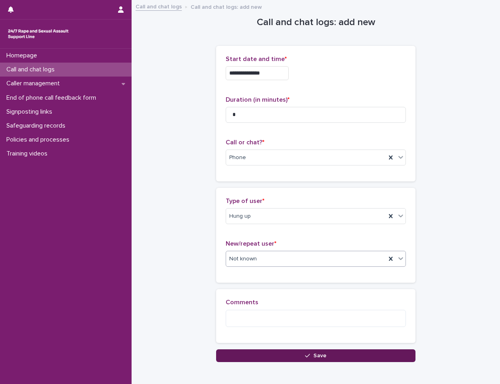
click at [264, 355] on button "Save" at bounding box center [315, 355] width 199 height 13
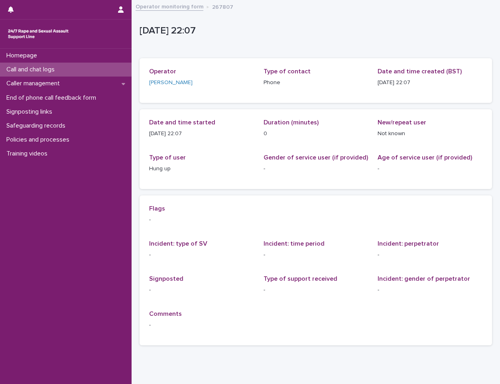
click at [87, 69] on div "Call and chat logs" at bounding box center [66, 70] width 132 height 14
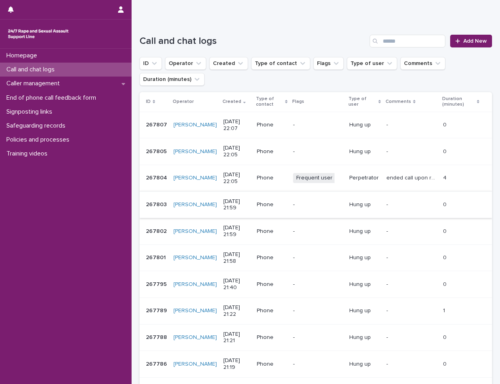
scroll to position [80, 0]
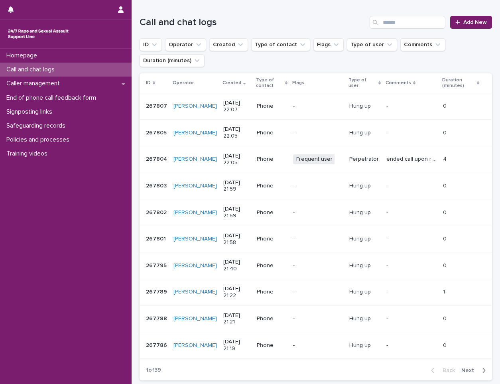
click at [464, 371] on span "Next" at bounding box center [470, 370] width 18 height 6
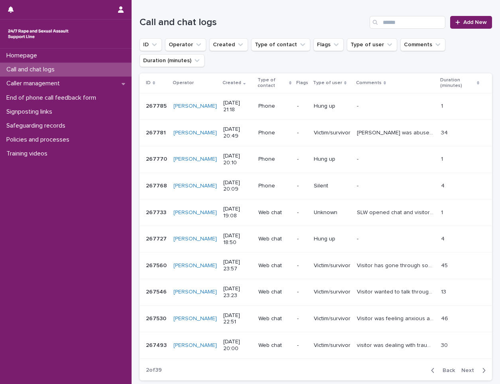
click at [79, 71] on div "Call and chat logs" at bounding box center [66, 70] width 132 height 14
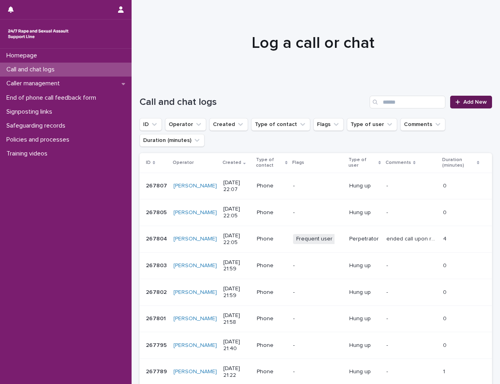
click at [469, 98] on link "Add New" at bounding box center [471, 102] width 42 height 13
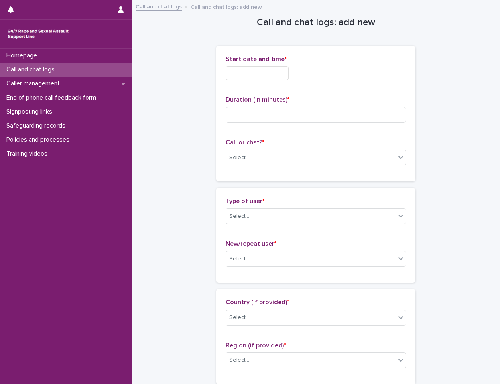
click at [245, 71] on input "text" at bounding box center [257, 73] width 63 height 14
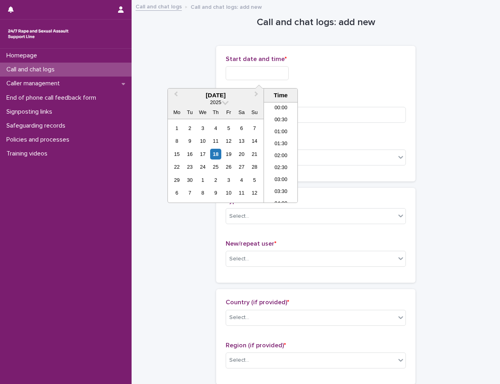
scroll to position [474, 0]
click at [281, 161] on li "22:00" at bounding box center [281, 161] width 34 height 12
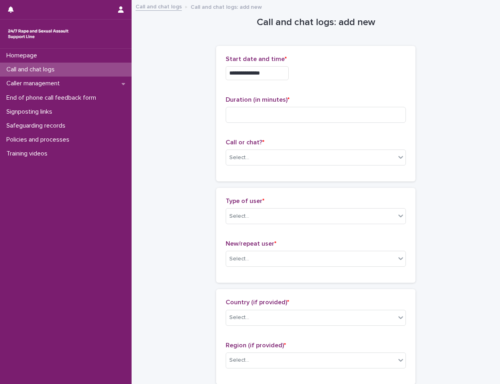
click at [269, 69] on input "**********" at bounding box center [257, 73] width 63 height 14
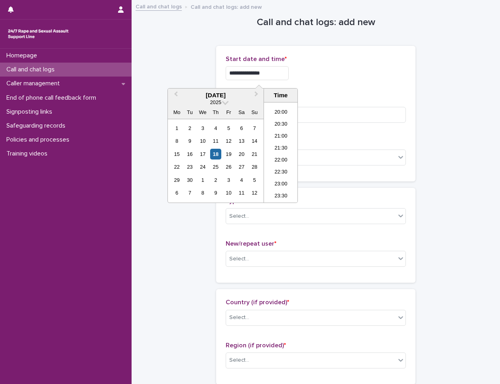
type input "**********"
click at [398, 61] on p "Start date and time *" at bounding box center [316, 59] width 180 height 8
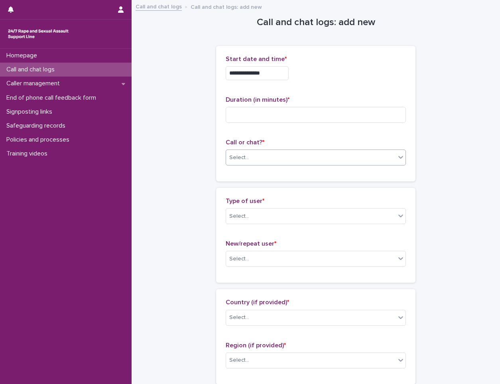
click at [262, 154] on div "Select..." at bounding box center [310, 157] width 169 height 13
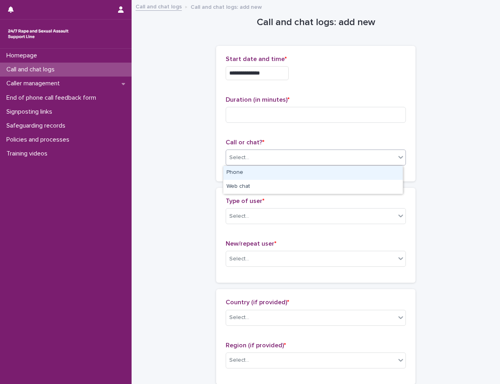
click at [259, 173] on div "Phone" at bounding box center [312, 173] width 179 height 14
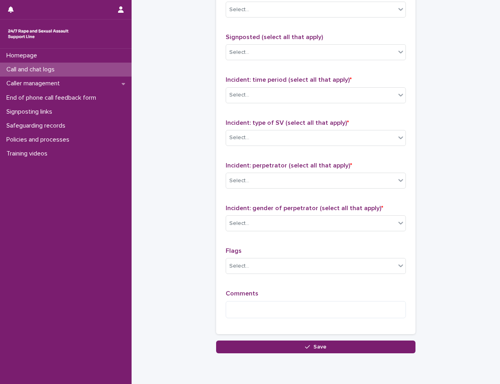
scroll to position [542, 0]
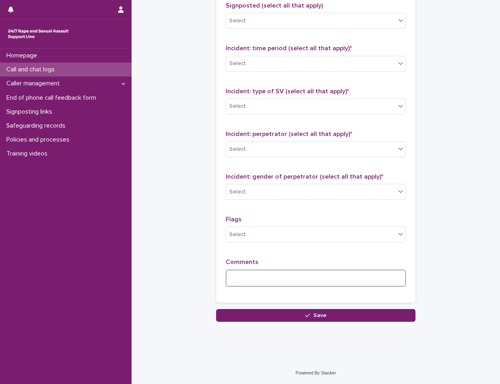
click at [260, 271] on textarea at bounding box center [316, 277] width 180 height 17
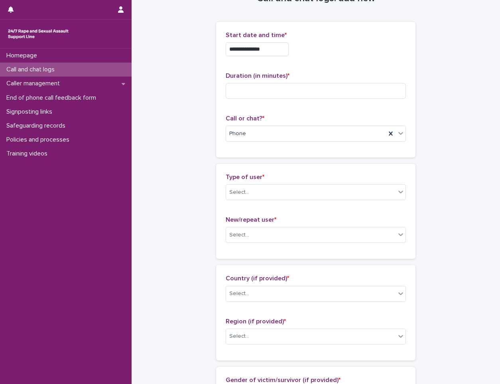
scroll to position [0, 0]
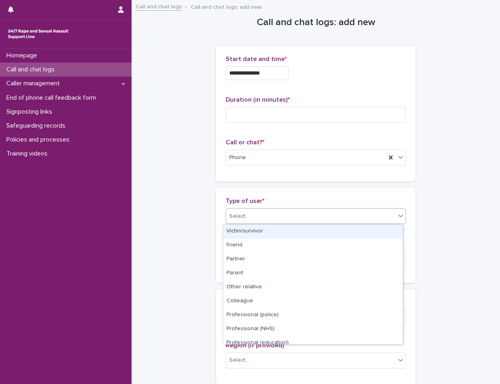
click at [256, 214] on div "Select..." at bounding box center [310, 216] width 169 height 13
click at [268, 211] on div "Select..." at bounding box center [310, 216] width 169 height 13
click at [263, 232] on div "Victim/survivor" at bounding box center [312, 231] width 179 height 14
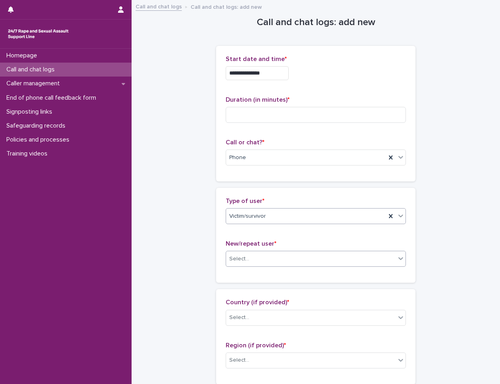
click at [265, 259] on div "Select..." at bounding box center [310, 258] width 169 height 13
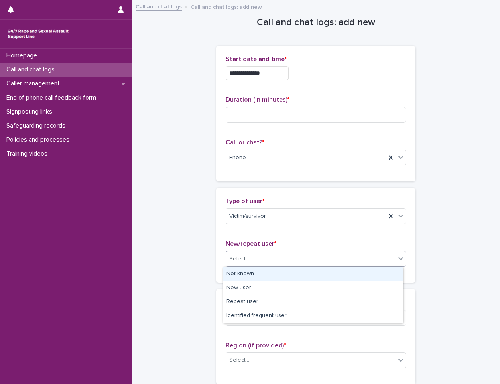
click at [273, 268] on div "Not known" at bounding box center [312, 274] width 179 height 14
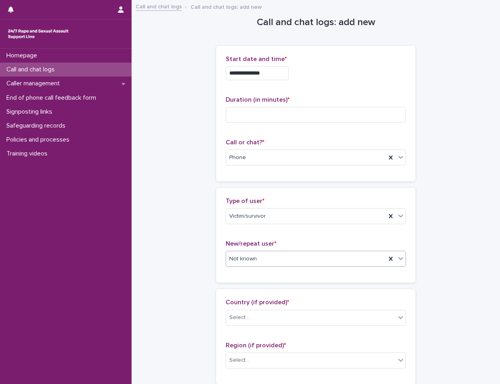
click at [272, 257] on div "Not known" at bounding box center [306, 258] width 160 height 13
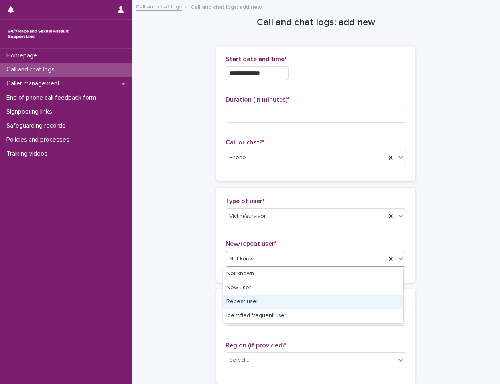
click at [264, 297] on div "Repeat user" at bounding box center [312, 302] width 179 height 14
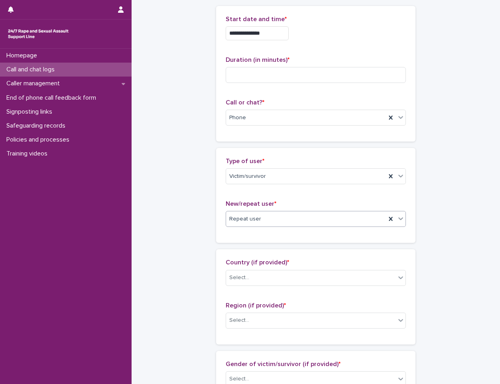
scroll to position [80, 0]
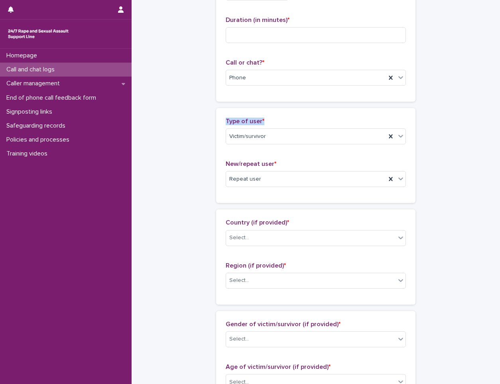
drag, startPoint x: 266, startPoint y: 119, endPoint x: 213, endPoint y: 120, distance: 52.6
click at [216, 120] on div "Type of user * Victim/survivor New/repeat user * Repeat user" at bounding box center [315, 155] width 199 height 95
drag, startPoint x: 213, startPoint y: 120, endPoint x: 268, endPoint y: 155, distance: 64.5
click at [268, 155] on div "Type of user * Victim/survivor New/repeat user * Repeat user" at bounding box center [316, 156] width 180 height 76
drag, startPoint x: 273, startPoint y: 163, endPoint x: 215, endPoint y: 160, distance: 58.6
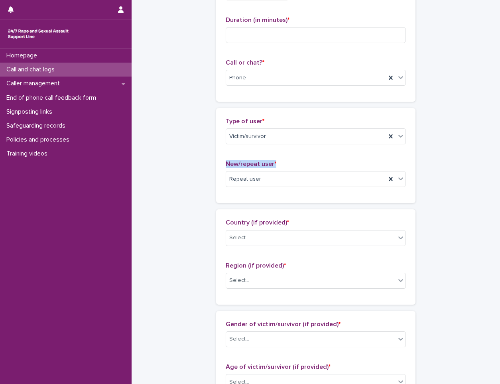
click at [216, 160] on div "Type of user * Victim/survivor New/repeat user * Repeat user" at bounding box center [315, 155] width 199 height 95
drag, startPoint x: 215, startPoint y: 160, endPoint x: 264, endPoint y: 153, distance: 49.9
click at [264, 153] on div "Type of user * Victim/survivor New/repeat user * Repeat user" at bounding box center [316, 156] width 180 height 76
drag, startPoint x: 278, startPoint y: 159, endPoint x: 215, endPoint y: 164, distance: 63.6
click at [216, 164] on div "Type of user * Victim/survivor New/repeat user * Repeat user" at bounding box center [315, 155] width 199 height 95
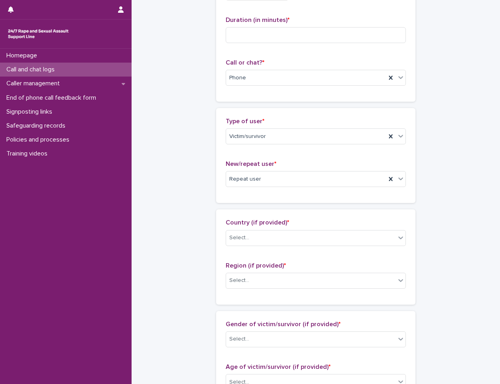
drag, startPoint x: 215, startPoint y: 164, endPoint x: 290, endPoint y: 148, distance: 76.6
click at [290, 148] on div "Type of user * Victim/survivor" at bounding box center [316, 134] width 180 height 33
drag, startPoint x: 282, startPoint y: 219, endPoint x: 214, endPoint y: 226, distance: 68.0
click at [216, 226] on div "Country (if provided) * Select... Region (if provided) * Select..." at bounding box center [315, 256] width 199 height 95
drag, startPoint x: 293, startPoint y: 264, endPoint x: 213, endPoint y: 269, distance: 80.7
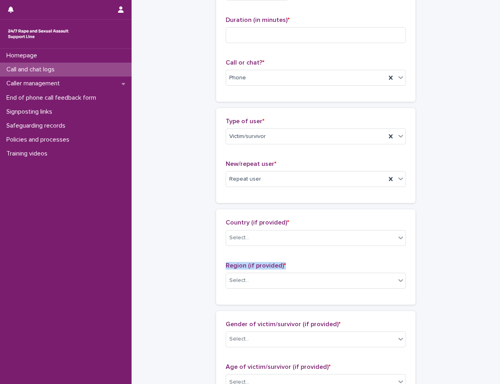
click at [216, 269] on div "Country (if provided) * Select... Region (if provided) * Select..." at bounding box center [315, 256] width 199 height 95
drag, startPoint x: 213, startPoint y: 269, endPoint x: 286, endPoint y: 204, distance: 97.9
click at [286, 204] on div "Loading... Saving… Type of user * Victim/survivor New/repeat user * Repeat user" at bounding box center [315, 158] width 199 height 101
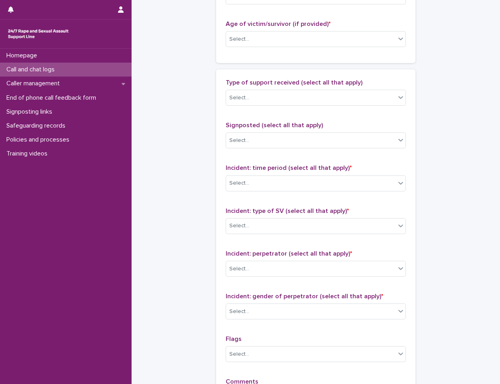
scroll to position [383, 0]
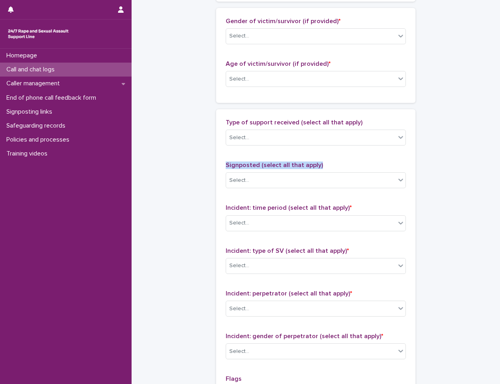
drag, startPoint x: 223, startPoint y: 165, endPoint x: 316, endPoint y: 165, distance: 93.2
click at [316, 165] on div "Type of support received (select all that apply) Select... Signposted (select a…" at bounding box center [315, 285] width 199 height 353
drag, startPoint x: 316, startPoint y: 165, endPoint x: 256, endPoint y: 152, distance: 61.7
click at [256, 152] on div "Type of support received (select all that apply) Select..." at bounding box center [316, 135] width 180 height 33
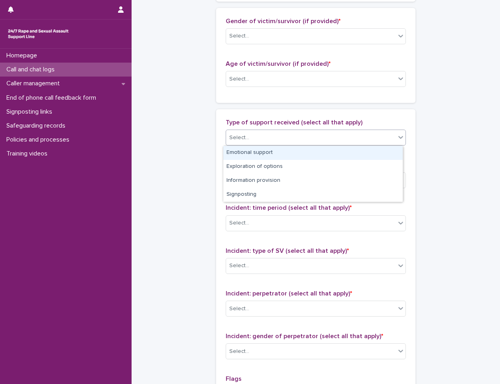
click at [280, 134] on div "Select..." at bounding box center [310, 137] width 169 height 13
click at [272, 152] on div "Emotional support" at bounding box center [312, 153] width 179 height 14
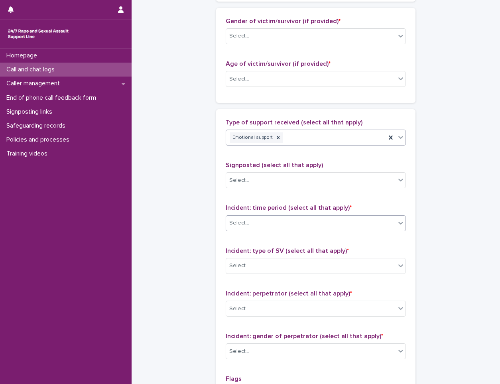
click at [268, 226] on div "Select..." at bounding box center [310, 222] width 169 height 13
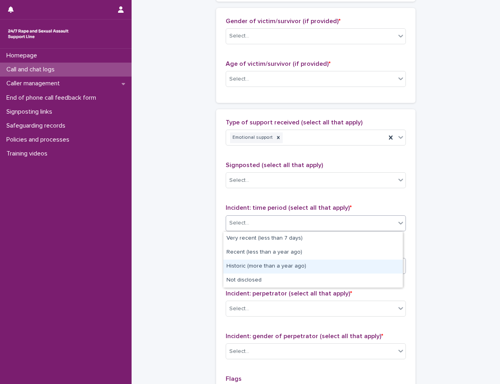
drag, startPoint x: 262, startPoint y: 275, endPoint x: 265, endPoint y: 263, distance: 11.4
click at [265, 263] on div "Historic (more than a year ago)" at bounding box center [312, 266] width 179 height 14
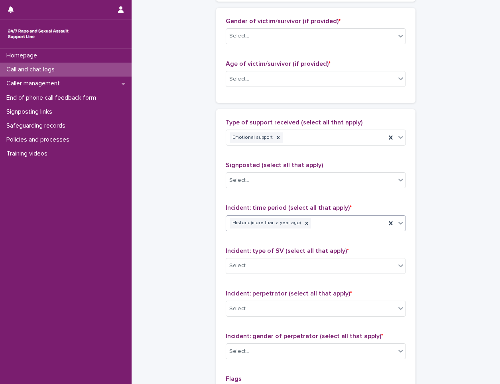
scroll to position [422, 0]
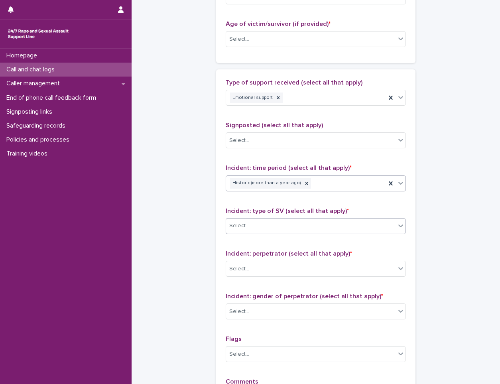
click at [274, 230] on div "Select..." at bounding box center [310, 225] width 169 height 13
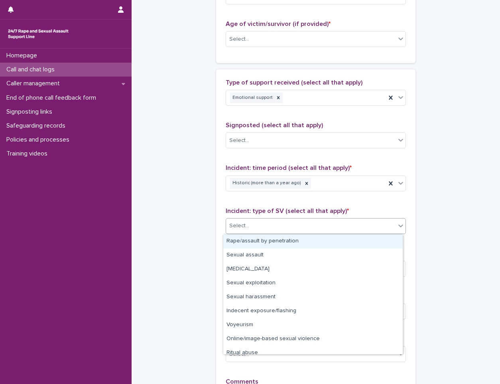
click at [259, 241] on div "Rape/assault by penetration" at bounding box center [312, 241] width 179 height 14
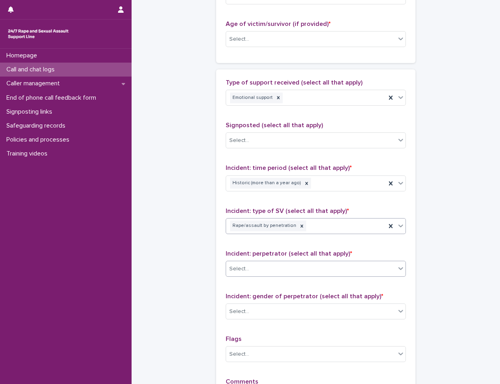
click at [253, 270] on div "Select..." at bounding box center [310, 268] width 169 height 13
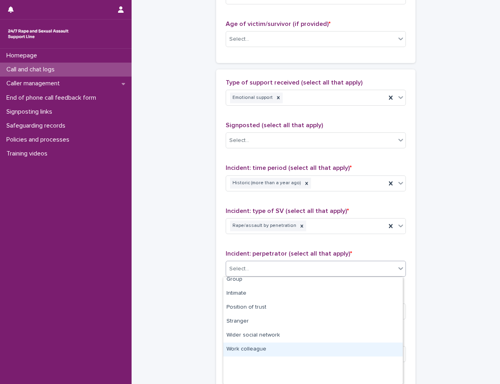
scroll to position [0, 0]
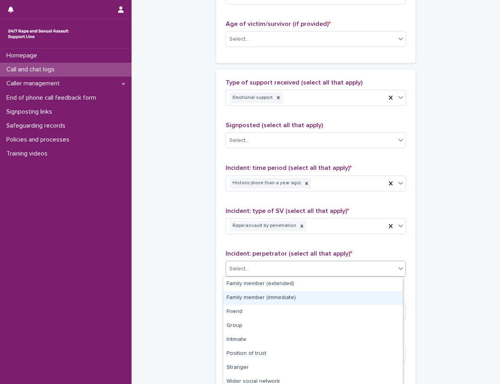
click at [268, 298] on div "Family member (immediate)" at bounding box center [312, 298] width 179 height 14
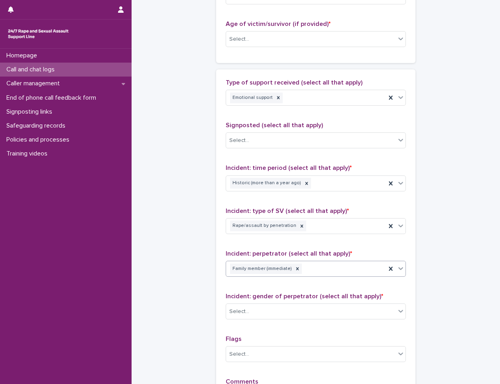
scroll to position [502, 0]
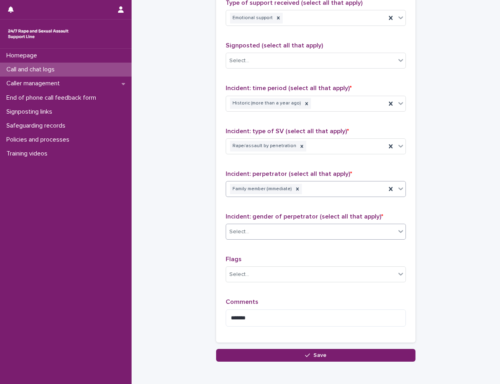
click at [271, 234] on div "Select..." at bounding box center [310, 231] width 169 height 13
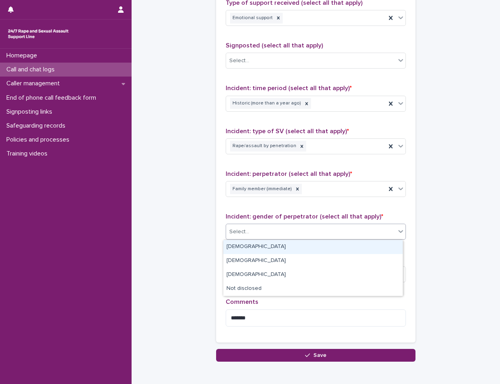
click at [256, 248] on div "Male" at bounding box center [312, 247] width 179 height 14
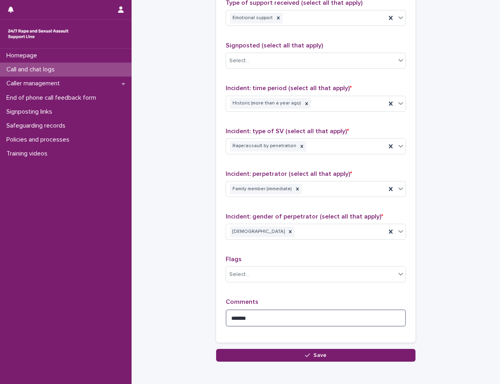
click at [250, 320] on textarea "******" at bounding box center [316, 317] width 180 height 17
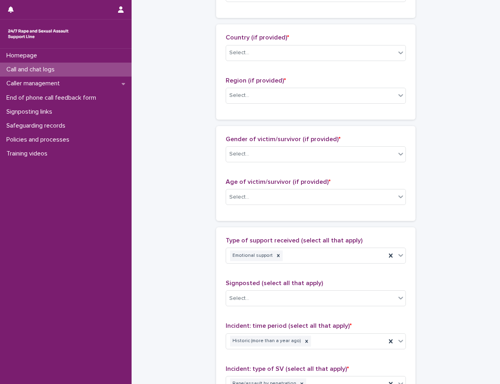
scroll to position [263, 0]
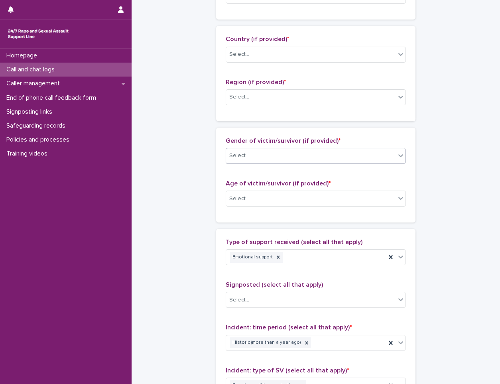
click at [267, 152] on div "Select..." at bounding box center [310, 155] width 169 height 13
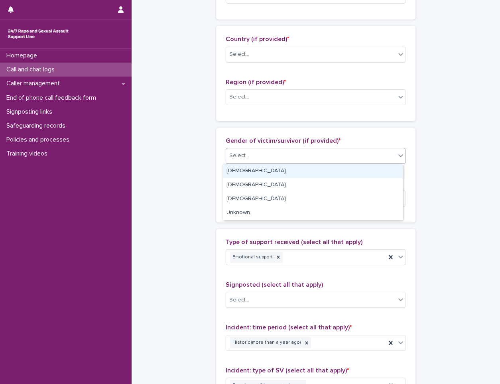
click at [254, 175] on div "Female" at bounding box center [312, 171] width 179 height 14
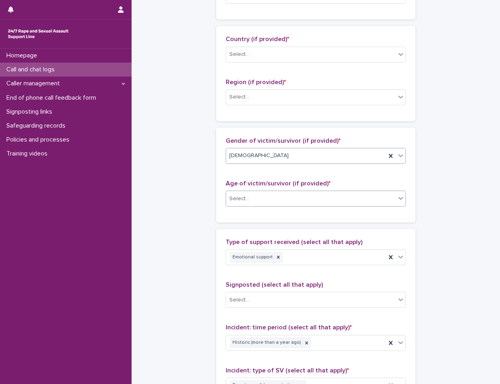
click at [251, 198] on div "Select..." at bounding box center [310, 198] width 169 height 13
drag, startPoint x: 321, startPoint y: 182, endPoint x: 222, endPoint y: 186, distance: 99.3
click at [222, 186] on div "Gender of victim/survivor (if provided) * Female Age of victim/survivor (if pro…" at bounding box center [315, 175] width 199 height 95
click at [321, 177] on div "Gender of victim/survivor (if provided) * Female Age of victim/survivor (if pro…" at bounding box center [316, 175] width 180 height 76
click at [273, 187] on p "Age of victim/survivor (if provided) *" at bounding box center [316, 184] width 180 height 8
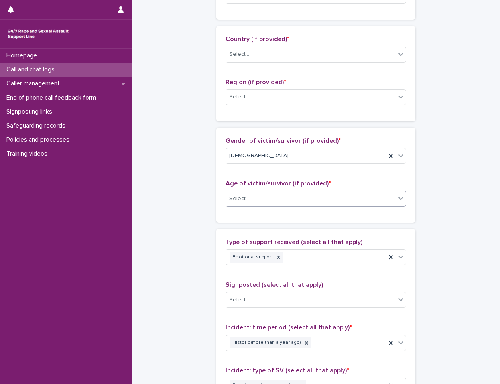
click at [283, 195] on div "Select..." at bounding box center [310, 198] width 169 height 13
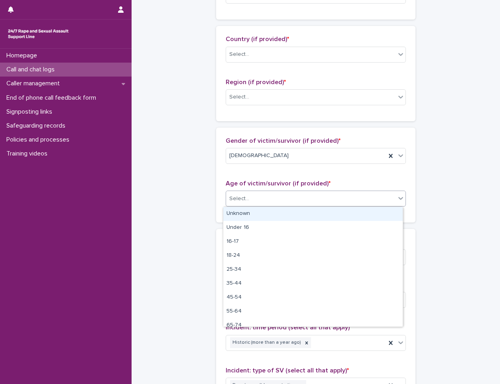
click at [271, 215] on div "Unknown" at bounding box center [312, 214] width 179 height 14
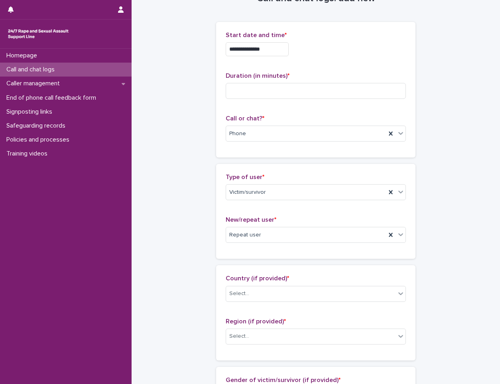
scroll to position [104, 0]
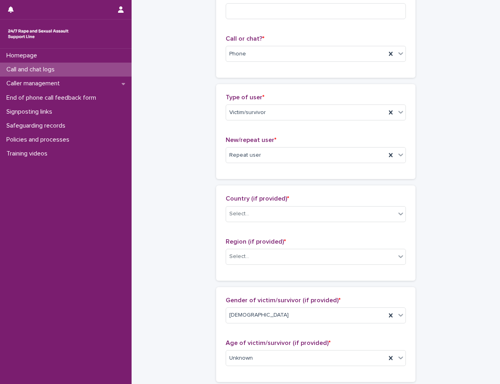
click at [281, 228] on div "Country (if provided) * Select... Region (if provided) * Select..." at bounding box center [316, 233] width 180 height 76
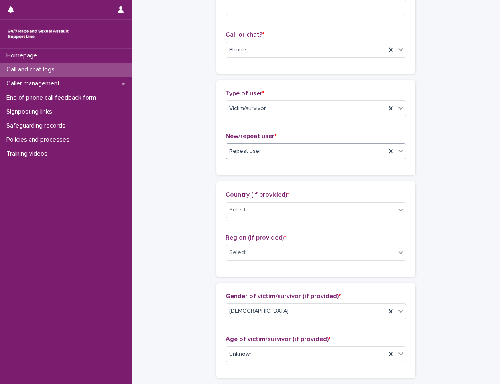
scroll to position [199, 0]
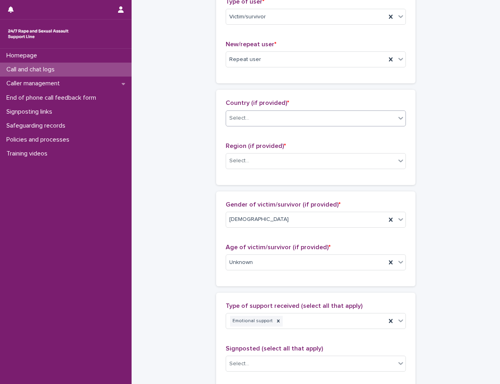
click at [280, 116] on div "Select..." at bounding box center [310, 118] width 169 height 13
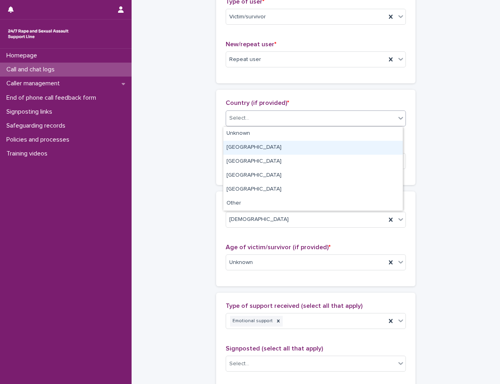
click at [262, 147] on div "England" at bounding box center [312, 148] width 179 height 14
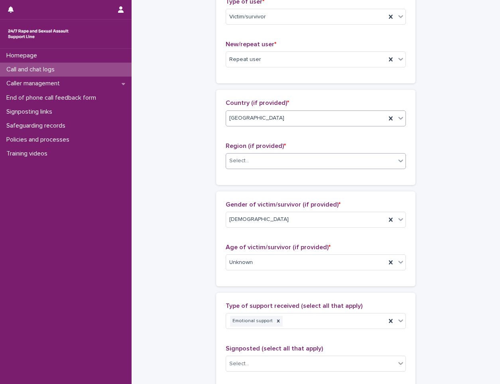
click at [261, 164] on div "Select..." at bounding box center [310, 160] width 169 height 13
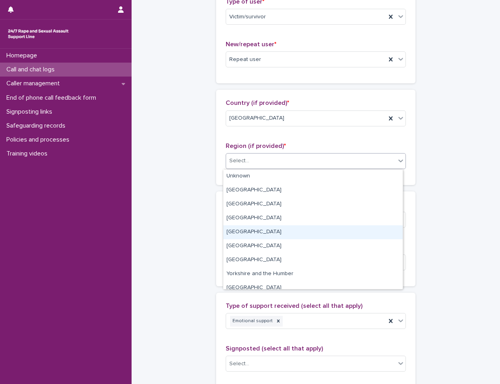
click at [285, 229] on div "West Midlands" at bounding box center [312, 232] width 179 height 14
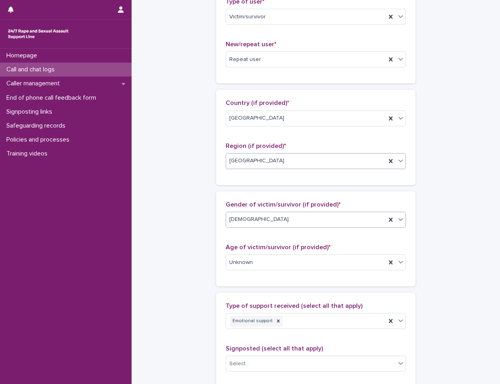
click at [288, 220] on div "Female" at bounding box center [306, 219] width 160 height 13
click at [272, 204] on span "Gender of victim/survivor (if provided) *" at bounding box center [283, 204] width 115 height 6
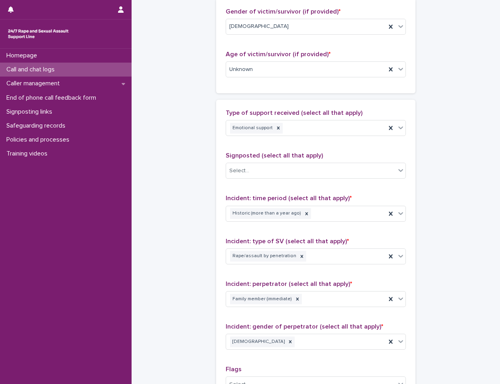
scroll to position [438, 0]
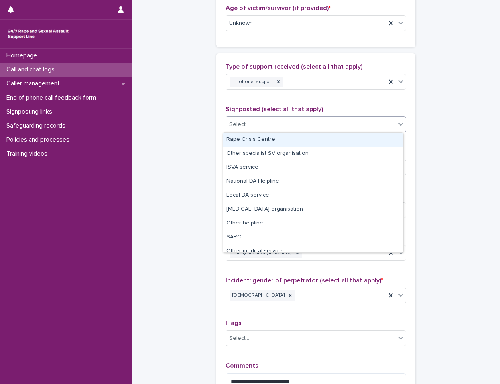
click at [319, 130] on div "Select..." at bounding box center [310, 124] width 169 height 13
click at [300, 146] on div "Rape Crisis Centre" at bounding box center [312, 140] width 179 height 14
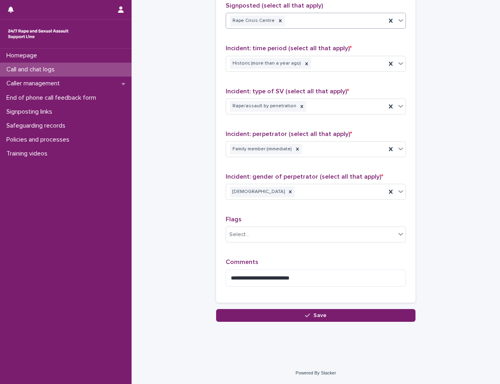
scroll to position [502, 0]
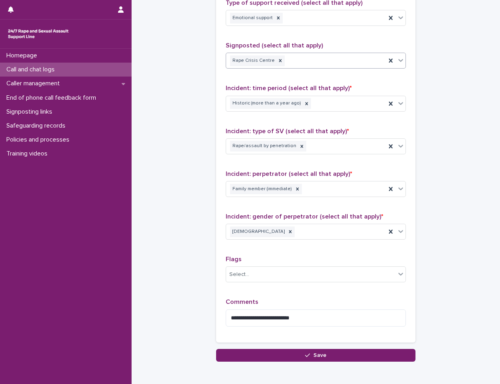
click at [345, 302] on p "Comments" at bounding box center [316, 302] width 180 height 8
click at [338, 316] on textarea "**********" at bounding box center [316, 317] width 180 height 17
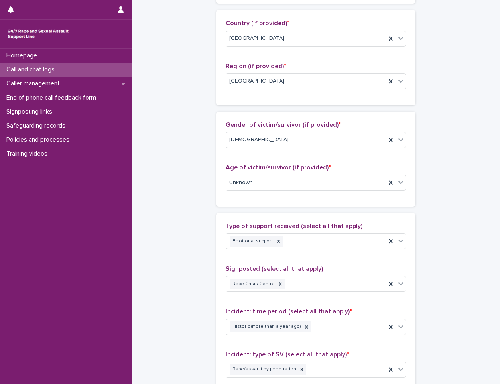
scroll to position [518, 0]
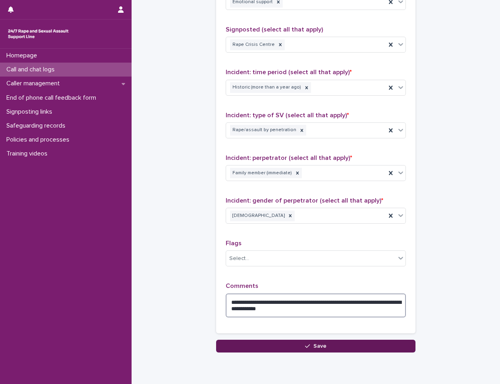
type textarea "**********"
click at [293, 346] on button "Save" at bounding box center [315, 346] width 199 height 13
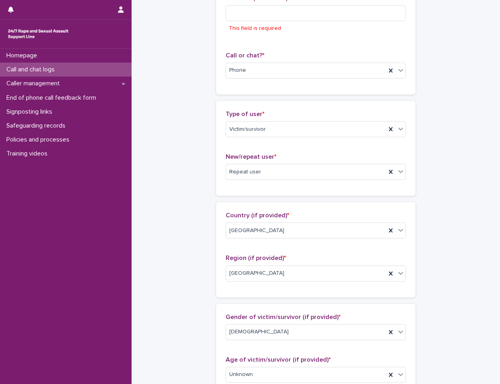
scroll to position [0, 0]
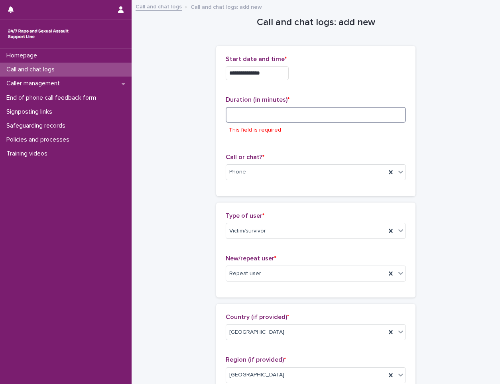
click at [260, 122] on input at bounding box center [316, 115] width 180 height 16
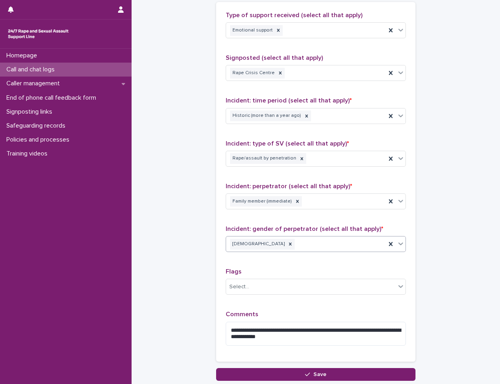
scroll to position [549, 0]
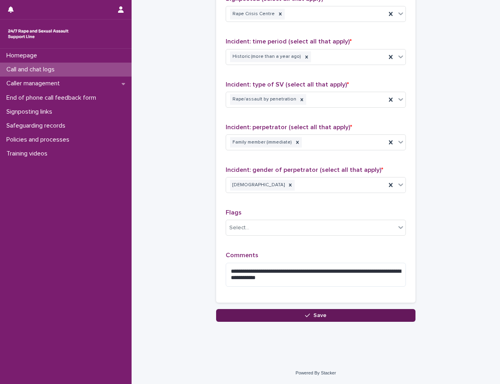
type input "**"
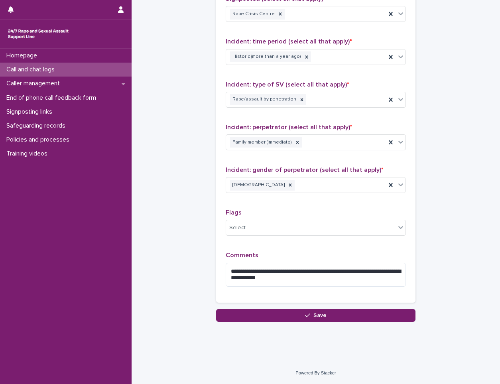
drag, startPoint x: 318, startPoint y: 312, endPoint x: 311, endPoint y: 308, distance: 7.9
click at [318, 312] on span "Save" at bounding box center [319, 315] width 13 height 6
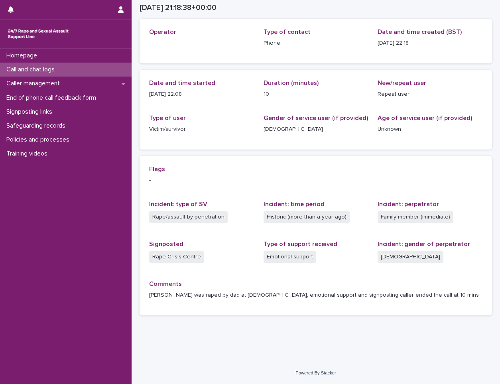
scroll to position [39, 0]
click at [59, 72] on p "Call and chat logs" at bounding box center [32, 70] width 58 height 8
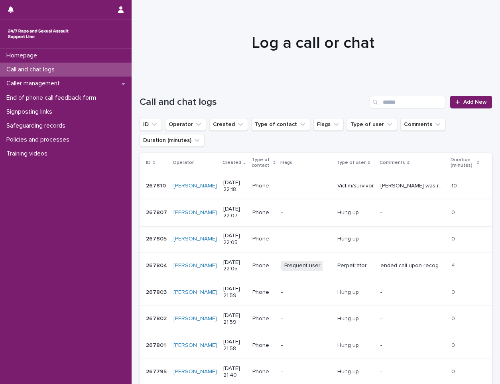
scroll to position [145, 0]
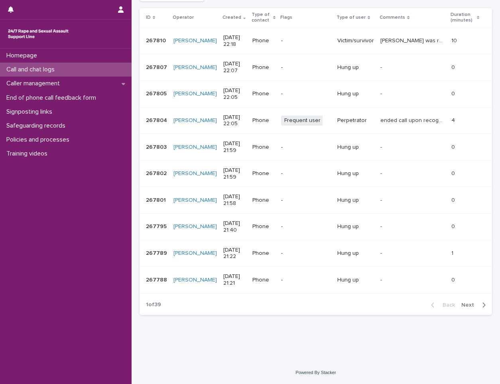
click at [467, 304] on span "Next" at bounding box center [470, 305] width 18 height 6
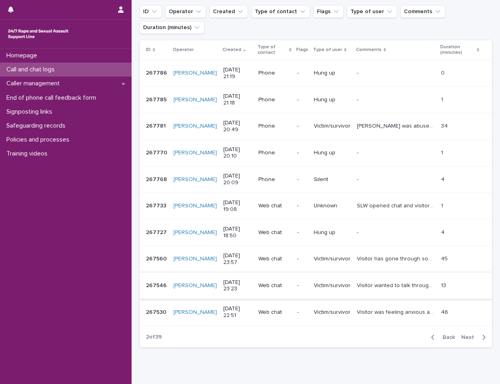
scroll to position [145, 0]
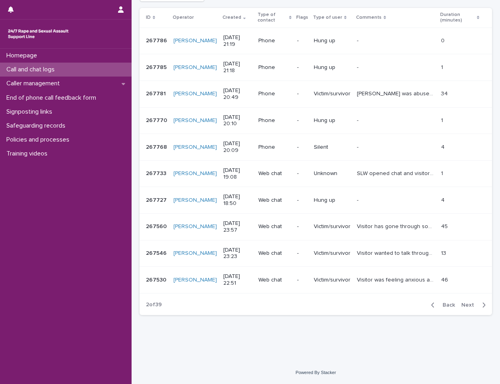
click at [435, 301] on button "Back" at bounding box center [440, 304] width 33 height 7
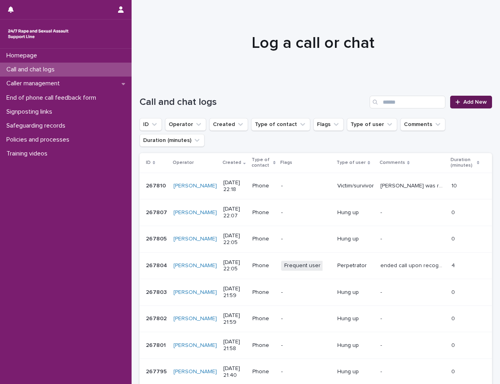
click at [475, 103] on span "Add New" at bounding box center [475, 102] width 24 height 6
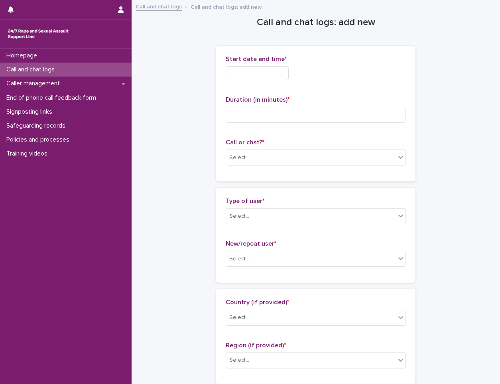
click at [278, 74] on input "text" at bounding box center [257, 73] width 63 height 14
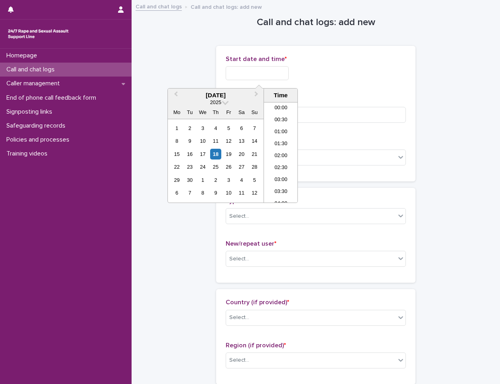
scroll to position [474, 0]
click at [283, 161] on li "22:00" at bounding box center [281, 161] width 34 height 12
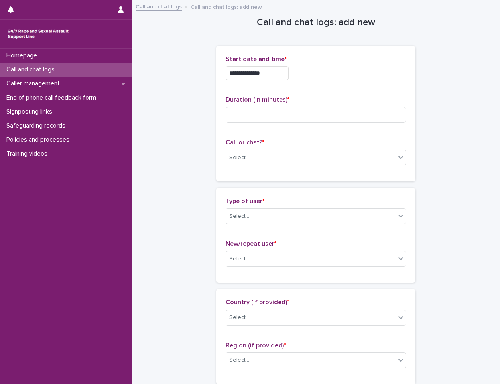
click at [284, 70] on input "**********" at bounding box center [257, 73] width 63 height 14
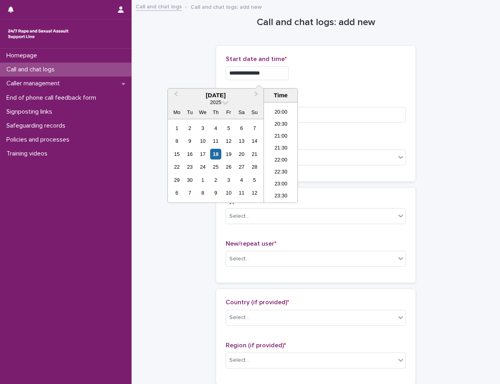
type input "**********"
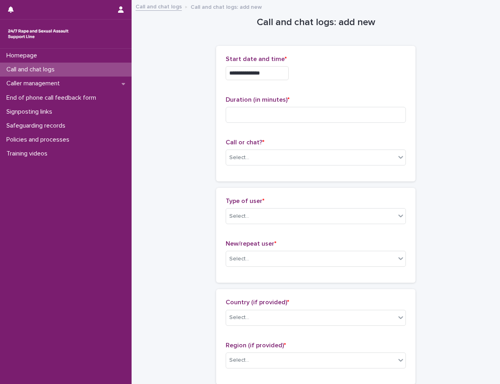
click at [305, 77] on div "**********" at bounding box center [316, 73] width 180 height 14
click at [257, 158] on div "Select..." at bounding box center [310, 157] width 169 height 13
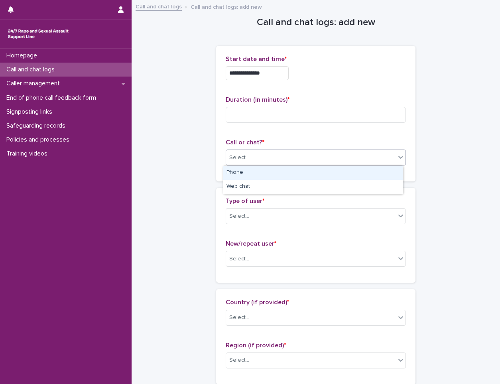
click at [245, 177] on div "Phone" at bounding box center [312, 173] width 179 height 14
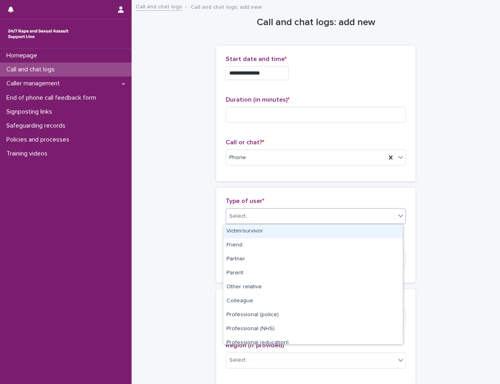
click at [316, 213] on div "Select..." at bounding box center [310, 216] width 169 height 13
click at [304, 232] on div "Victim/survivor" at bounding box center [312, 231] width 179 height 14
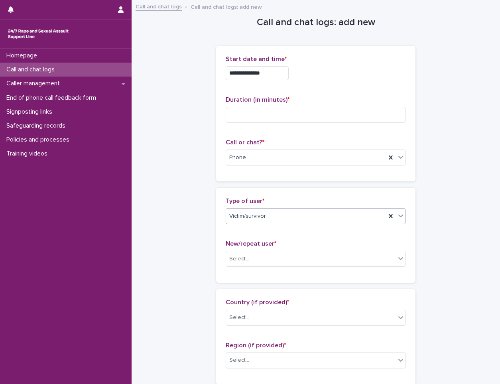
scroll to position [80, 0]
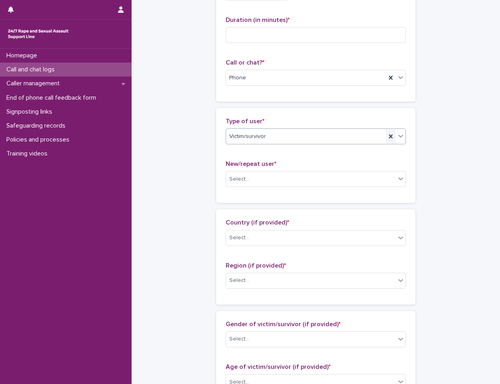
click at [389, 137] on icon at bounding box center [391, 136] width 4 height 4
click at [347, 139] on div "Select..." at bounding box center [310, 136] width 169 height 13
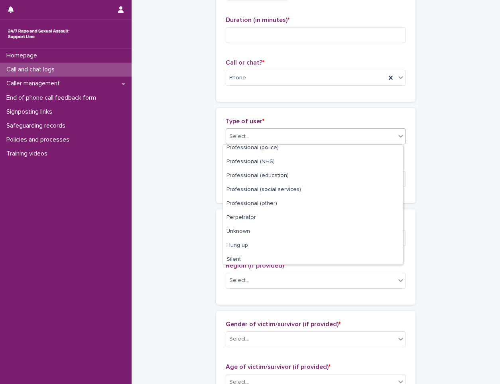
scroll to position [90, 0]
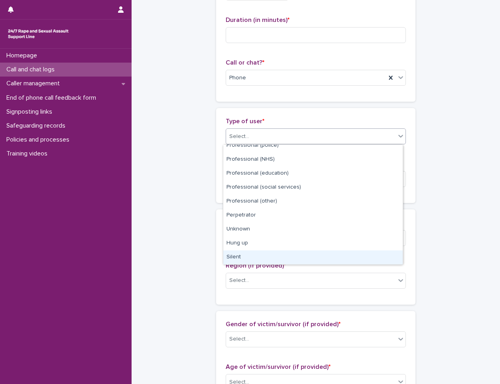
click at [271, 256] on div "Silent" at bounding box center [312, 257] width 179 height 14
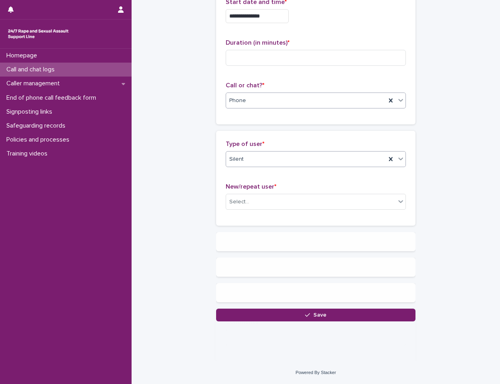
scroll to position [0, 0]
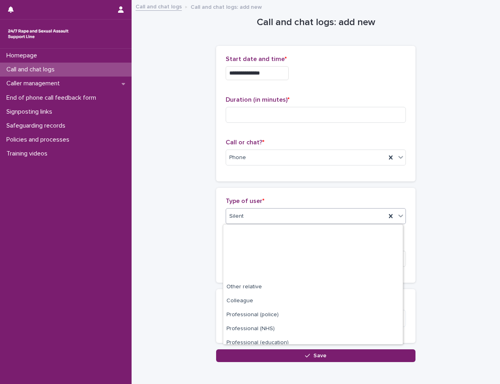
click at [283, 220] on div "Silent" at bounding box center [306, 216] width 160 height 13
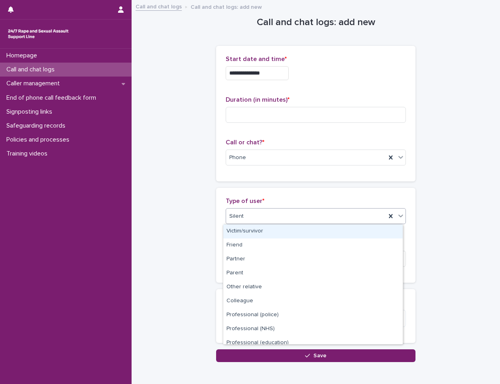
click at [300, 232] on div "Victim/survivor" at bounding box center [312, 231] width 179 height 14
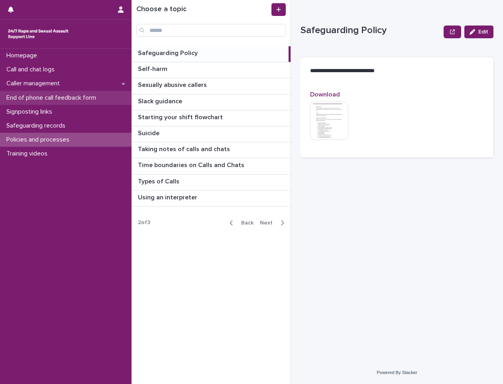
click at [60, 97] on p "End of phone call feedback form" at bounding box center [52, 98] width 99 height 8
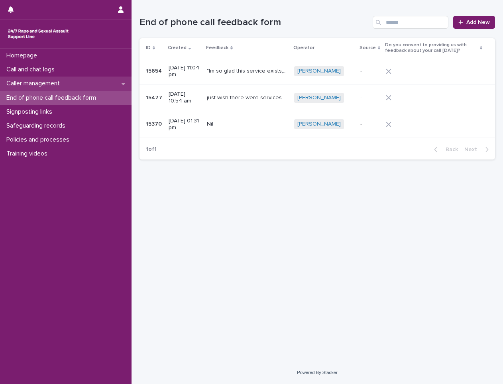
click at [66, 82] on p "Caller management" at bounding box center [34, 84] width 63 height 8
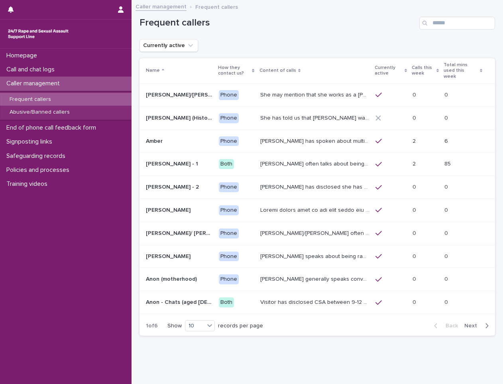
click at [59, 100] on div "Frequent callers" at bounding box center [66, 99] width 132 height 13
click at [460, 31] on div "Frequent callers" at bounding box center [316, 20] width 355 height 38
click at [458, 27] on input "Search" at bounding box center [457, 23] width 76 height 13
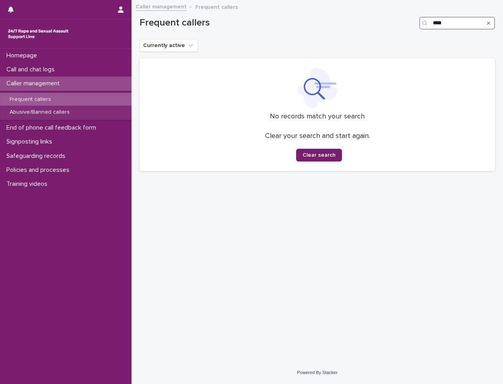
type input "****"
click at [487, 21] on icon "Search" at bounding box center [488, 23] width 3 height 5
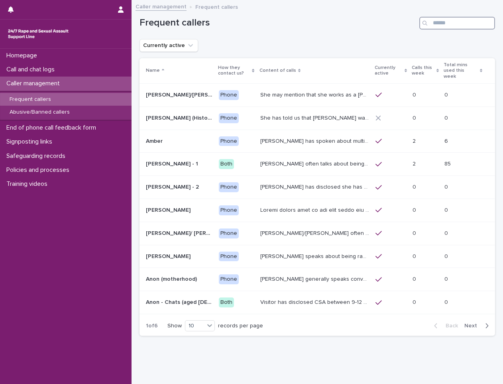
click at [455, 23] on input "Search" at bounding box center [457, 23] width 76 height 13
click at [482, 322] on div "button" at bounding box center [485, 325] width 7 height 7
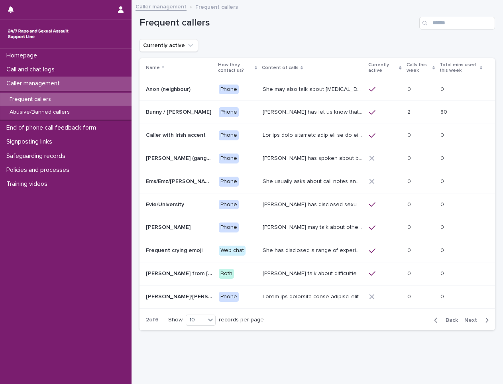
click at [471, 318] on span "Next" at bounding box center [473, 320] width 18 height 6
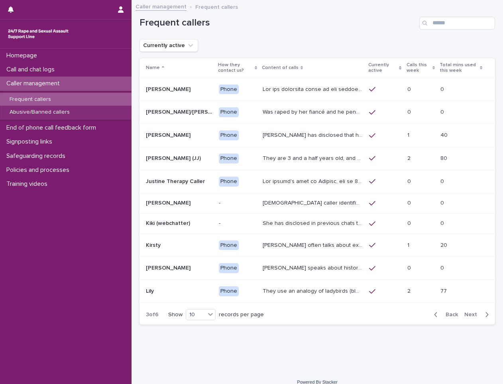
click at [467, 313] on span "Next" at bounding box center [473, 315] width 18 height 6
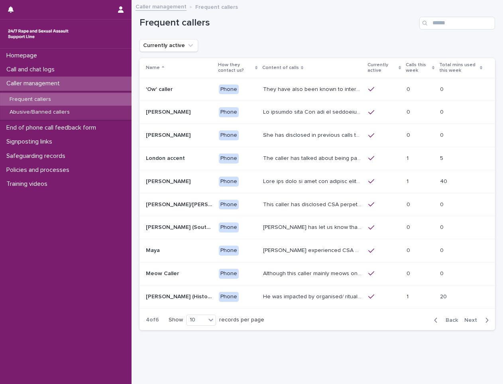
click at [471, 319] on span "Next" at bounding box center [473, 320] width 18 height 6
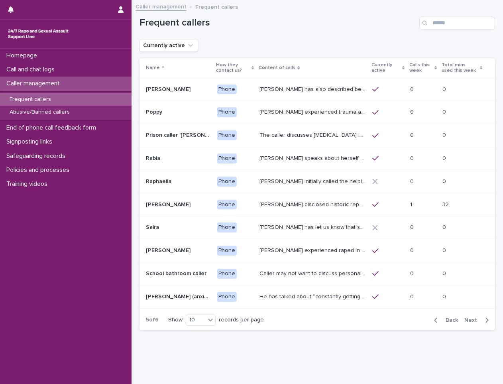
click at [446, 322] on span "Back" at bounding box center [449, 320] width 17 height 6
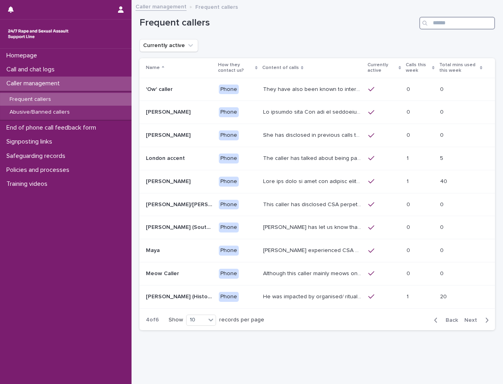
click at [449, 24] on input "Search" at bounding box center [457, 23] width 76 height 13
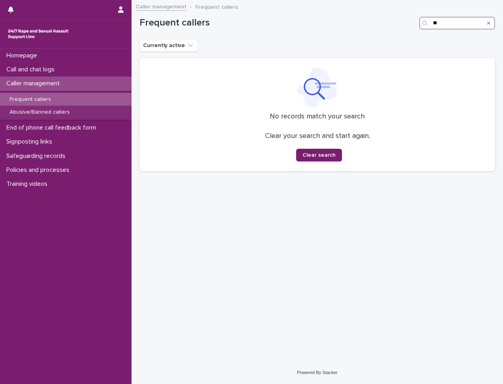
type input "*"
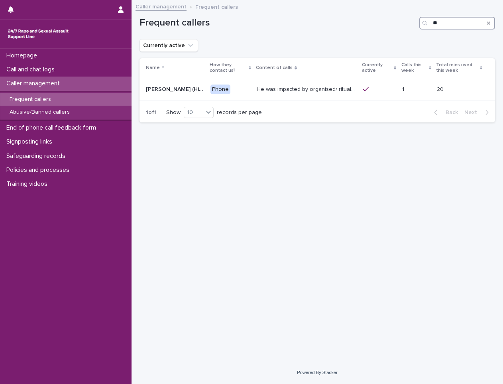
type input "*"
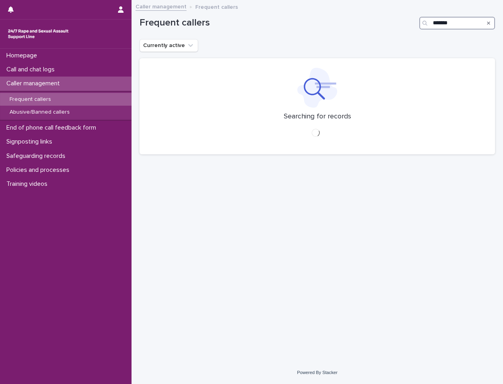
type input "*******"
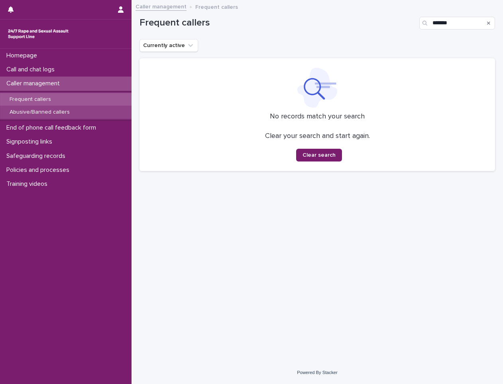
click at [28, 109] on p "Abusive/Banned callers" at bounding box center [39, 112] width 73 height 7
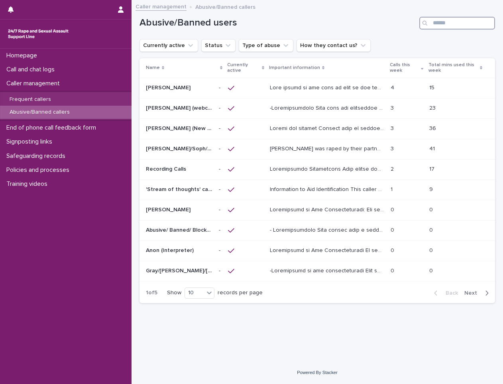
click at [457, 22] on input "Search" at bounding box center [457, 23] width 76 height 13
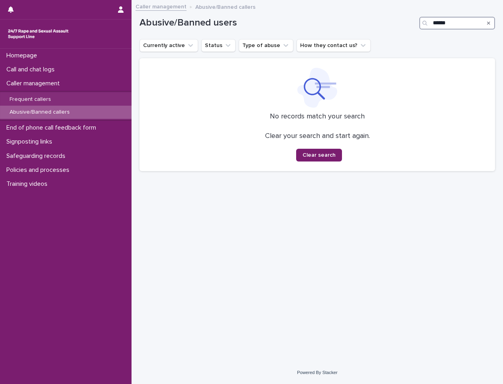
click at [434, 21] on input "******" at bounding box center [457, 23] width 76 height 13
click at [434, 24] on input "******" at bounding box center [457, 23] width 76 height 13
click at [435, 24] on input "******" at bounding box center [457, 23] width 76 height 13
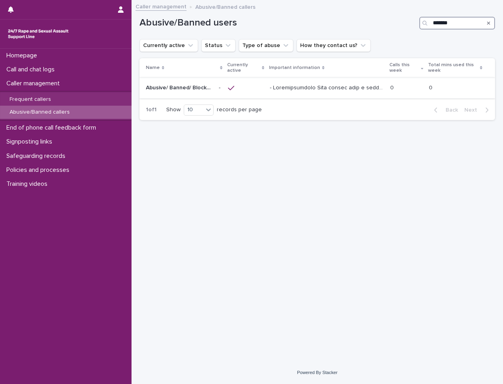
type input "*******"
click at [323, 85] on p at bounding box center [328, 87] width 116 height 8
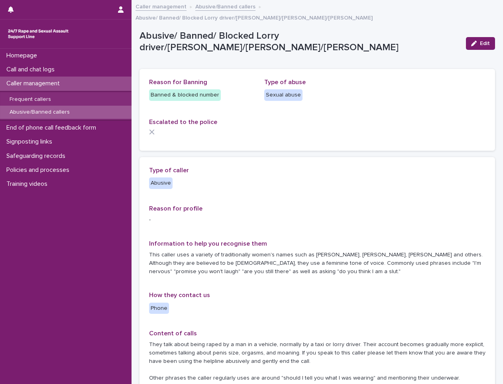
click at [121, 116] on div "Abusive/Banned callers" at bounding box center [66, 112] width 132 height 13
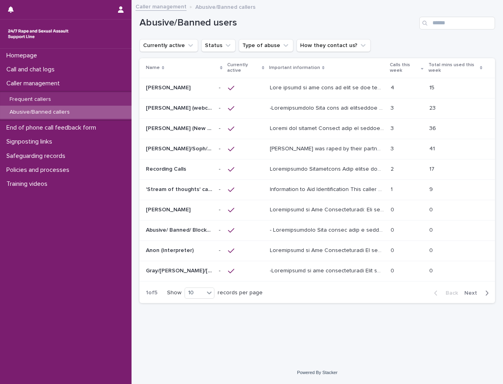
click at [458, 16] on div "Abusive/Banned users" at bounding box center [316, 20] width 355 height 38
click at [453, 26] on input "Search" at bounding box center [457, 23] width 76 height 13
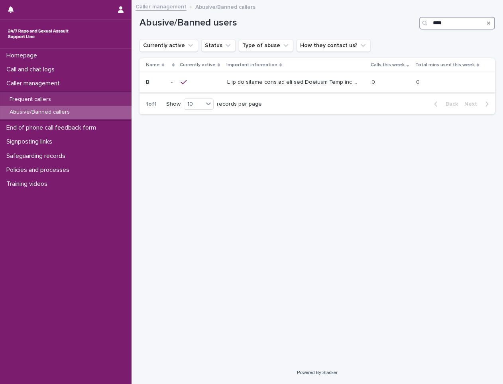
type input "****"
click at [361, 87] on div at bounding box center [296, 82] width 138 height 13
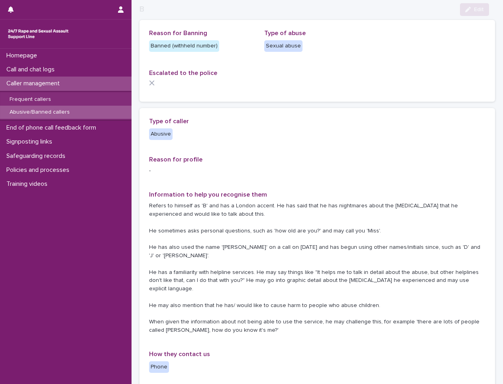
scroll to position [80, 0]
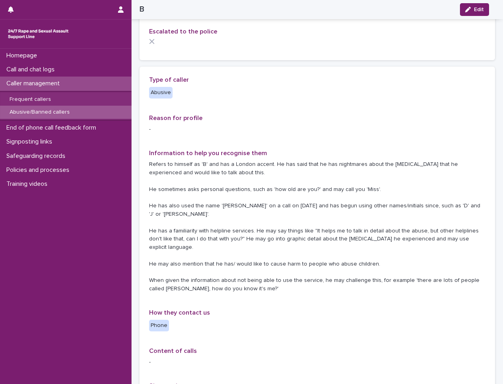
click at [149, 42] on div "Reason for Banning Banned (withheld number) Type of abuse [MEDICAL_DATA] Escala…" at bounding box center [316, 19] width 355 height 82
click at [154, 41] on icon at bounding box center [152, 42] width 6 height 6
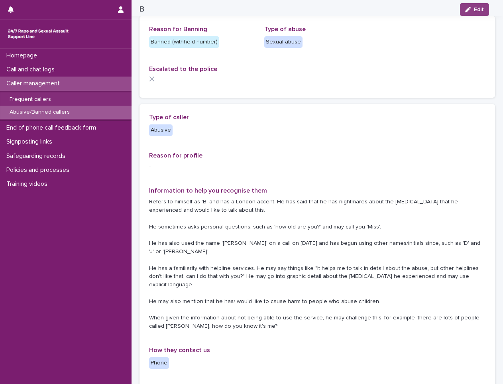
scroll to position [0, 0]
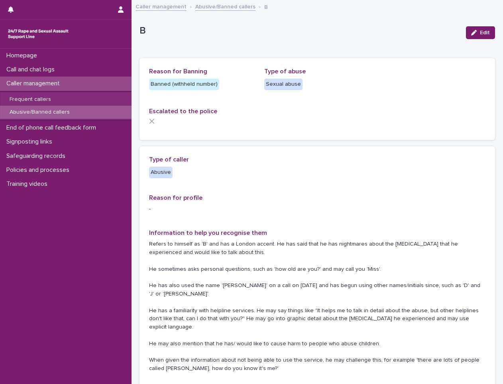
click at [153, 125] on div "Escalated to the police" at bounding box center [317, 119] width 336 height 23
click at [63, 100] on div "Frequent callers" at bounding box center [66, 99] width 132 height 13
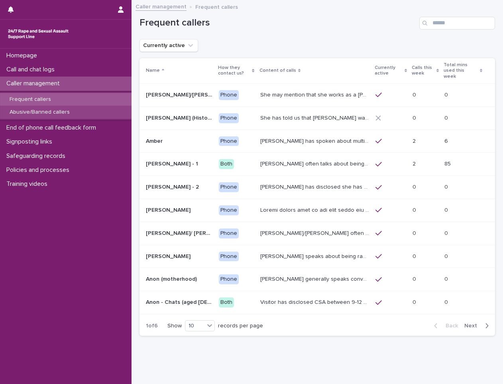
click at [67, 113] on p "Abusive/Banned callers" at bounding box center [39, 112] width 73 height 7
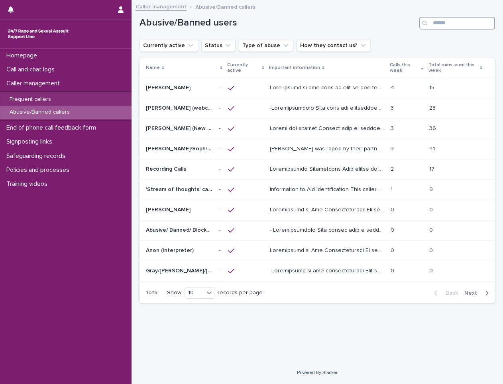
click at [456, 19] on input "Search" at bounding box center [457, 23] width 76 height 13
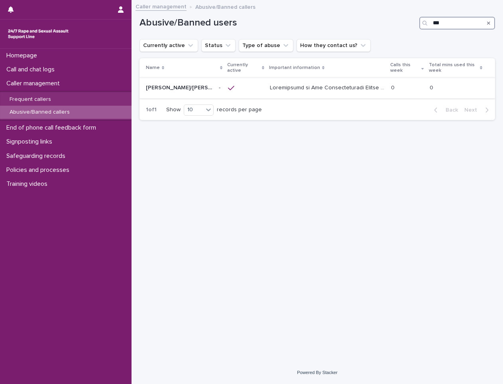
type input "***"
click at [233, 81] on div at bounding box center [245, 88] width 35 height 14
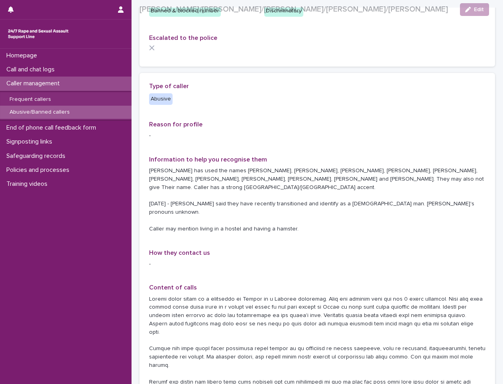
scroll to position [120, 0]
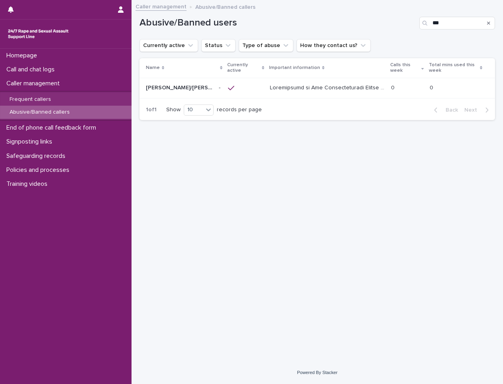
click at [486, 25] on div "Search" at bounding box center [488, 23] width 13 height 13
click at [489, 22] on icon "Search" at bounding box center [488, 23] width 3 height 5
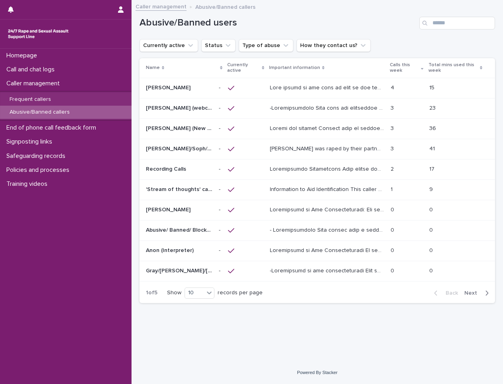
click at [431, 21] on div "Search" at bounding box center [425, 23] width 13 height 13
click at [441, 24] on input "Search" at bounding box center [457, 23] width 76 height 13
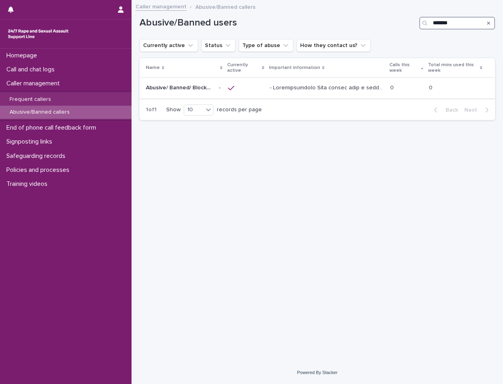
type input "*******"
click at [387, 94] on td at bounding box center [327, 88] width 120 height 20
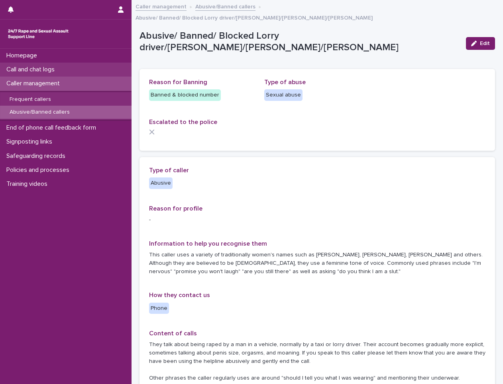
click at [77, 73] on div "Call and chat logs" at bounding box center [66, 70] width 132 height 14
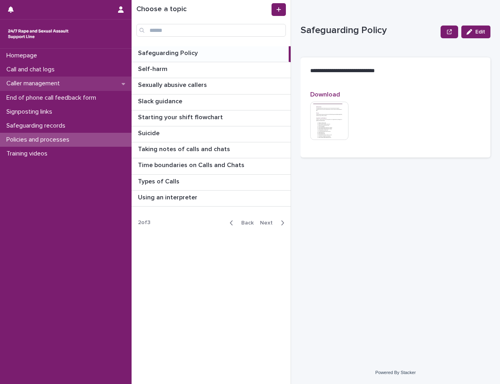
click at [84, 82] on div "Caller management" at bounding box center [66, 84] width 132 height 14
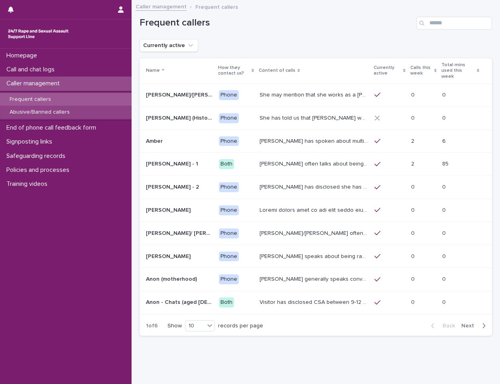
click at [59, 113] on p "Abusive/Banned callers" at bounding box center [39, 112] width 73 height 7
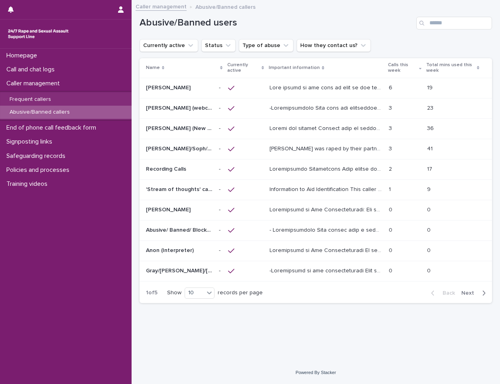
click at [276, 126] on p at bounding box center [326, 128] width 114 height 8
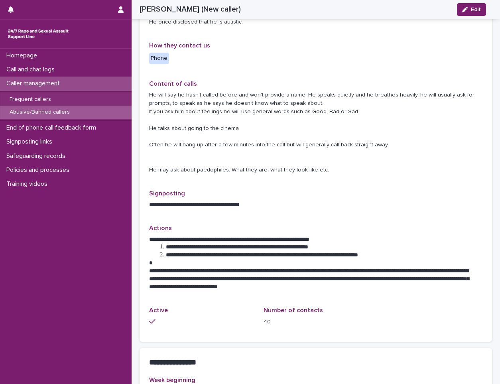
scroll to position [279, 0]
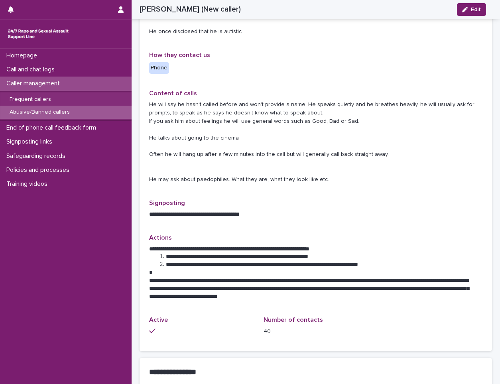
click at [288, 204] on p "Signposting" at bounding box center [315, 203] width 333 height 8
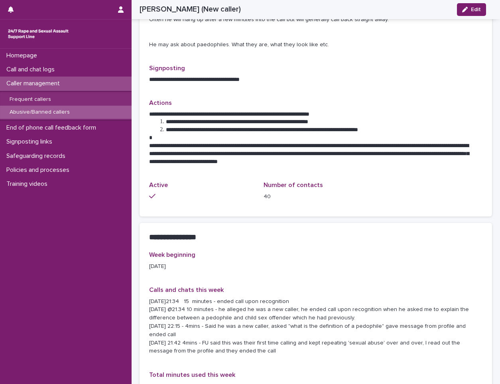
scroll to position [374, 0]
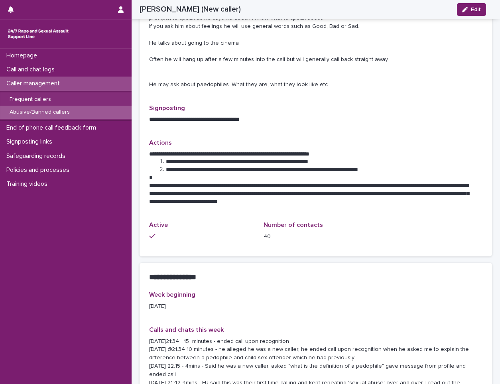
click at [423, 284] on div "**********" at bounding box center [315, 277] width 352 height 28
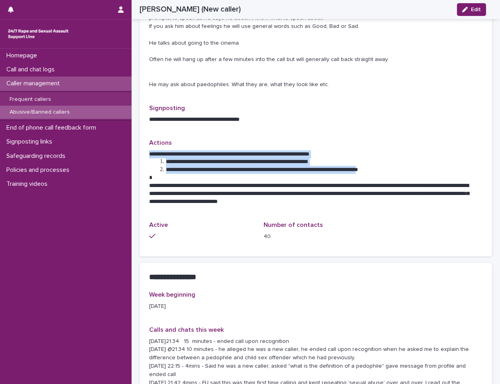
drag, startPoint x: 150, startPoint y: 154, endPoint x: 403, endPoint y: 172, distance: 253.3
click at [403, 172] on div "**********" at bounding box center [315, 177] width 333 height 55
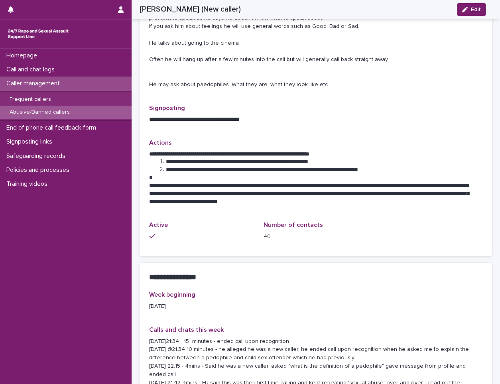
click at [289, 112] on div "**********" at bounding box center [315, 116] width 333 height 25
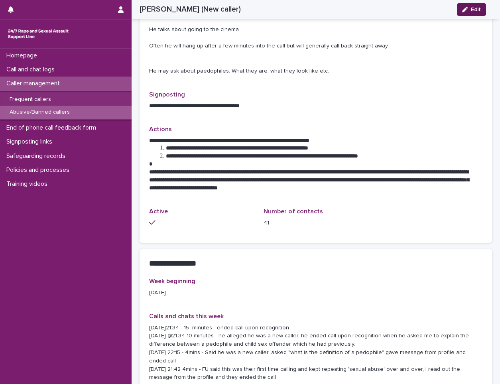
click at [465, 6] on button "Edit" at bounding box center [471, 9] width 29 height 13
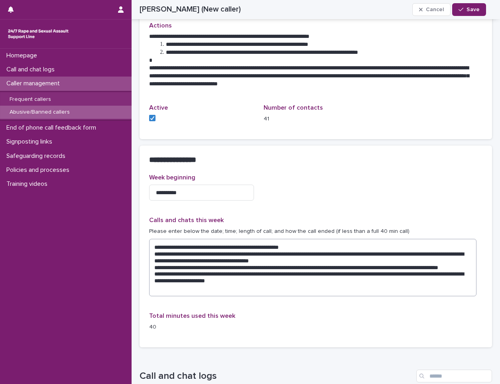
scroll to position [500, 0]
click at [279, 287] on textarea "**********" at bounding box center [312, 266] width 327 height 57
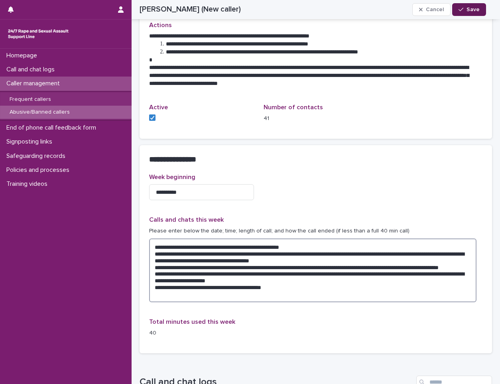
type textarea "**********"
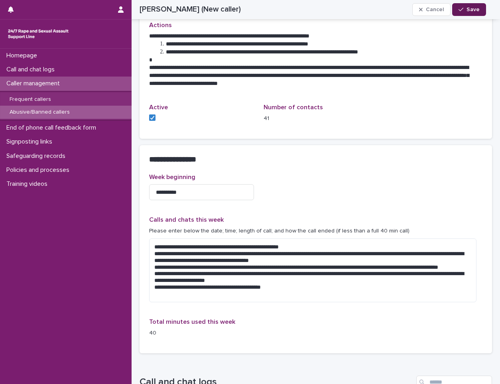
click at [477, 15] on button "Save" at bounding box center [469, 9] width 34 height 13
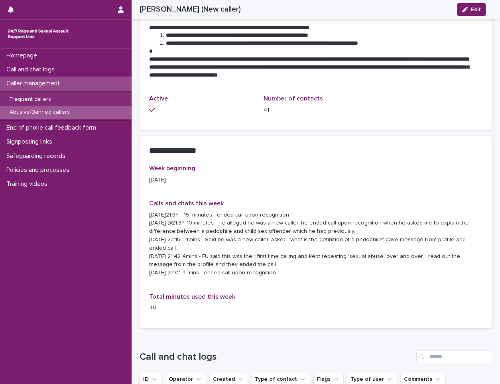
scroll to position [487, 0]
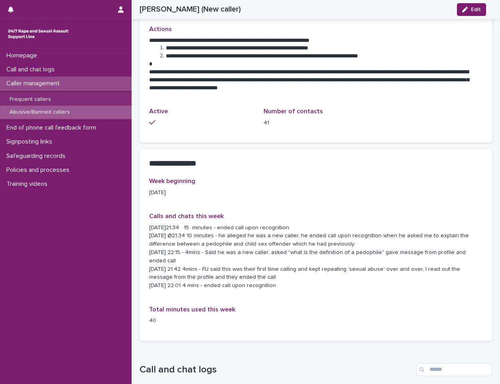
click at [76, 86] on div "Caller management" at bounding box center [66, 84] width 132 height 14
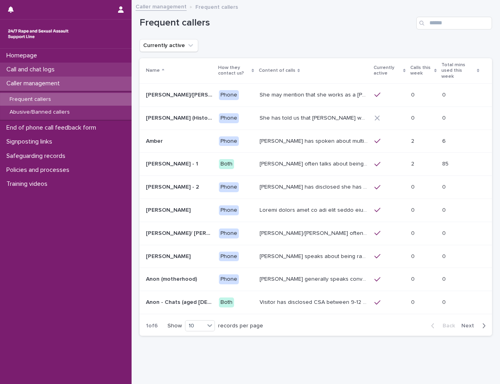
click at [77, 69] on div "Call and chat logs" at bounding box center [66, 70] width 132 height 14
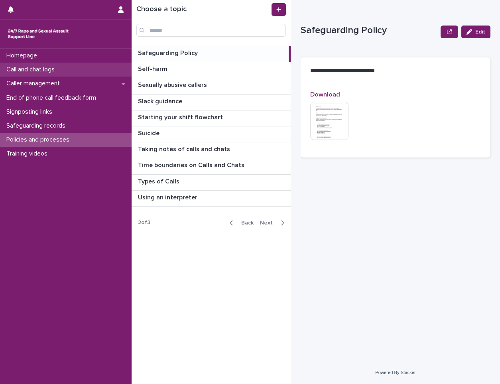
click at [29, 72] on p "Call and chat logs" at bounding box center [32, 70] width 58 height 8
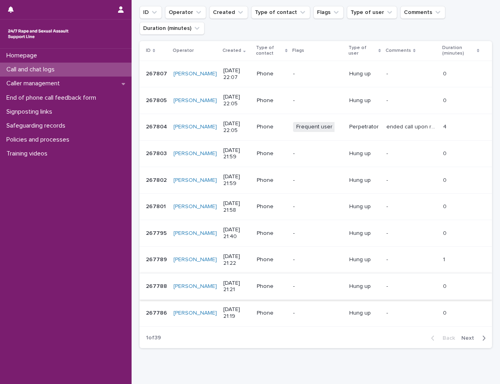
scroll to position [145, 0]
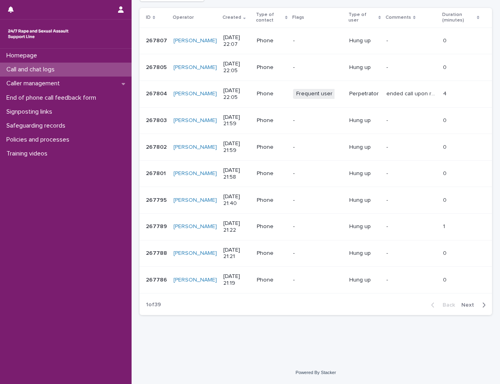
click at [470, 303] on span "Next" at bounding box center [470, 305] width 18 height 6
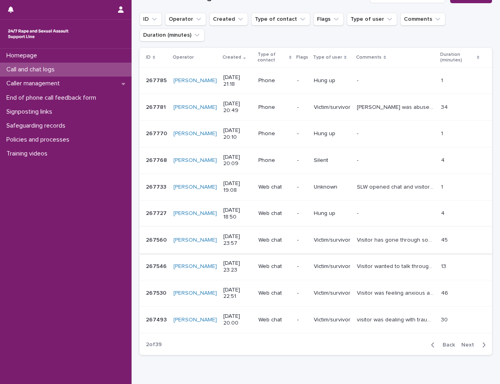
scroll to position [65, 0]
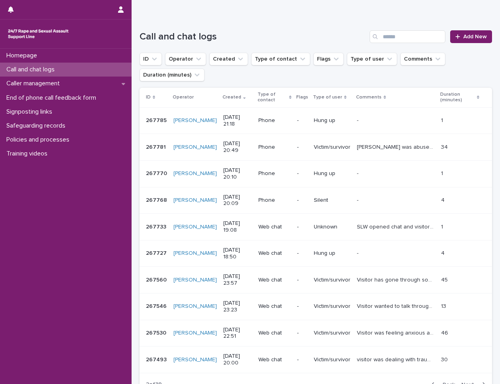
click at [119, 228] on div "Homepage Call and chat logs Caller management End of phone call feedback form S…" at bounding box center [66, 216] width 132 height 335
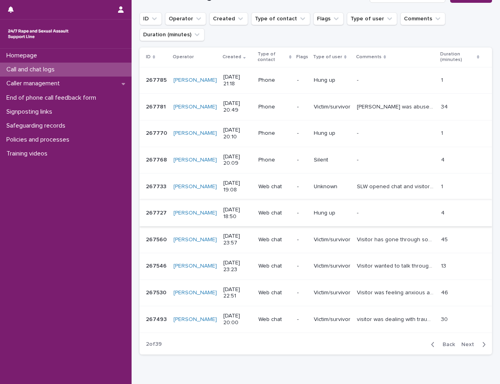
scroll to position [105, 0]
click at [441, 347] on span "Back" at bounding box center [446, 345] width 17 height 6
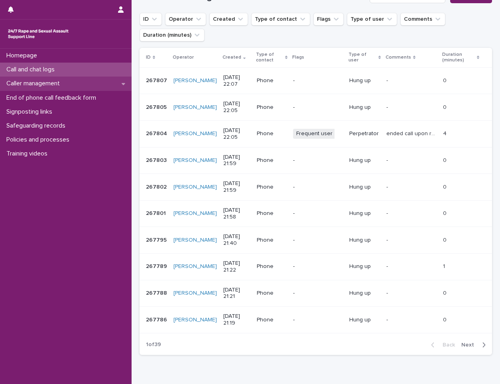
click at [66, 84] on p "Caller management" at bounding box center [34, 84] width 63 height 8
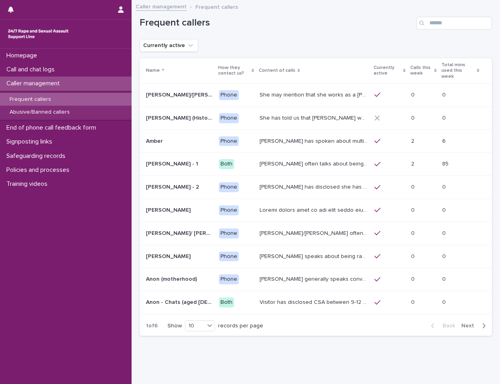
click at [55, 98] on p "Frequent callers" at bounding box center [30, 99] width 54 height 7
click at [439, 26] on input "Search" at bounding box center [454, 23] width 76 height 13
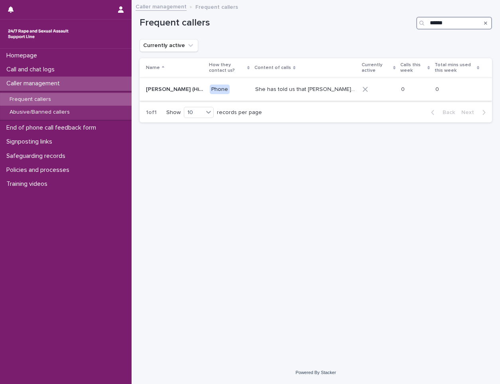
type input "******"
click at [294, 87] on p "She has told us that [PERSON_NAME] was involved with her abuse. Men from [GEOGR…" at bounding box center [306, 88] width 102 height 8
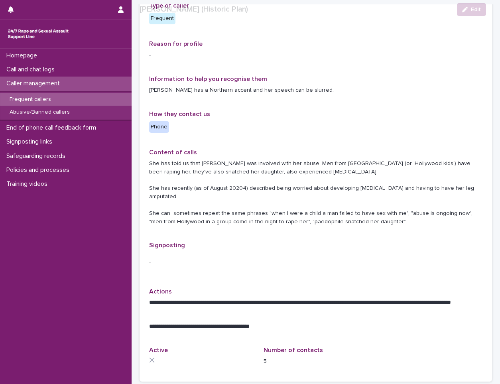
scroll to position [80, 0]
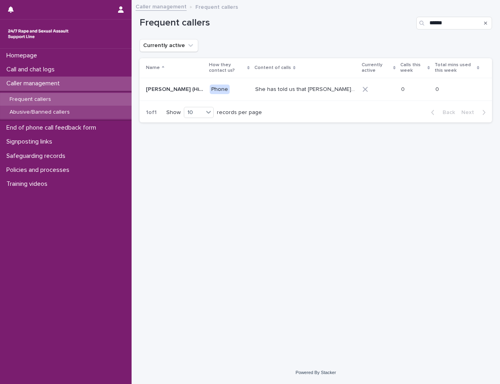
click at [84, 111] on div "Abusive/Banned callers" at bounding box center [66, 112] width 132 height 13
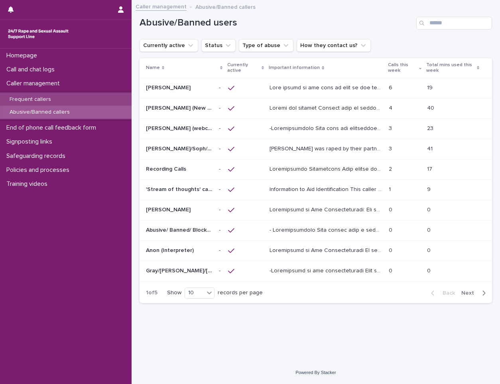
click at [73, 96] on div "Frequent callers" at bounding box center [66, 99] width 132 height 13
